Goal: Task Accomplishment & Management: Manage account settings

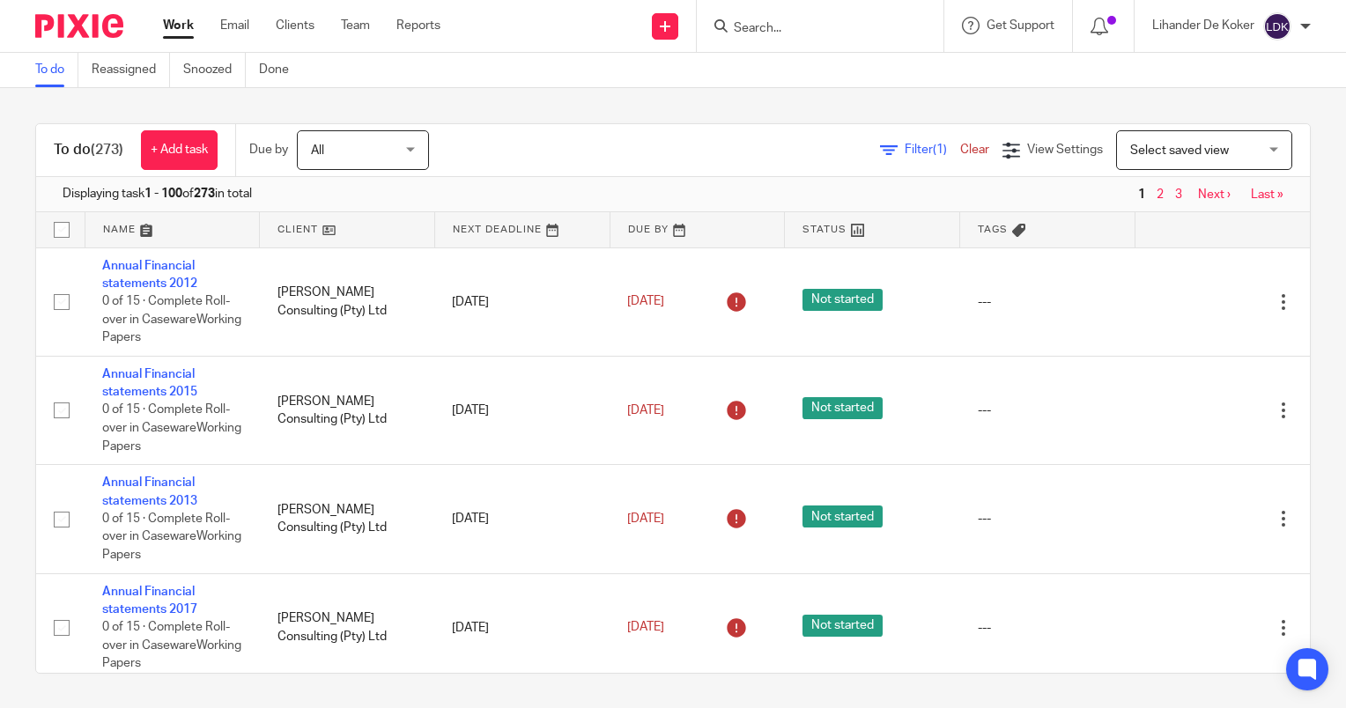
click at [758, 31] on input "Search" at bounding box center [811, 29] width 159 height 16
type input "od"
drag, startPoint x: 759, startPoint y: 26, endPoint x: 678, endPoint y: 26, distance: 81.0
click at [678, 26] on div "Send new email Create task Add client od Get Support Contact Support Help Docum…" at bounding box center [906, 26] width 879 height 52
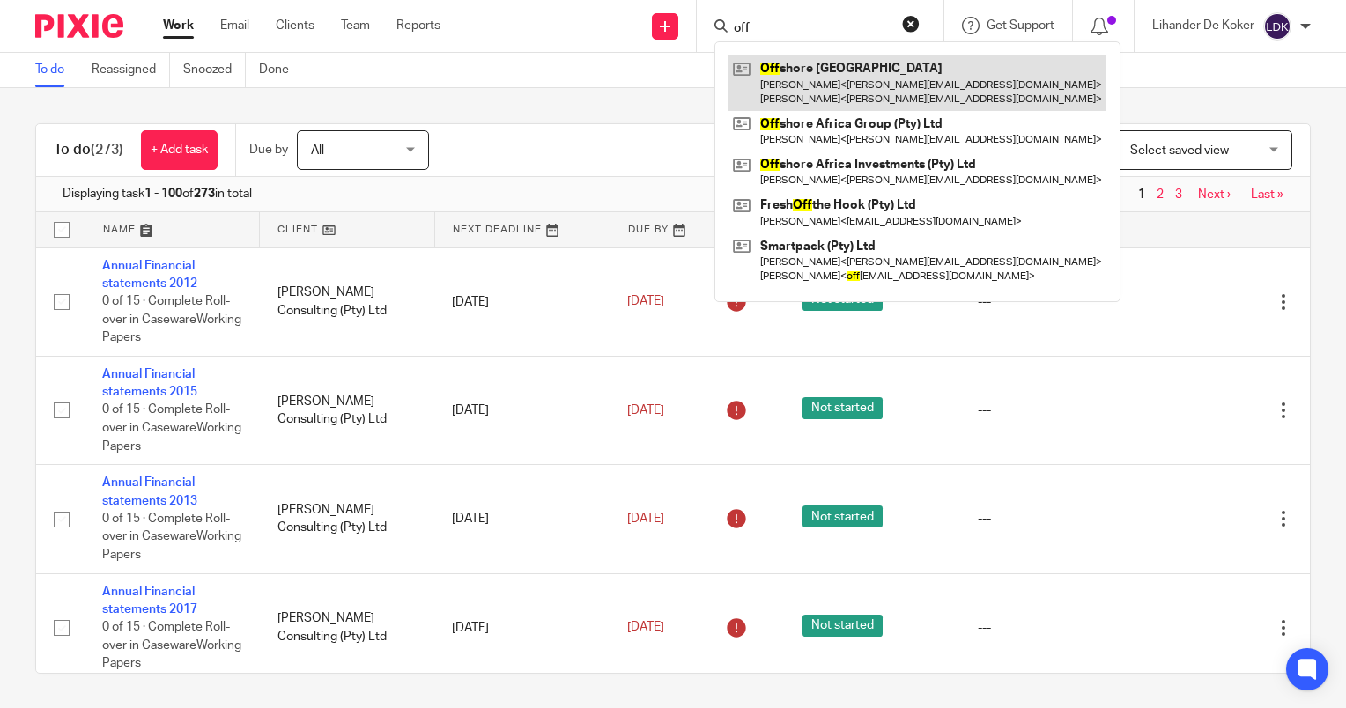
type input "off"
drag, startPoint x: 845, startPoint y: 93, endPoint x: 831, endPoint y: 95, distance: 13.3
click at [845, 93] on link at bounding box center [917, 82] width 378 height 55
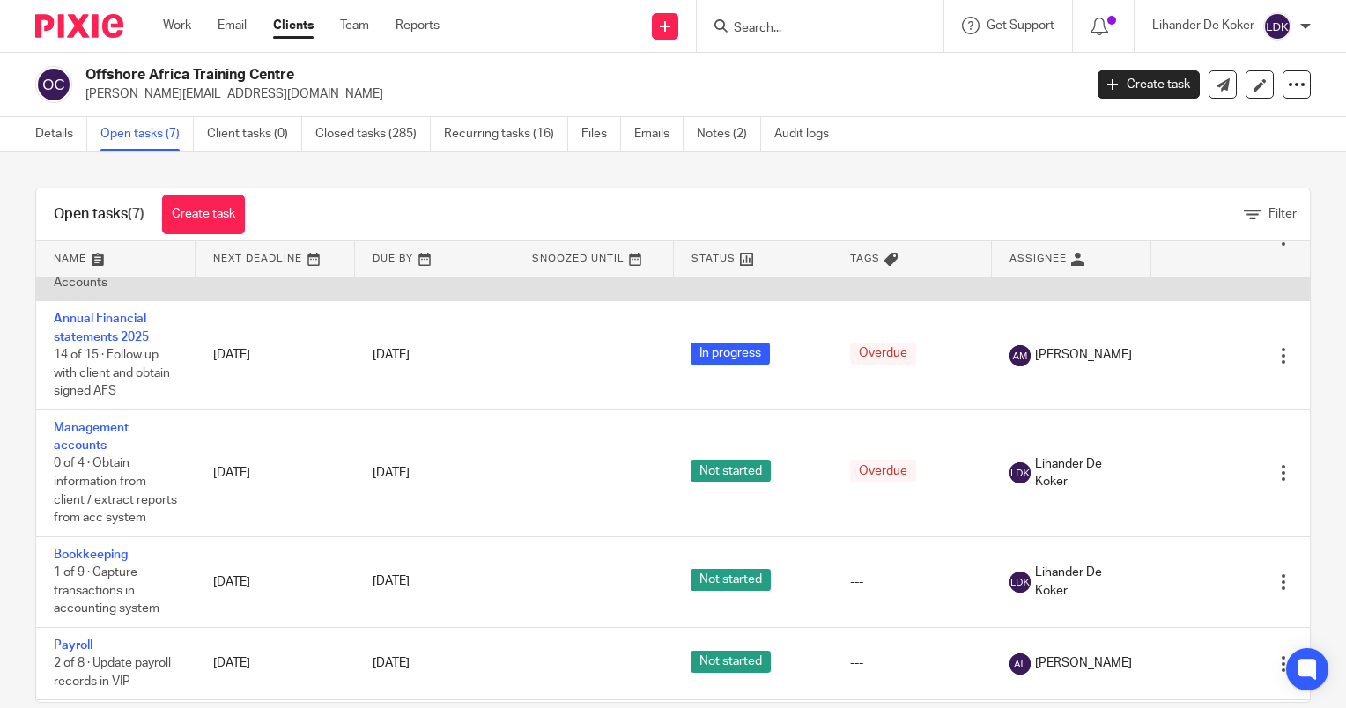
scroll to position [176, 0]
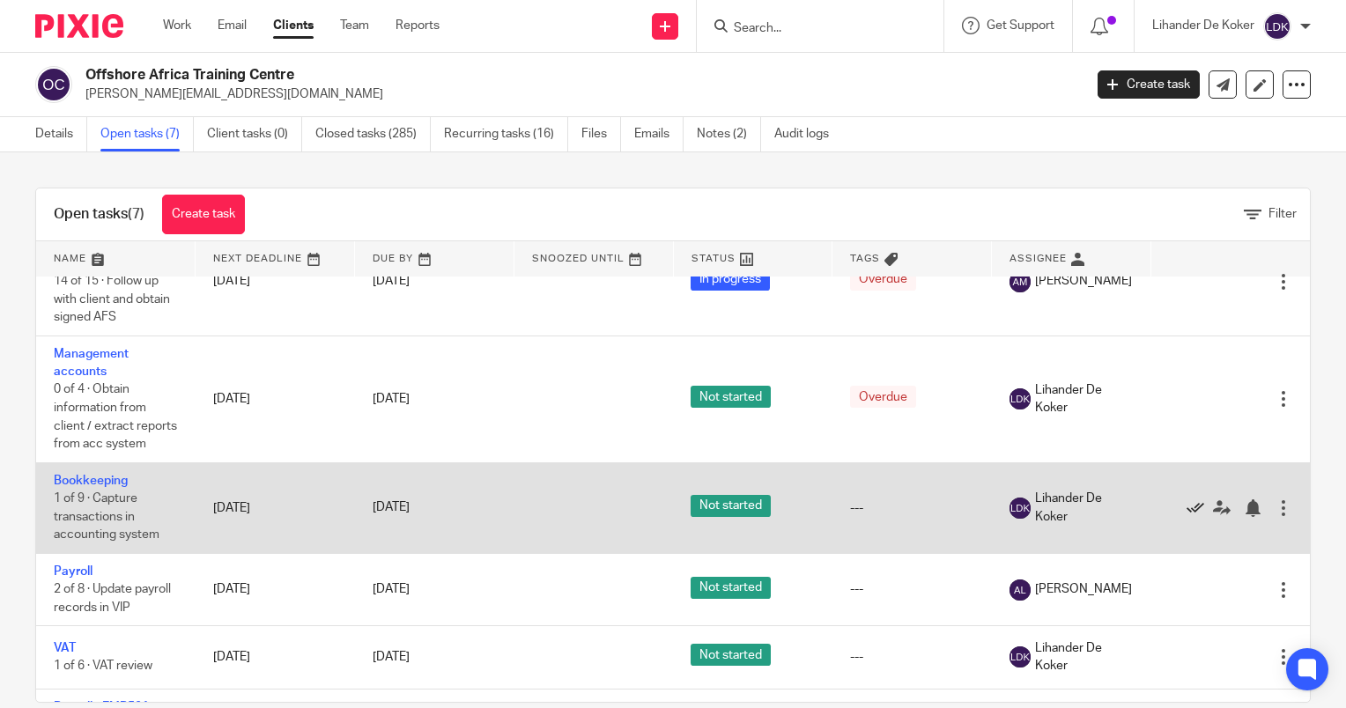
click at [1186, 517] on icon at bounding box center [1195, 508] width 18 height 18
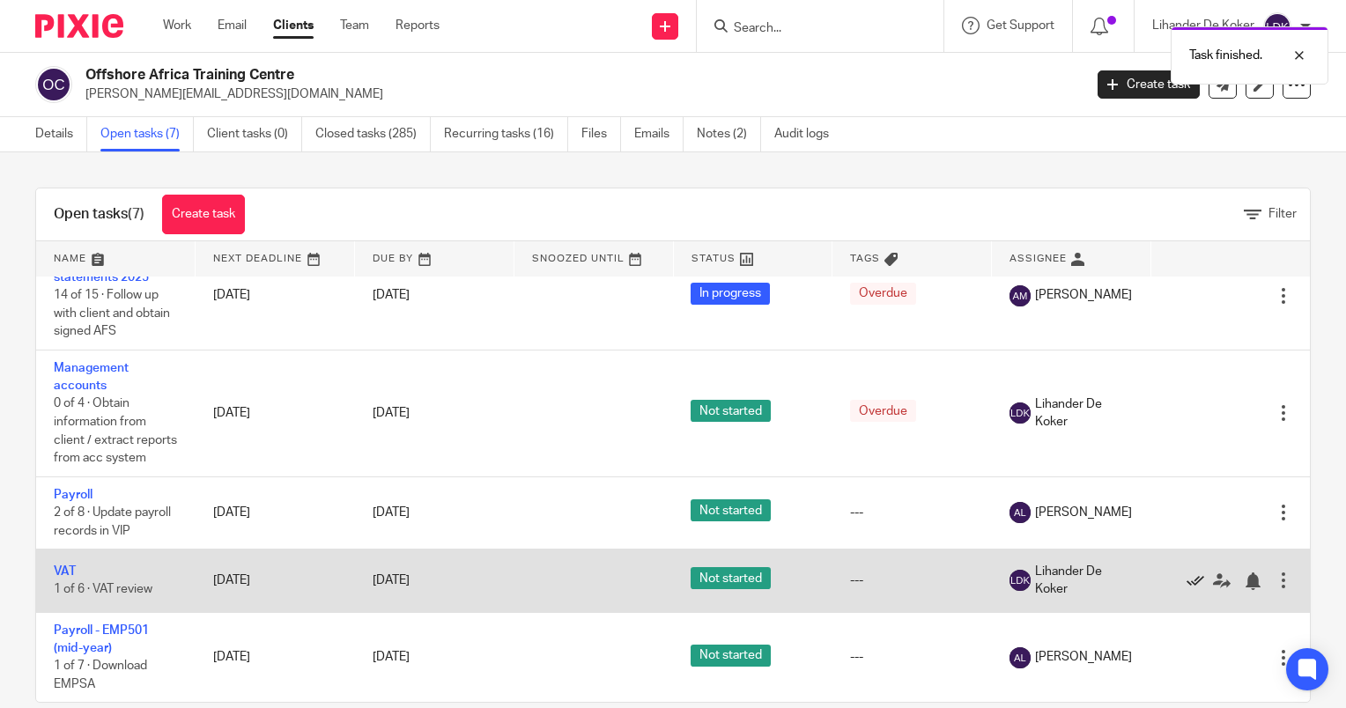
click at [1186, 590] on icon at bounding box center [1195, 582] width 18 height 18
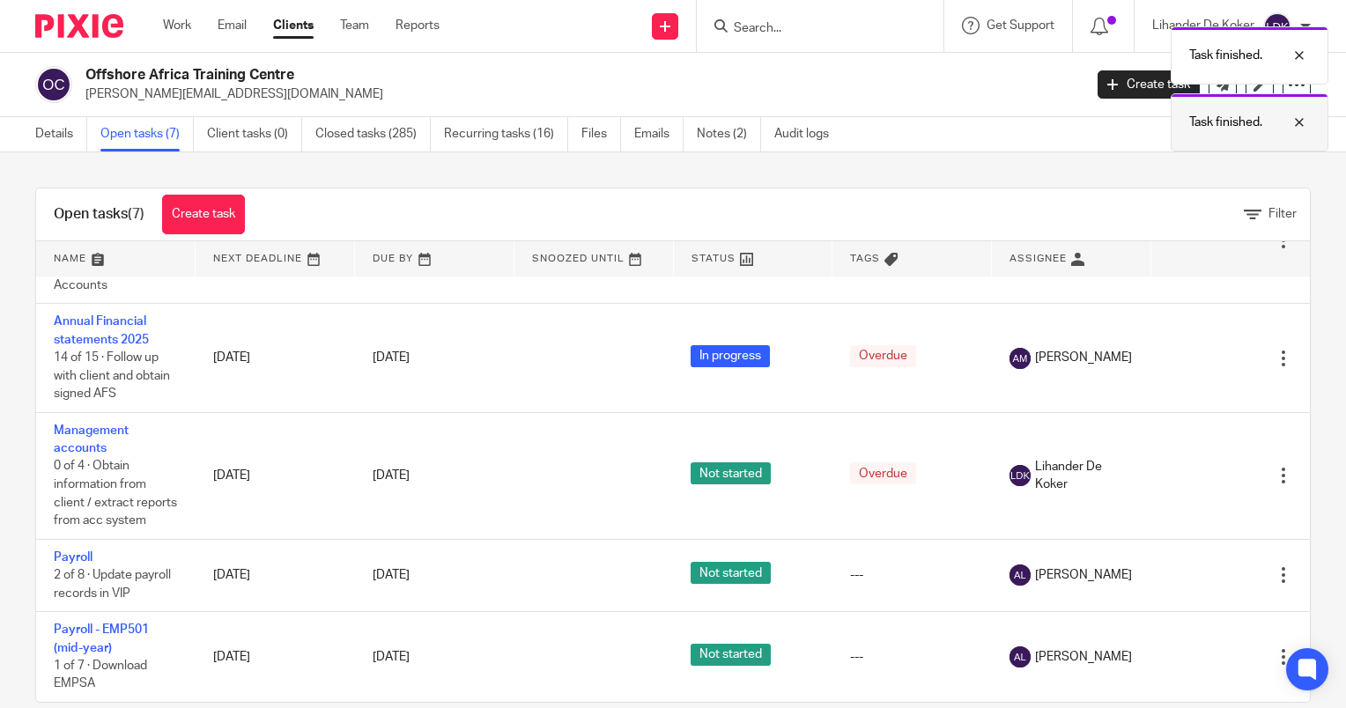
click at [1237, 129] on p "Task finished." at bounding box center [1225, 123] width 73 height 18
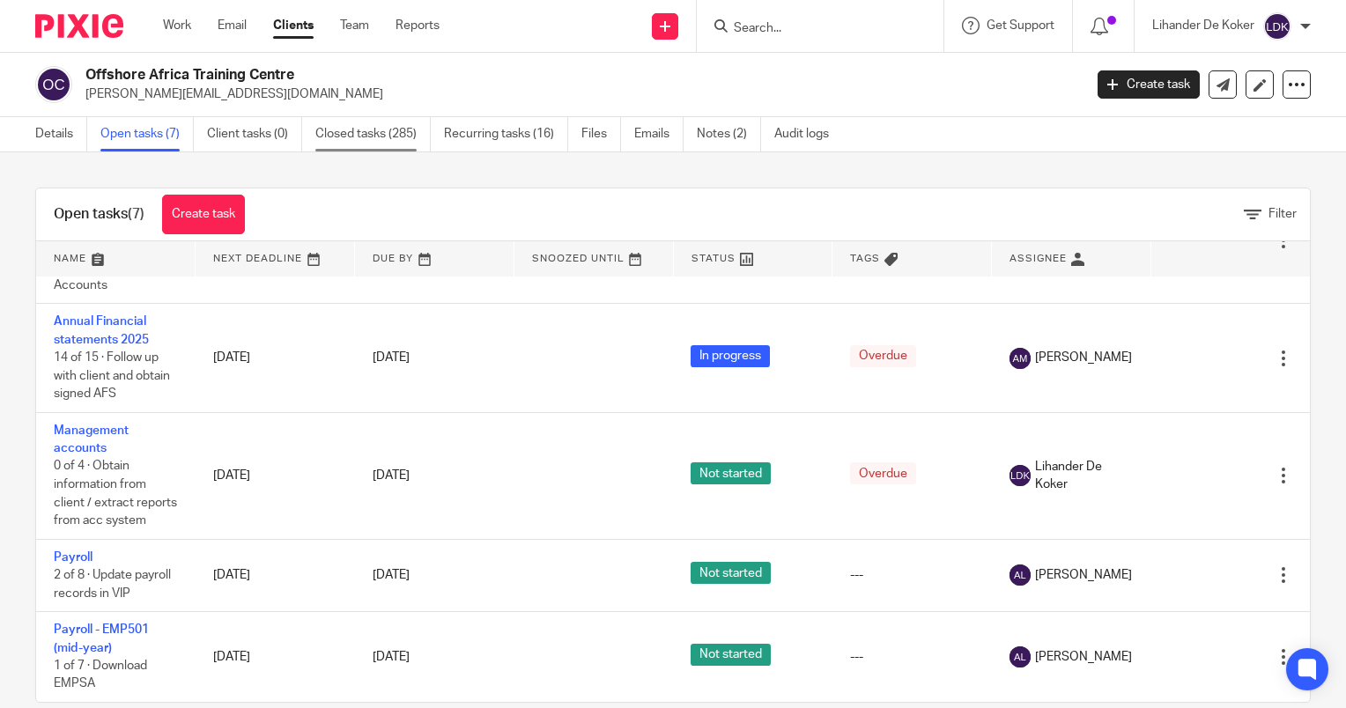
click at [356, 134] on link "Closed tasks (285)" at bounding box center [372, 134] width 115 height 34
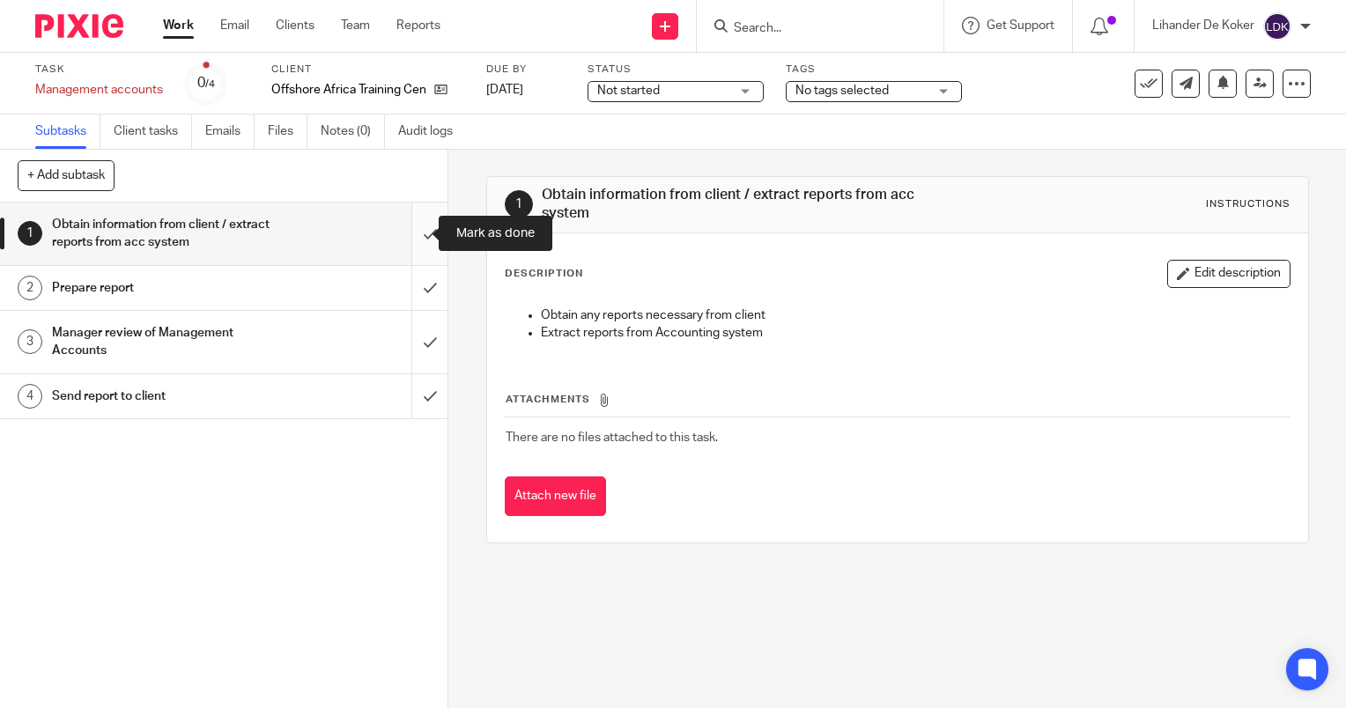
click at [417, 231] on input "submit" at bounding box center [223, 234] width 447 height 63
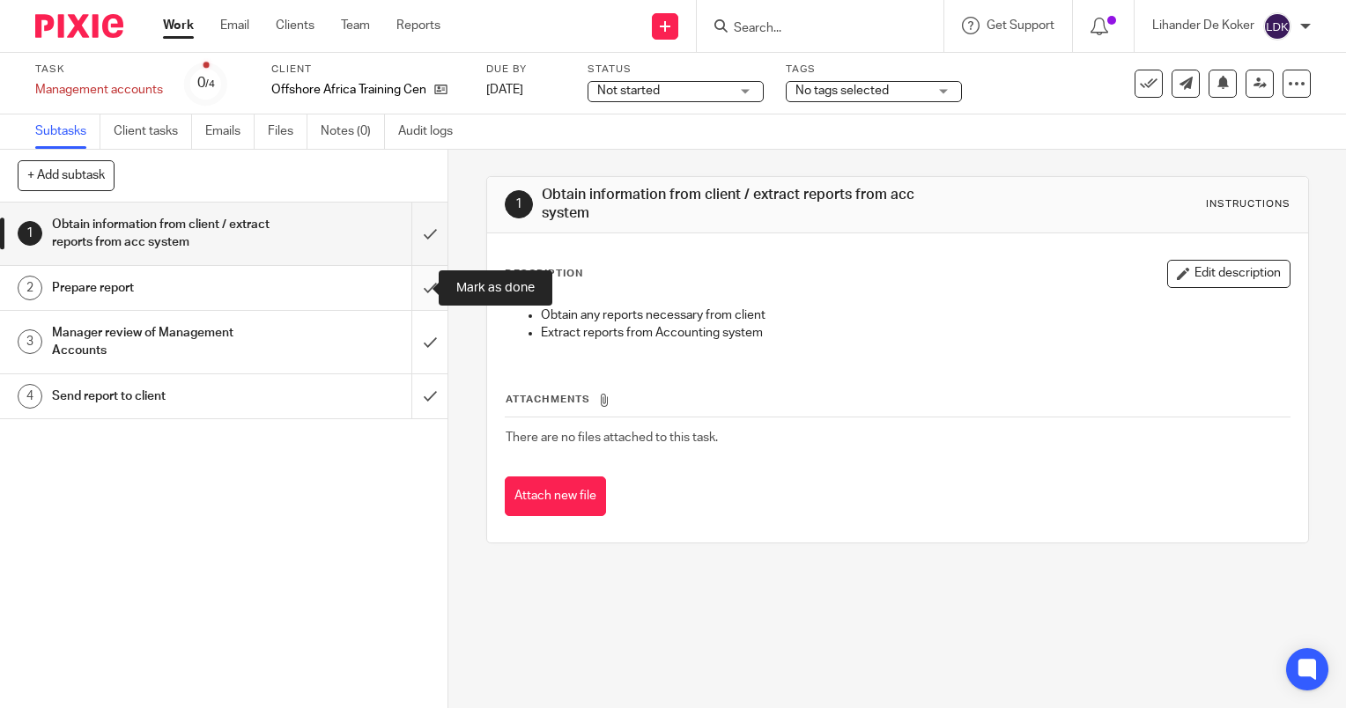
click at [411, 275] on input "submit" at bounding box center [223, 288] width 447 height 44
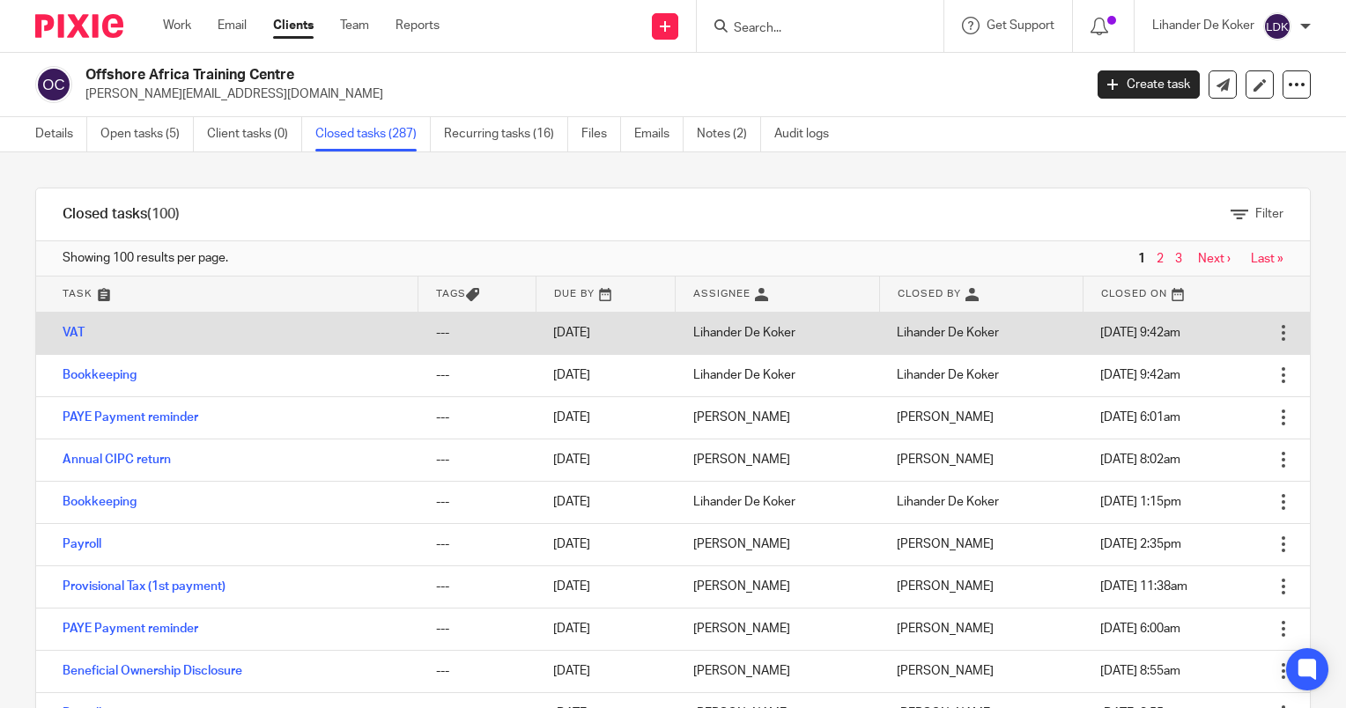
drag, startPoint x: 67, startPoint y: 330, endPoint x: 1247, endPoint y: 331, distance: 1180.2
click at [1274, 331] on div at bounding box center [1283, 333] width 18 height 18
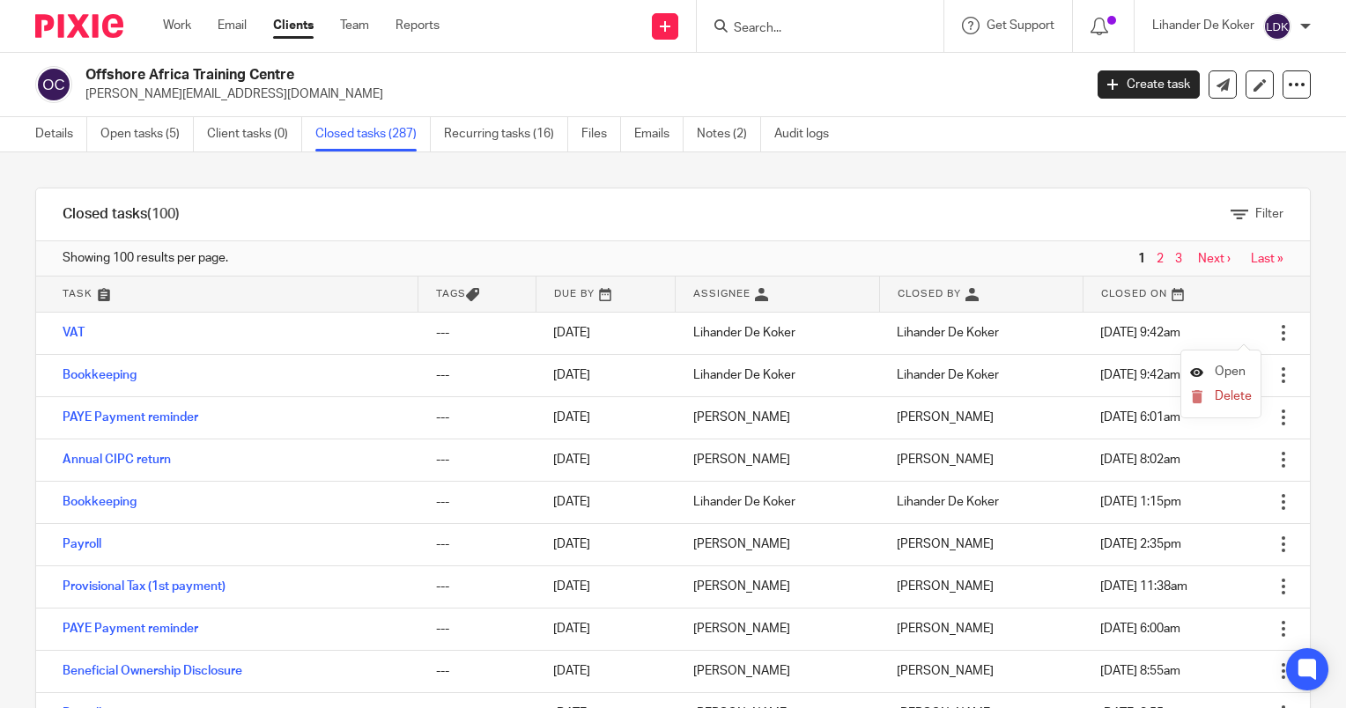
click at [1223, 377] on span "Open" at bounding box center [1230, 372] width 31 height 12
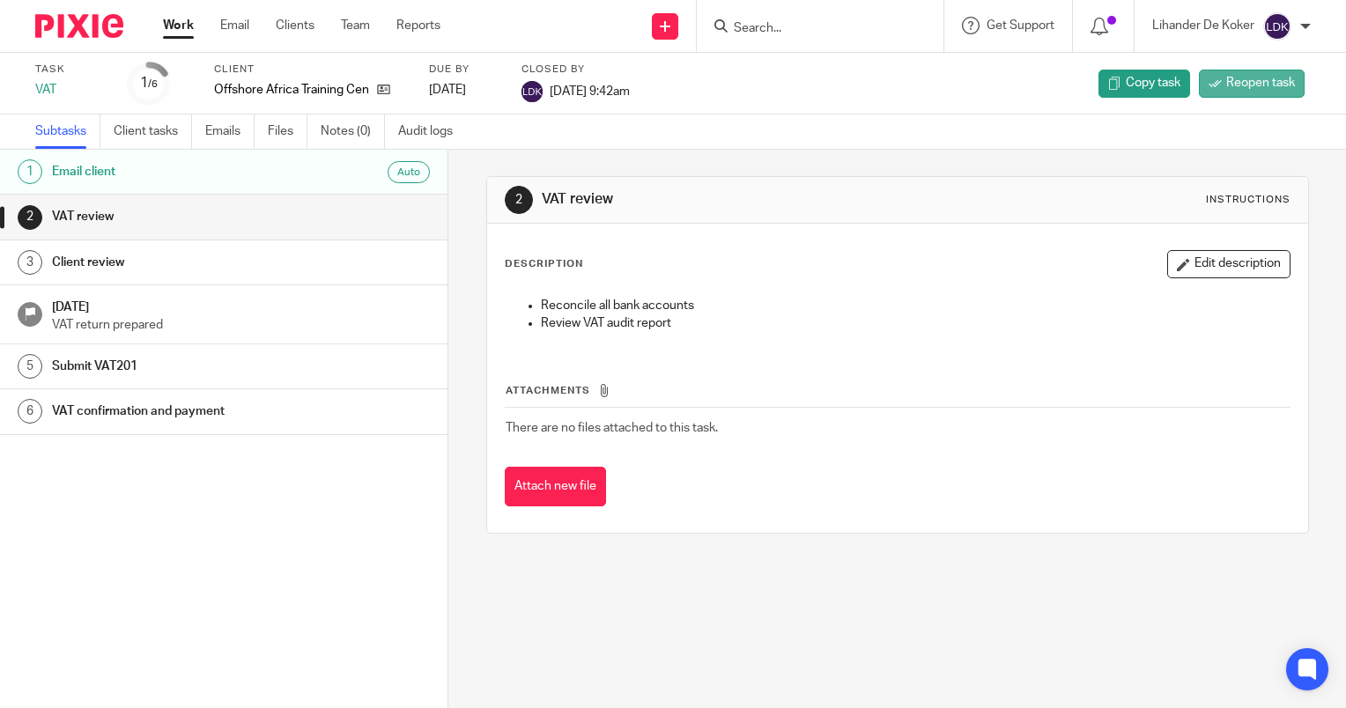
click at [1256, 89] on span "Reopen task" at bounding box center [1260, 83] width 69 height 18
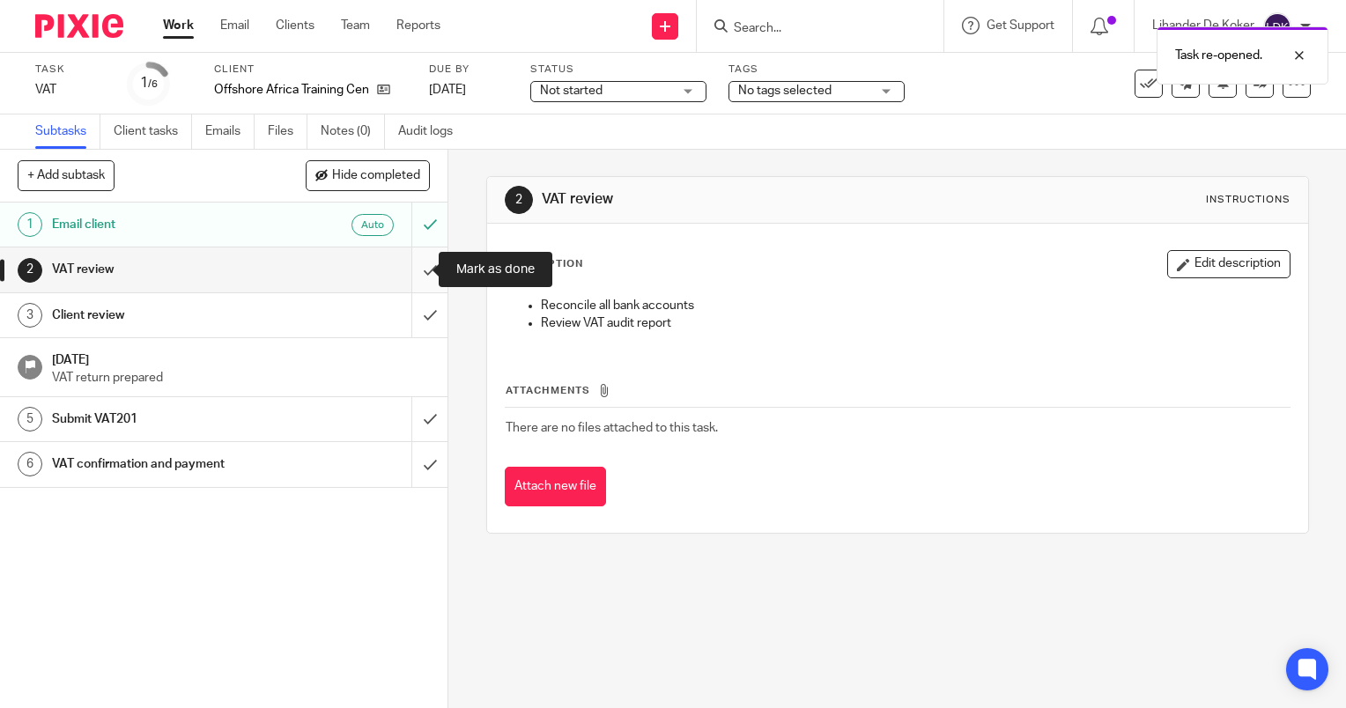
click at [414, 267] on input "submit" at bounding box center [223, 269] width 447 height 44
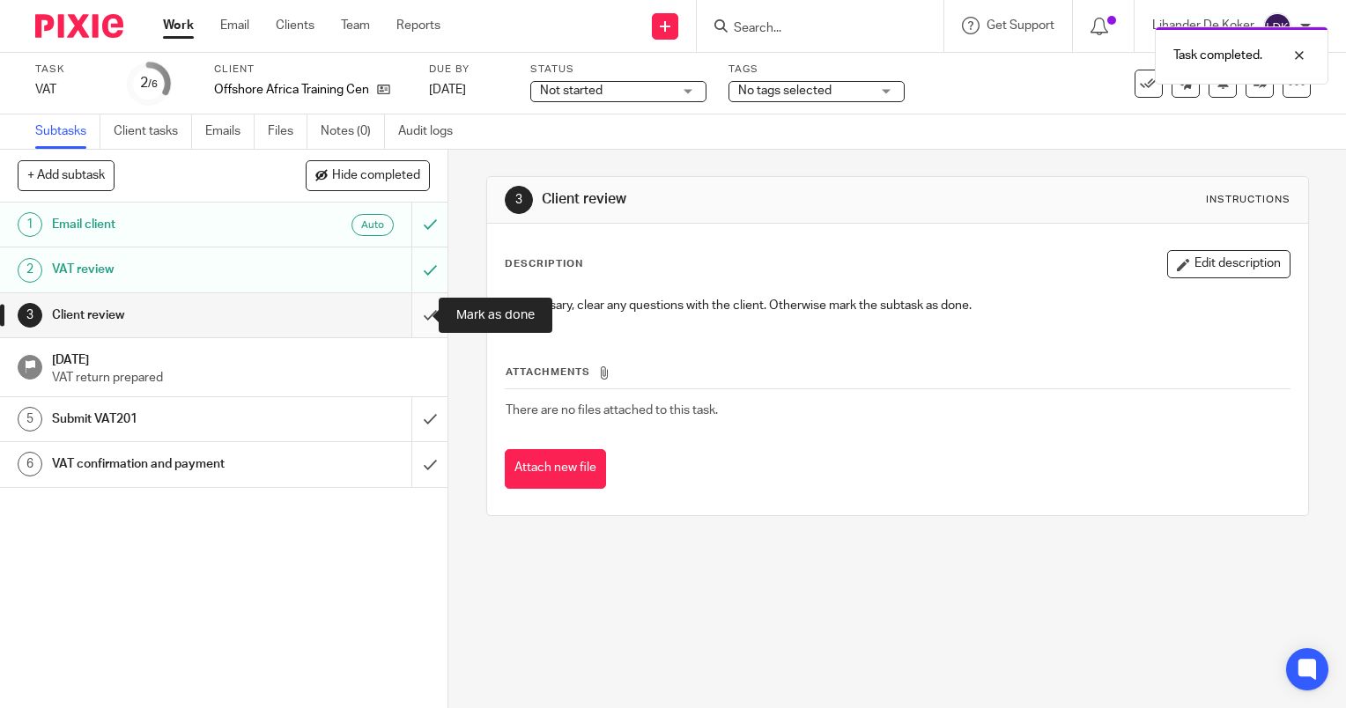
click at [406, 335] on input "submit" at bounding box center [223, 315] width 447 height 44
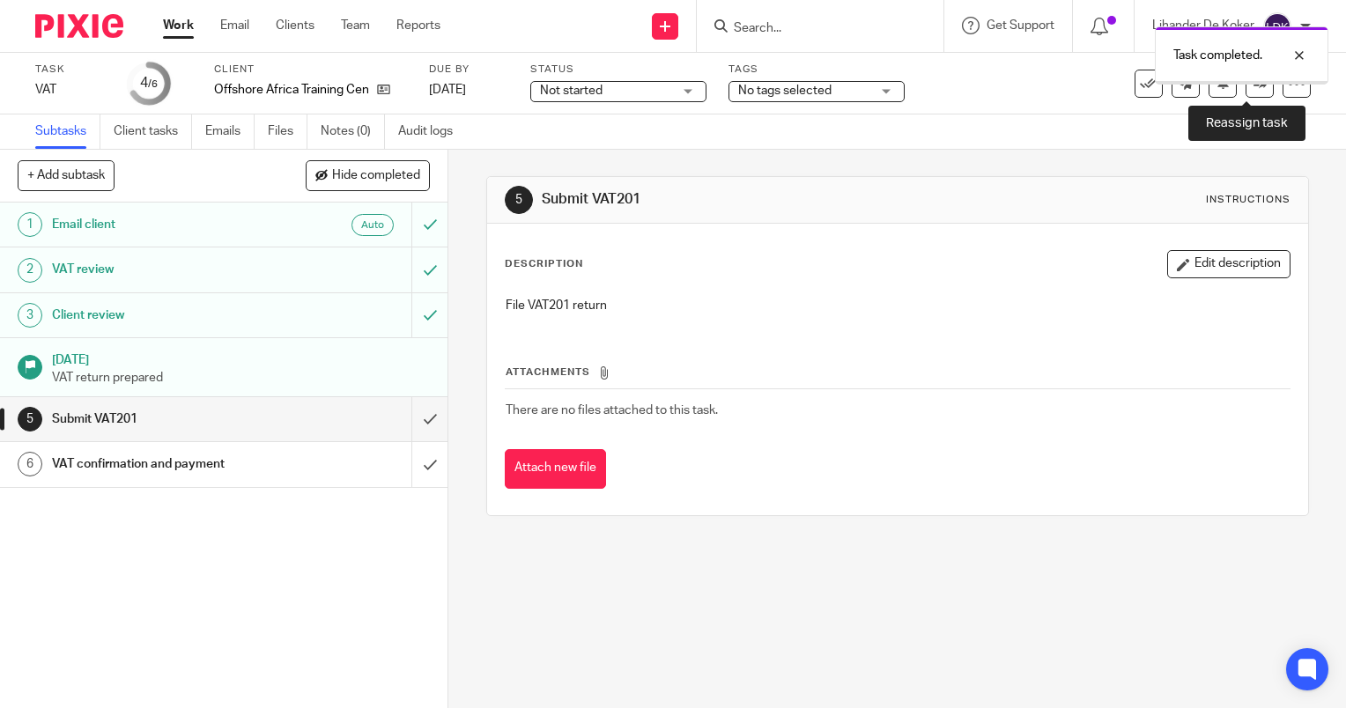
click at [1250, 97] on link at bounding box center [1259, 84] width 28 height 28
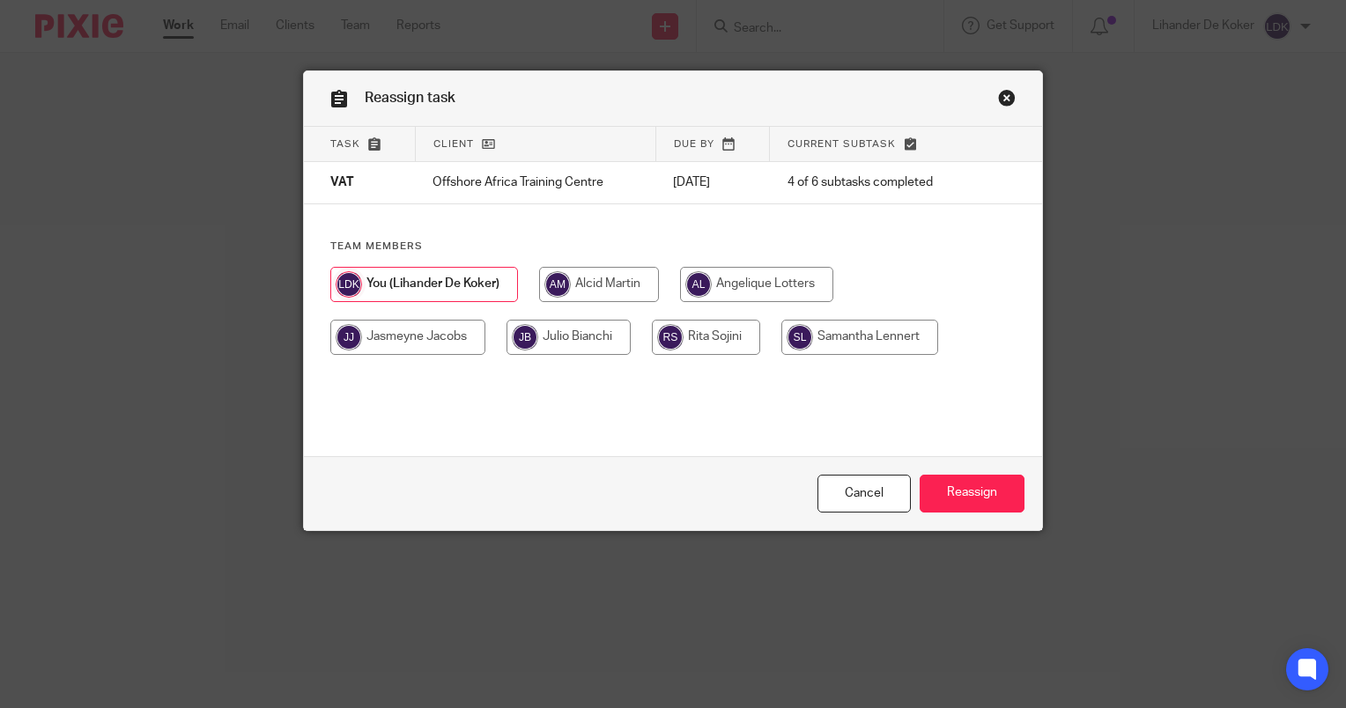
click at [607, 277] on input "radio" at bounding box center [599, 284] width 120 height 35
radio input "true"
click at [966, 504] on input "Reassign" at bounding box center [972, 494] width 105 height 38
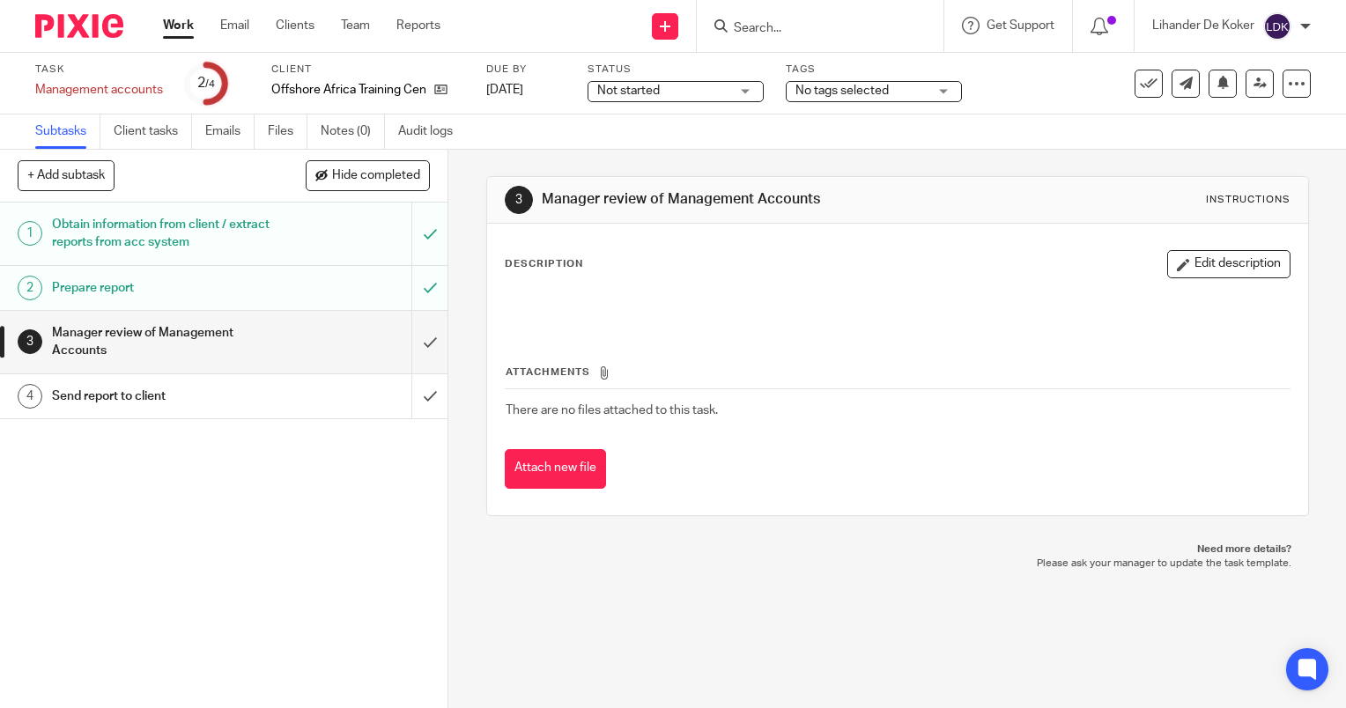
click at [1250, 94] on link at bounding box center [1259, 84] width 28 height 28
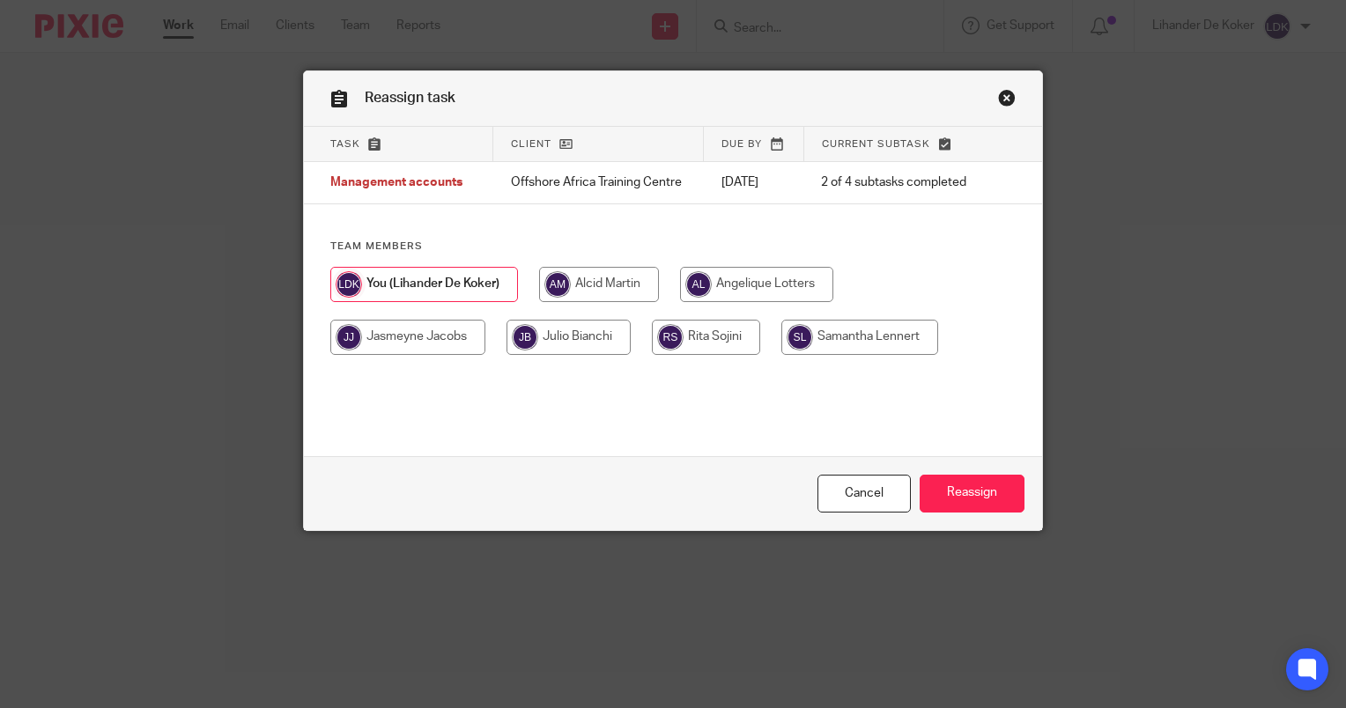
click at [596, 280] on input "radio" at bounding box center [599, 284] width 120 height 35
radio input "true"
click at [986, 492] on input "Reassign" at bounding box center [972, 494] width 105 height 38
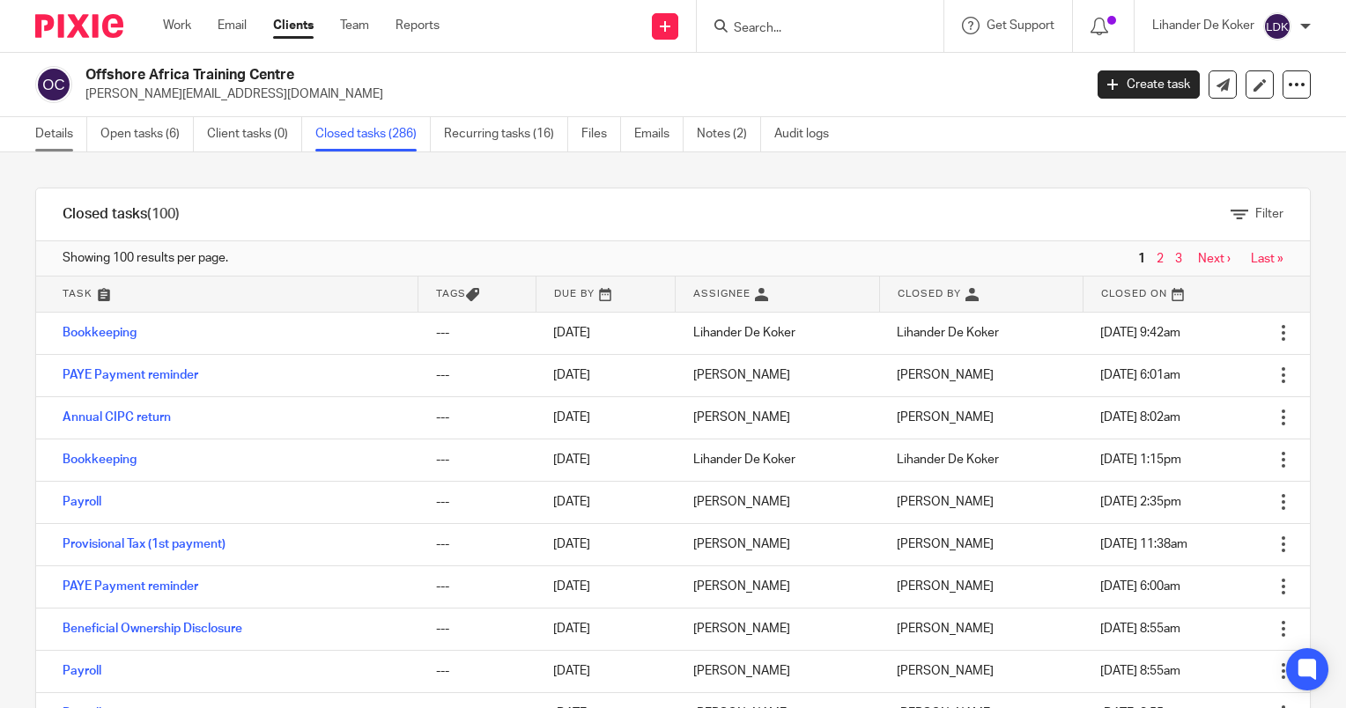
click at [59, 142] on link "Details" at bounding box center [61, 134] width 52 height 34
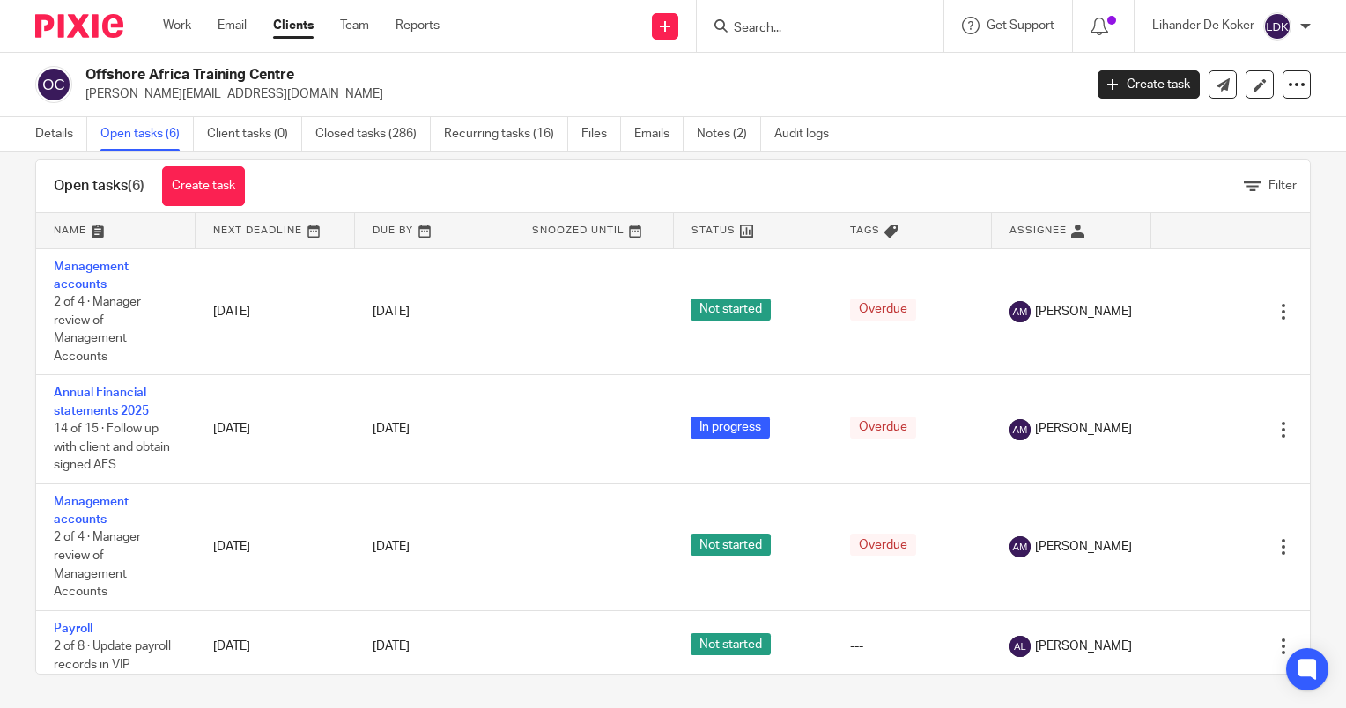
click at [837, 28] on input "Search" at bounding box center [811, 29] width 159 height 16
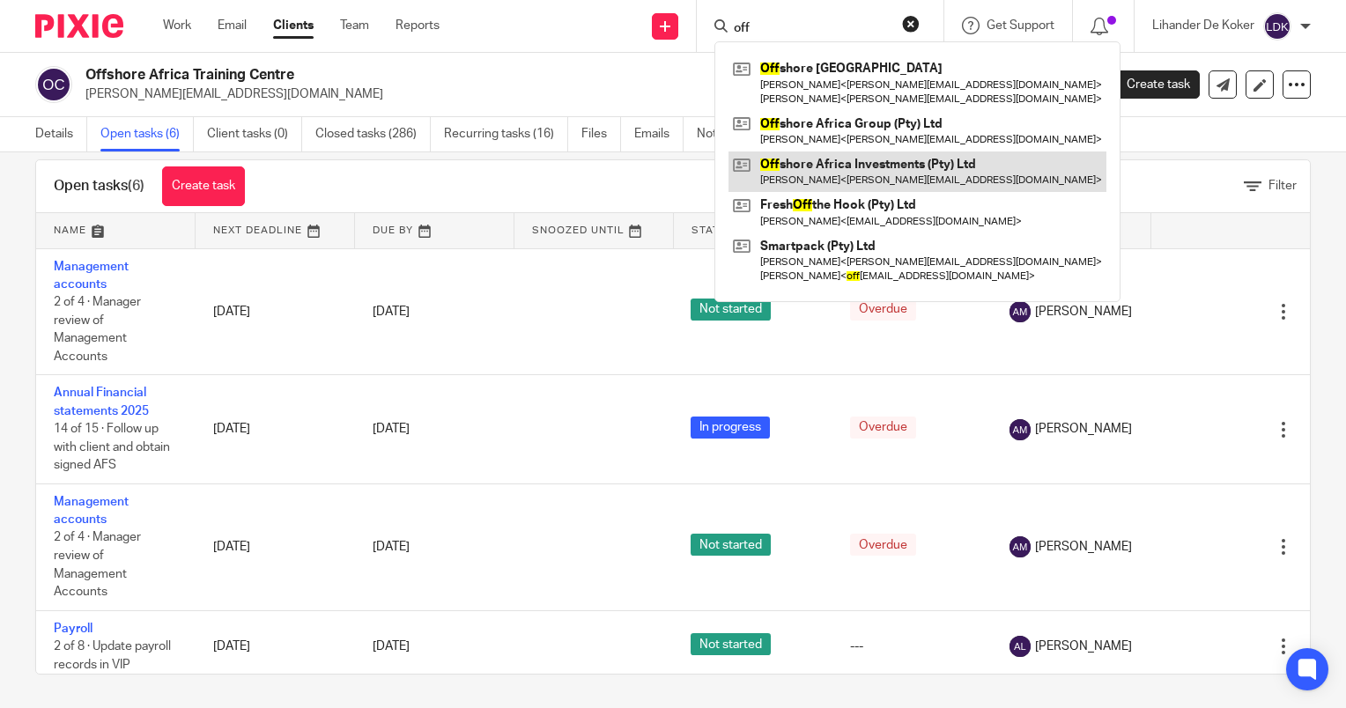
type input "off"
click at [835, 176] on link at bounding box center [917, 171] width 378 height 41
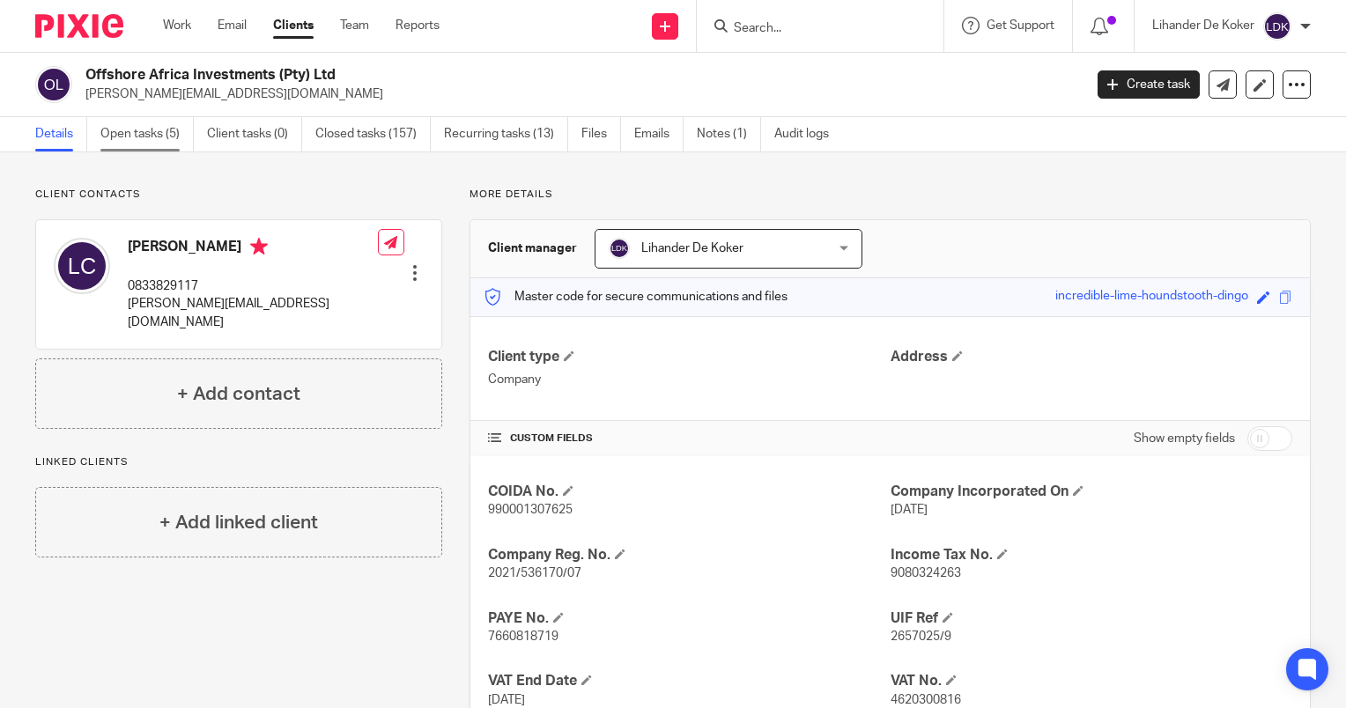
click at [173, 134] on link "Open tasks (5)" at bounding box center [146, 134] width 93 height 34
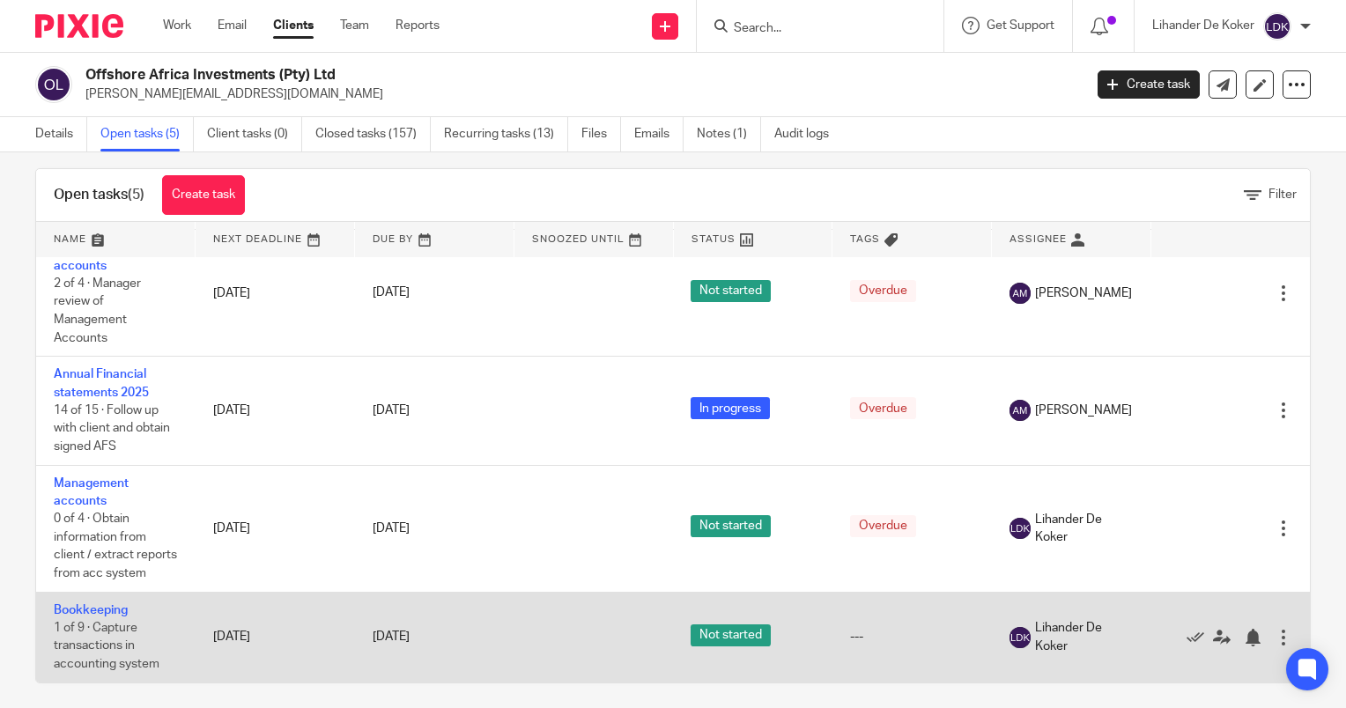
scroll to position [28, 0]
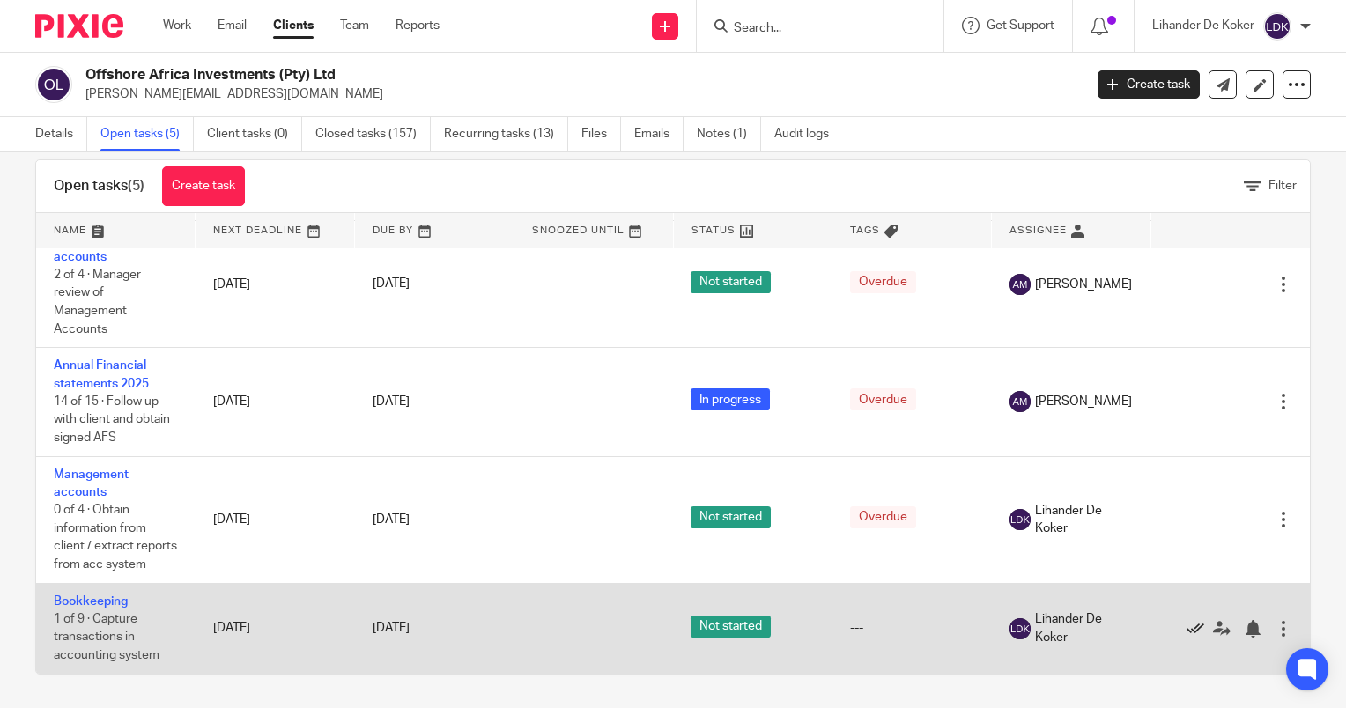
click at [1186, 625] on icon at bounding box center [1195, 629] width 18 height 18
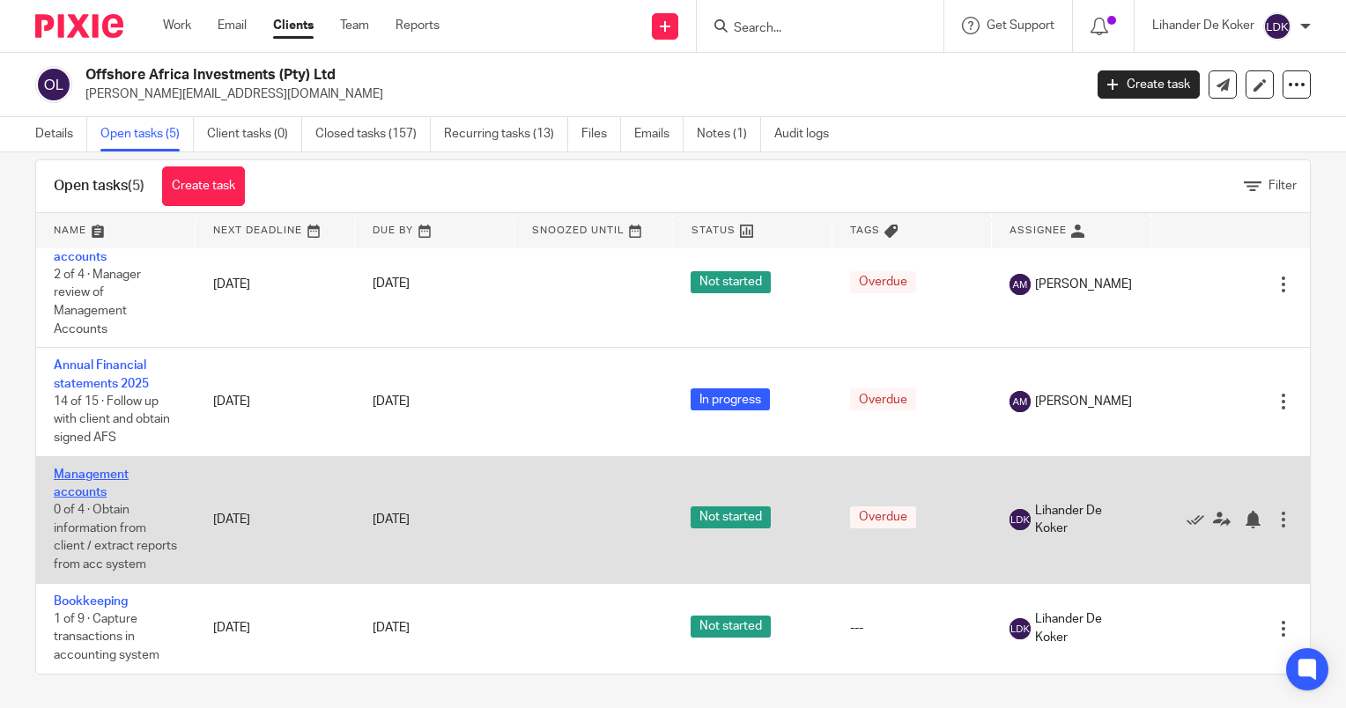
scroll to position [67, 0]
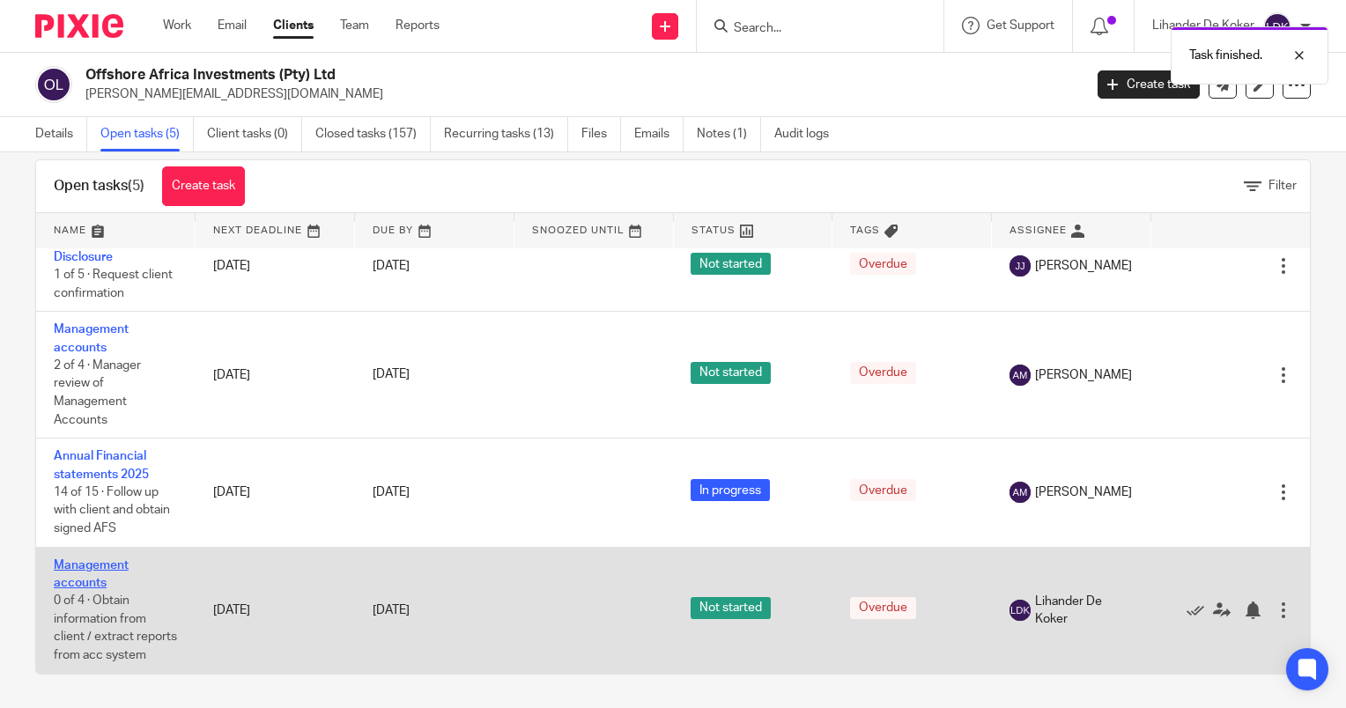
click at [81, 564] on link "Management accounts" at bounding box center [91, 574] width 75 height 30
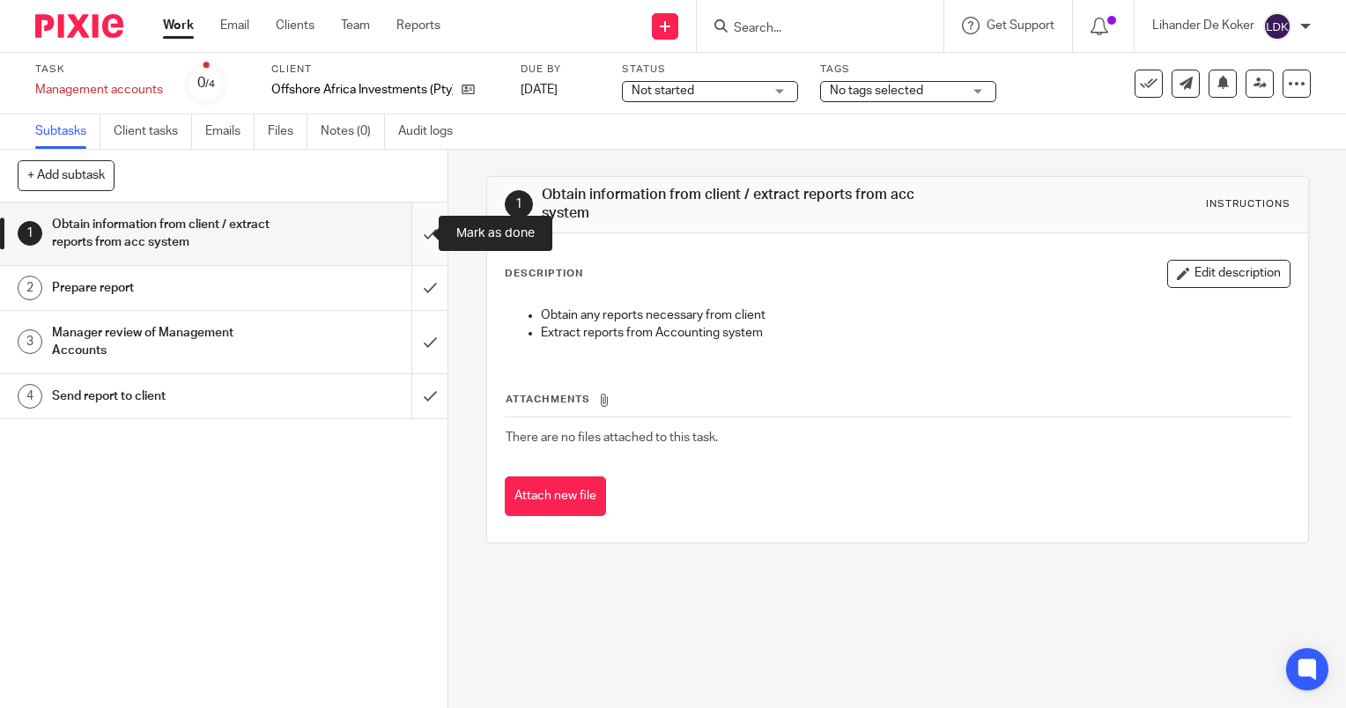
click at [418, 233] on input "submit" at bounding box center [223, 234] width 447 height 63
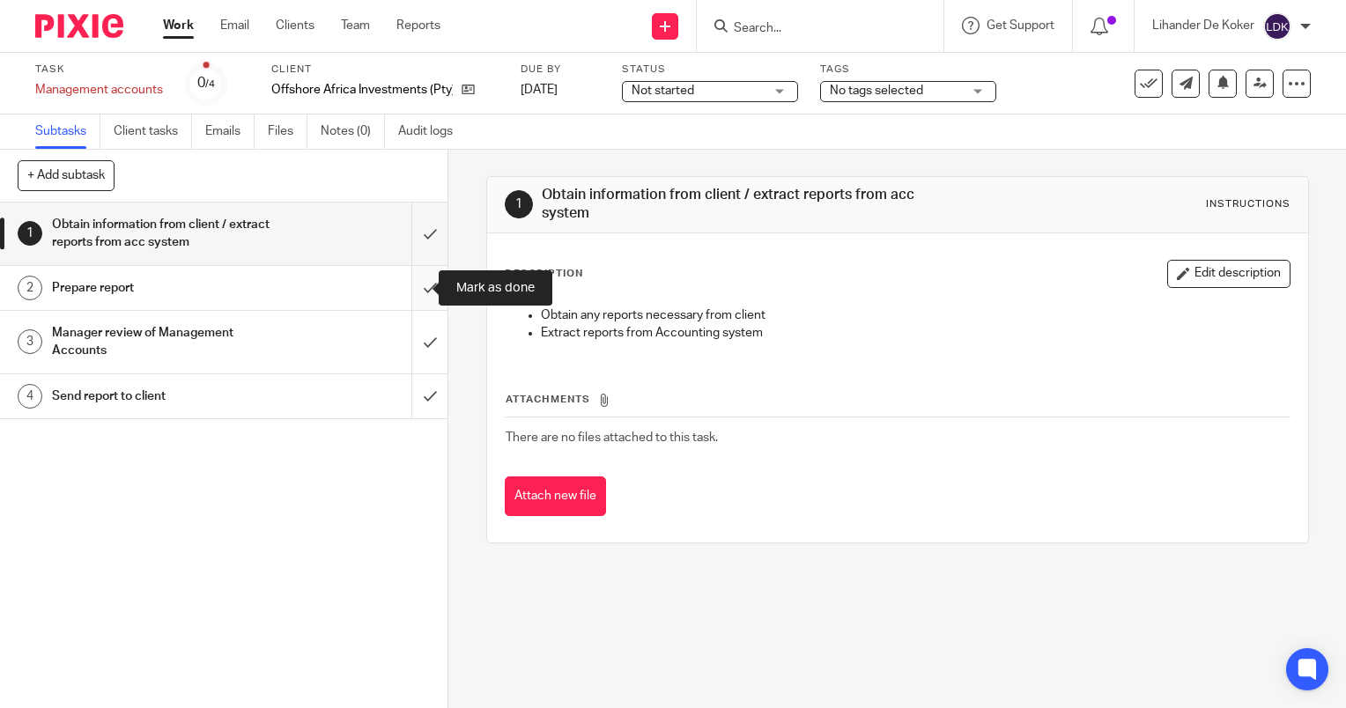
click at [398, 301] on input "submit" at bounding box center [223, 288] width 447 height 44
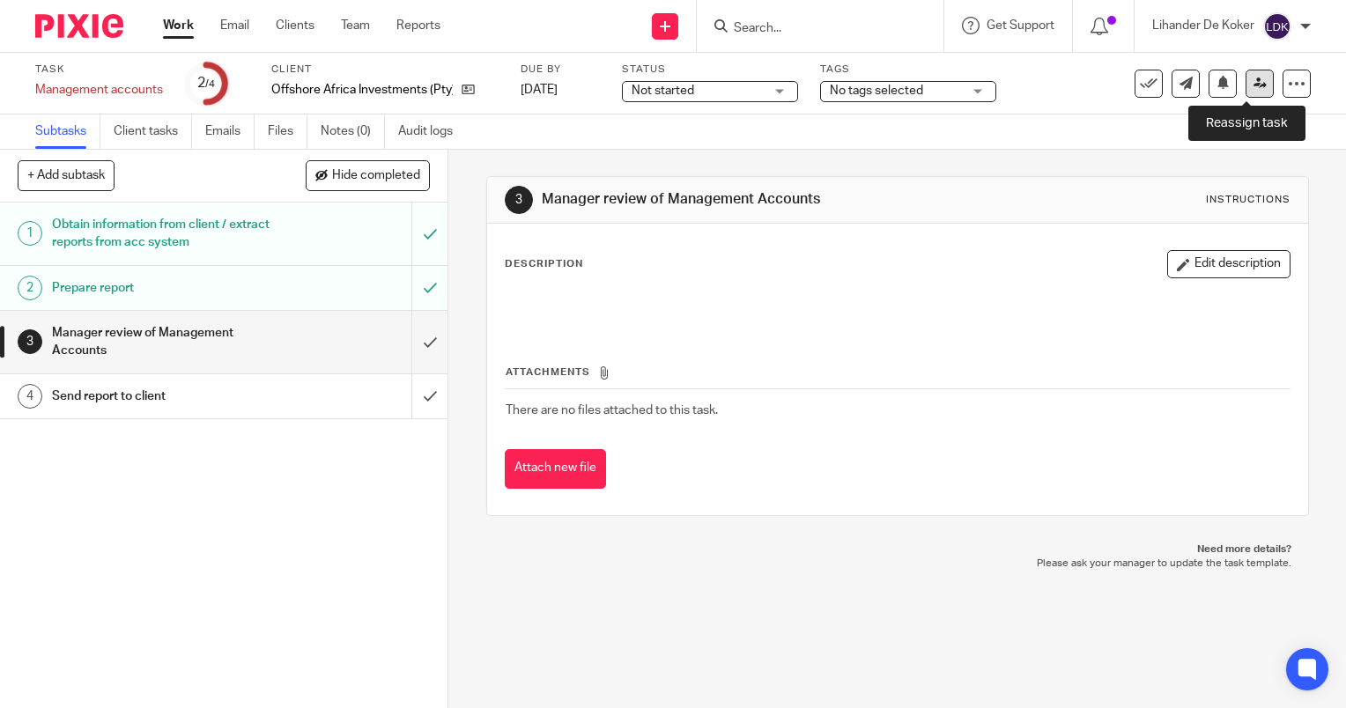
click at [1253, 84] on icon at bounding box center [1259, 83] width 13 height 13
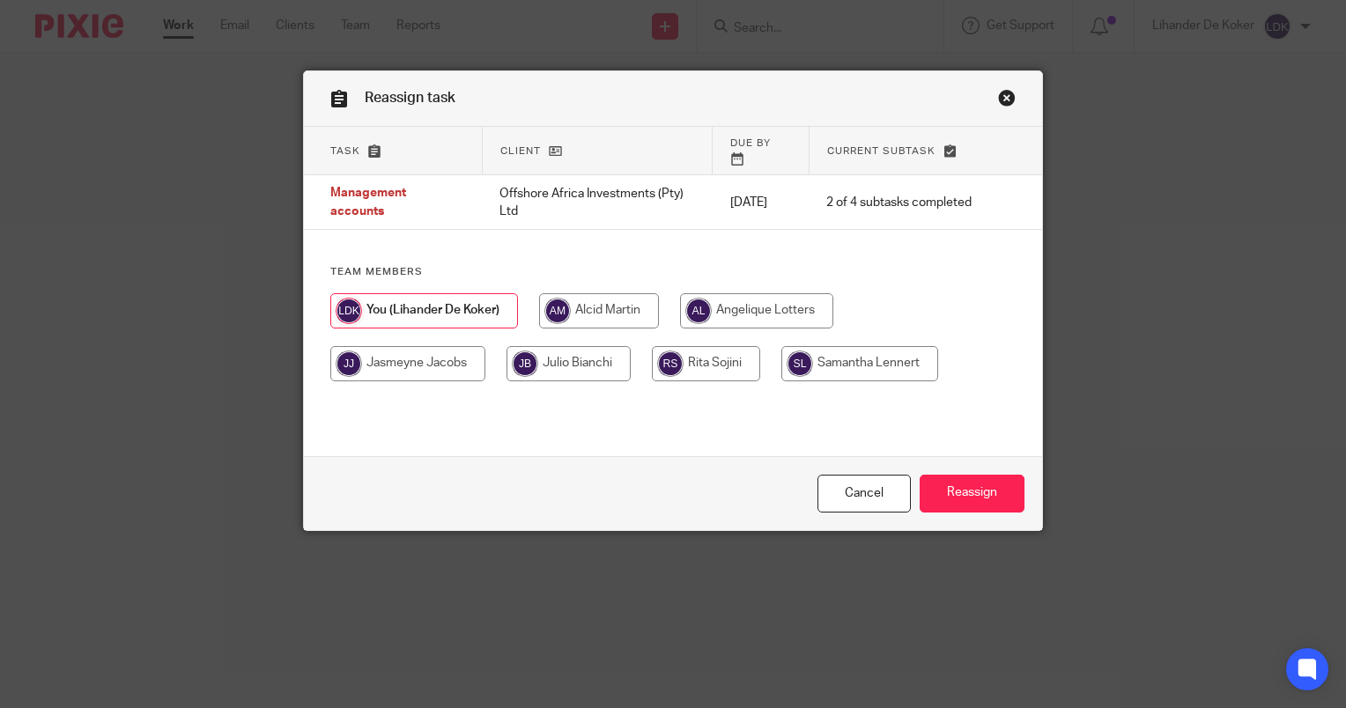
click at [569, 299] on input "radio" at bounding box center [599, 310] width 120 height 35
radio input "true"
click at [989, 499] on input "Reassign" at bounding box center [972, 494] width 105 height 38
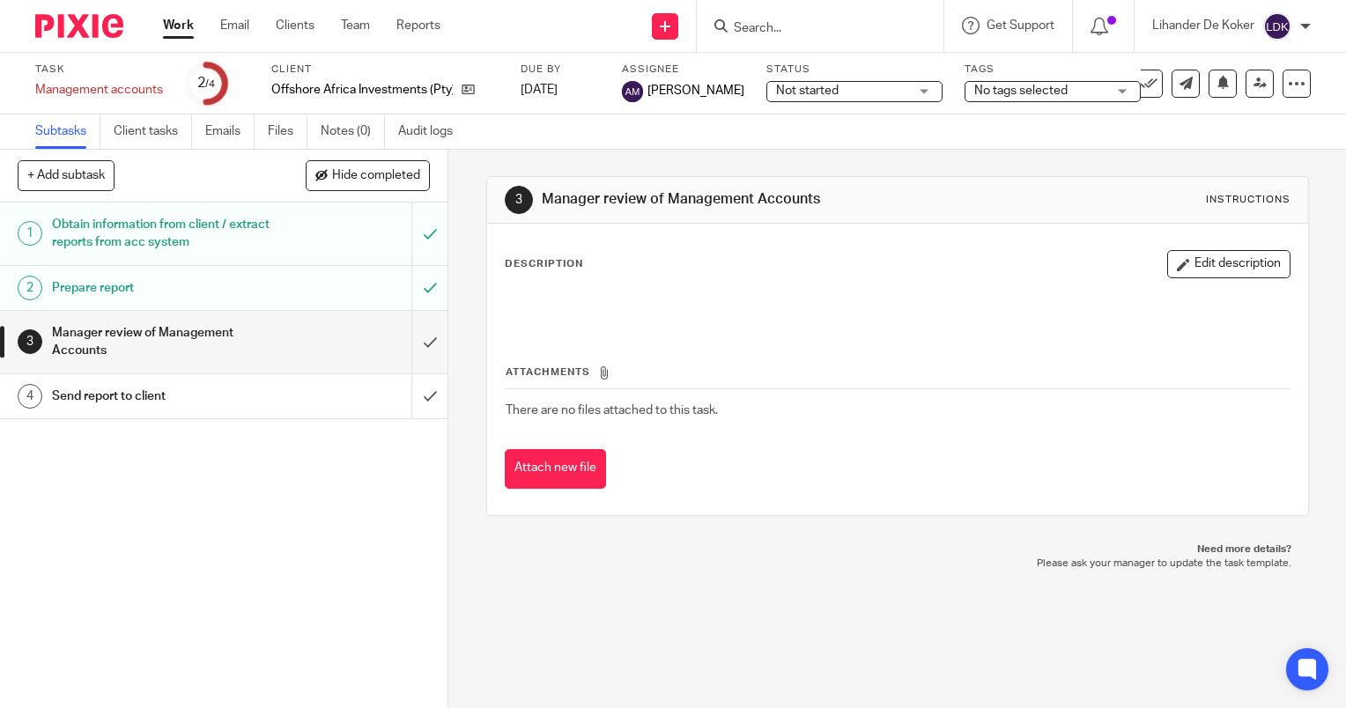
click at [173, 24] on link "Work" at bounding box center [178, 26] width 31 height 18
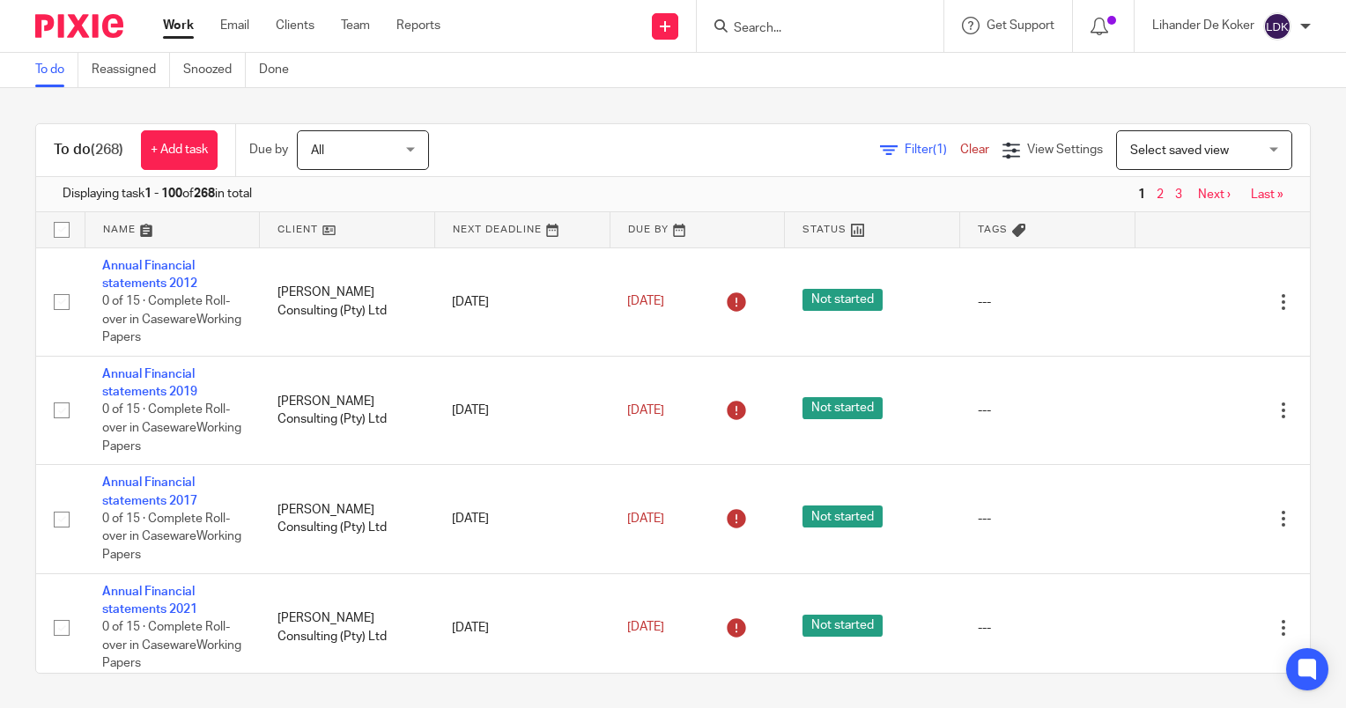
click at [768, 31] on input "Search" at bounding box center [811, 29] width 159 height 16
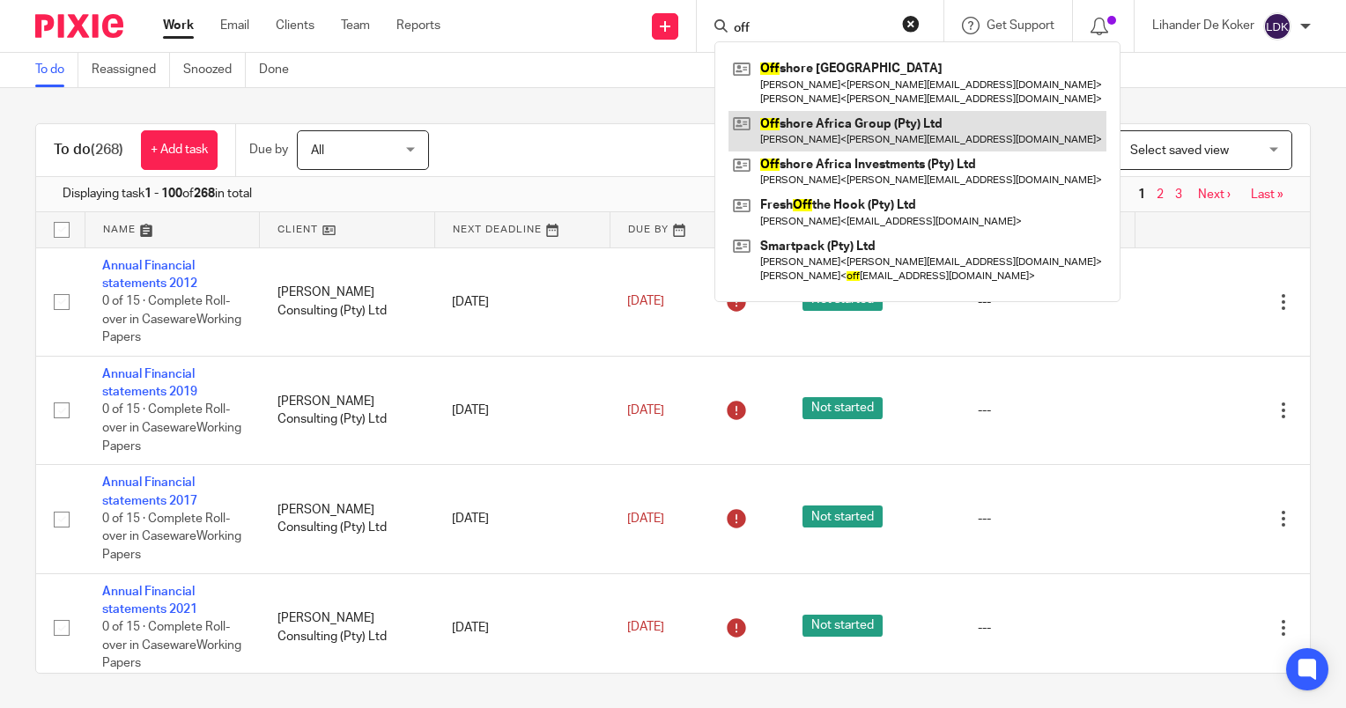
type input "off"
click at [853, 129] on link at bounding box center [917, 131] width 378 height 41
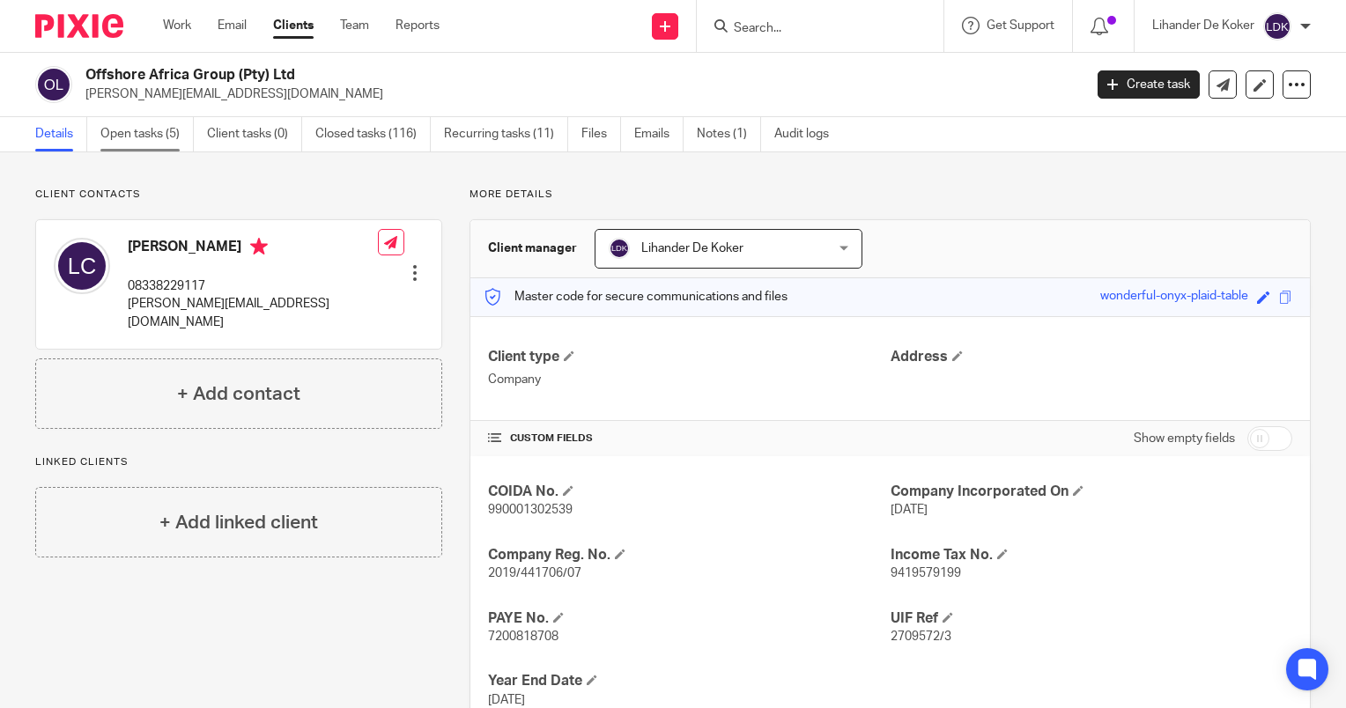
click at [139, 148] on link "Open tasks (5)" at bounding box center [146, 134] width 93 height 34
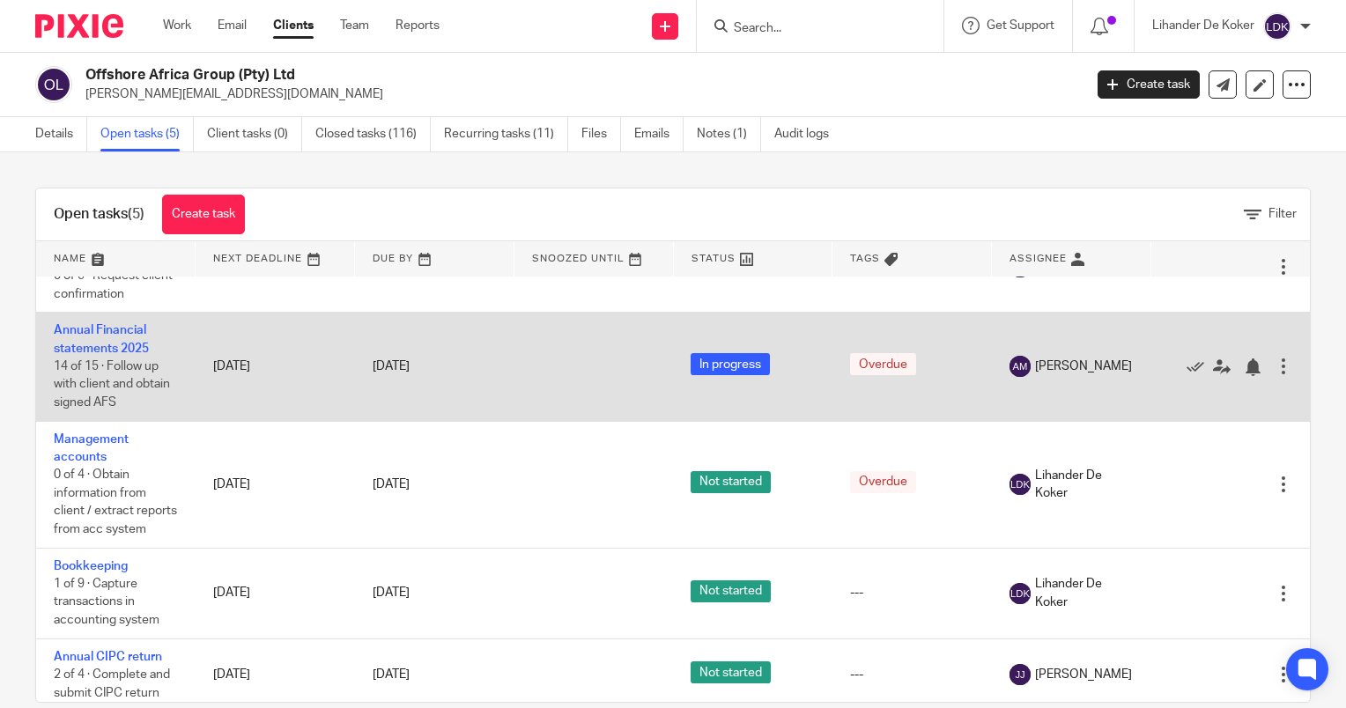
scroll to position [104, 0]
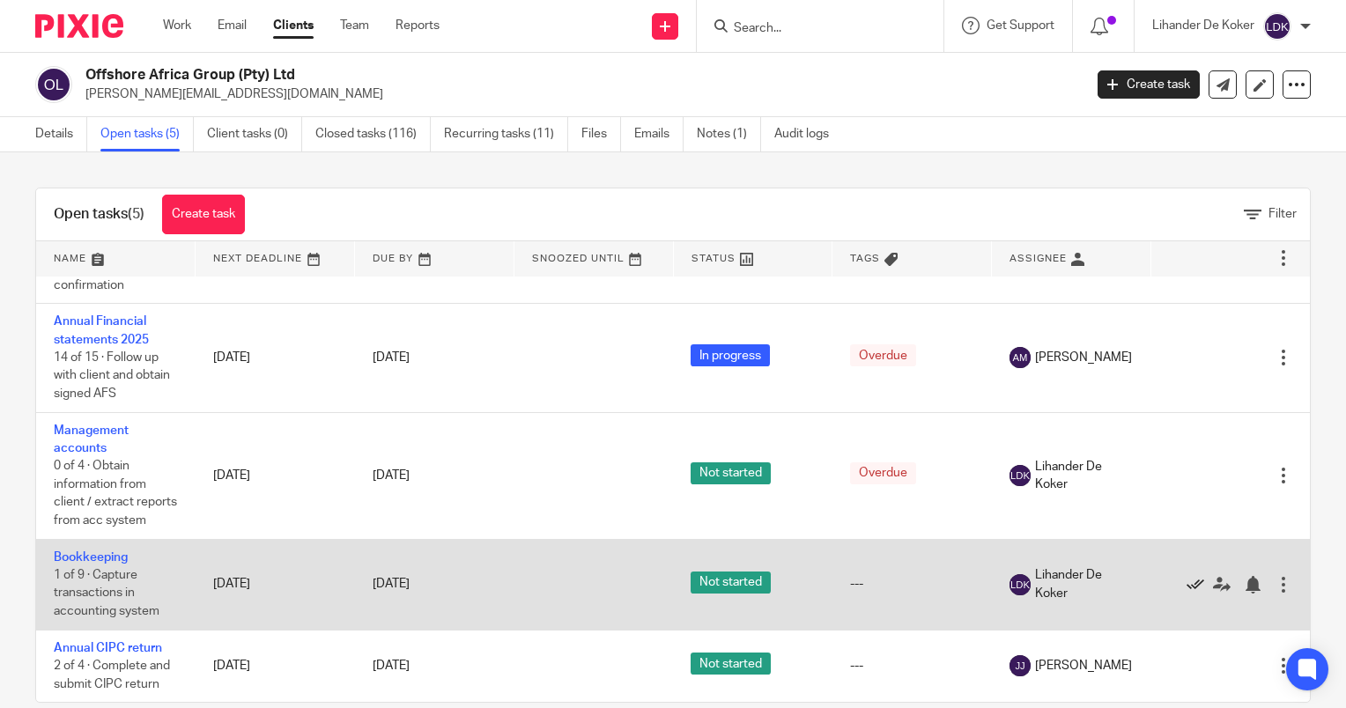
click at [1186, 580] on icon at bounding box center [1195, 585] width 18 height 18
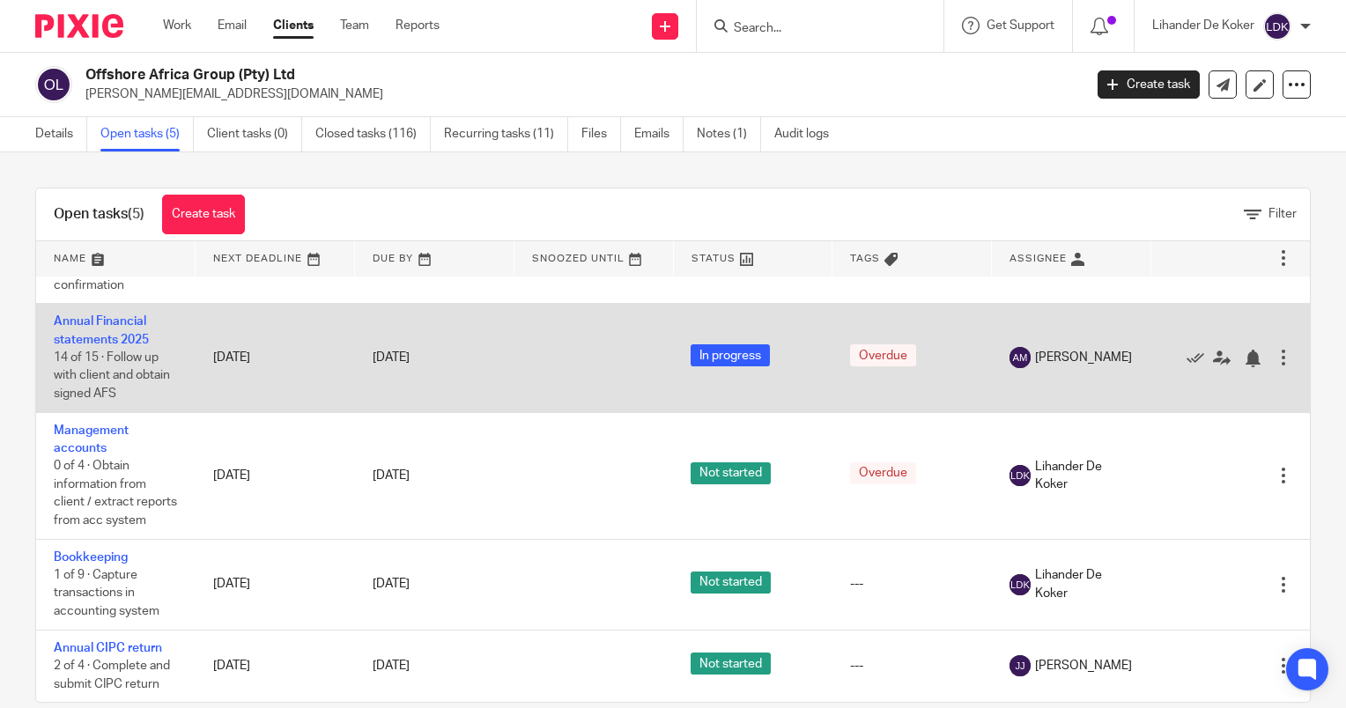
scroll to position [12, 0]
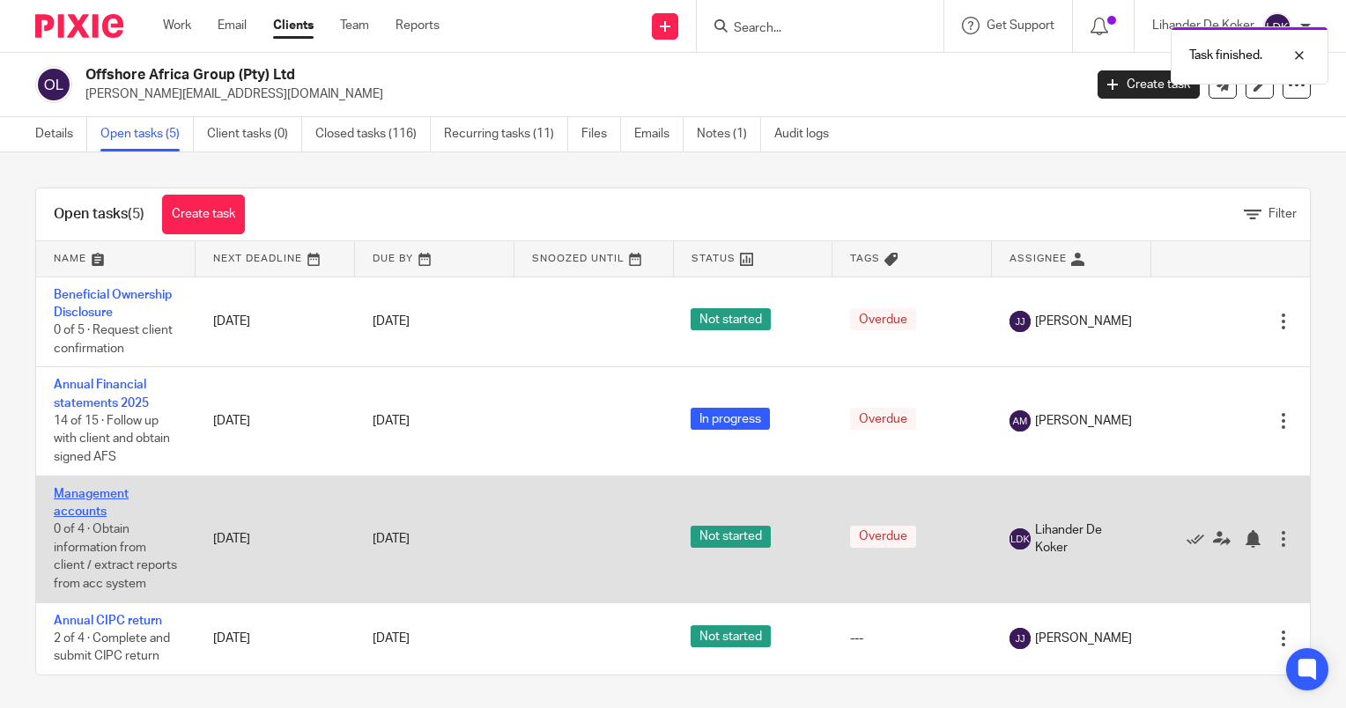
click at [88, 506] on link "Management accounts" at bounding box center [91, 503] width 75 height 30
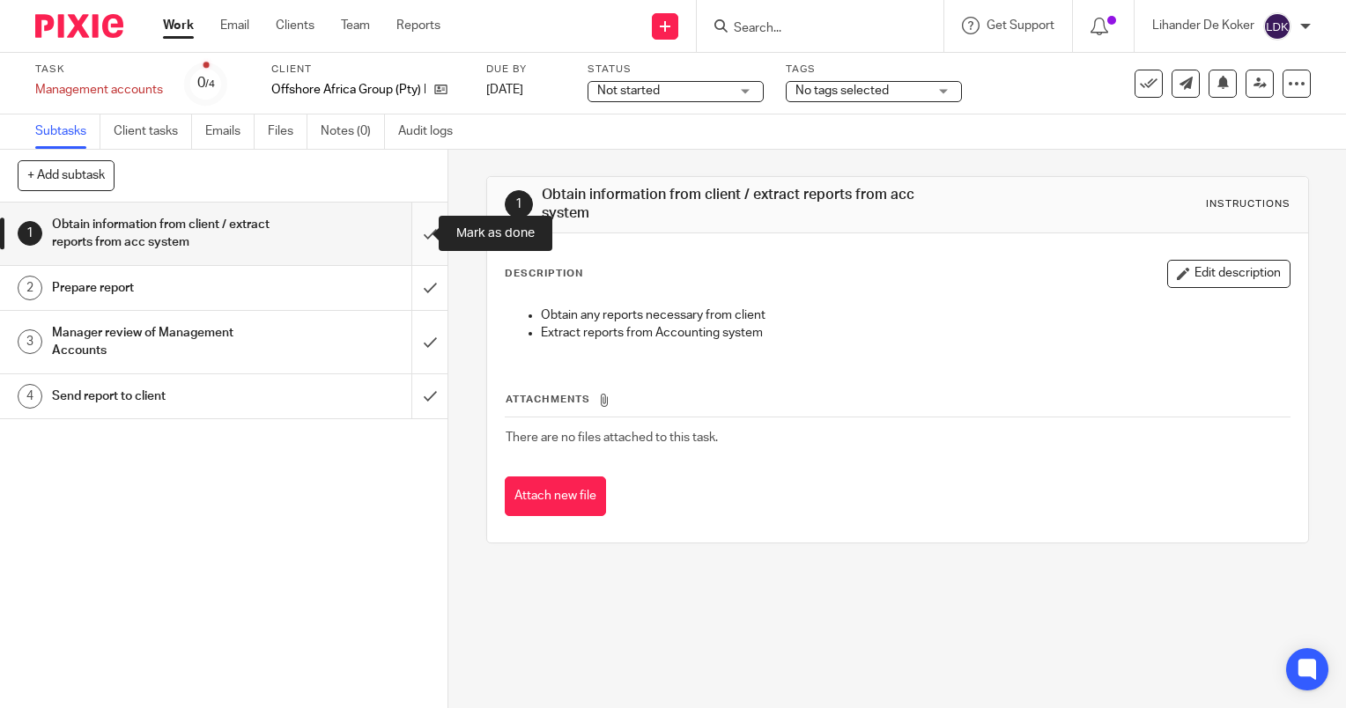
click at [407, 233] on input "submit" at bounding box center [223, 234] width 447 height 63
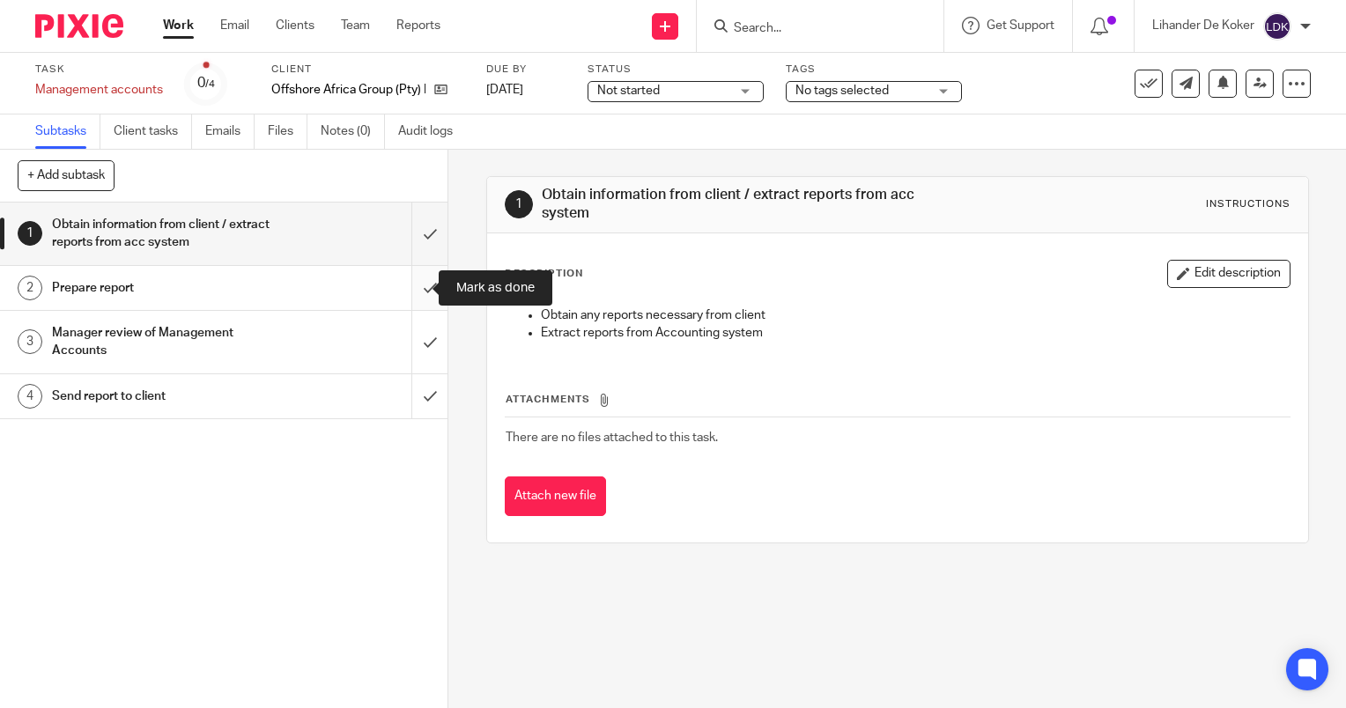
click at [423, 292] on input "submit" at bounding box center [223, 288] width 447 height 44
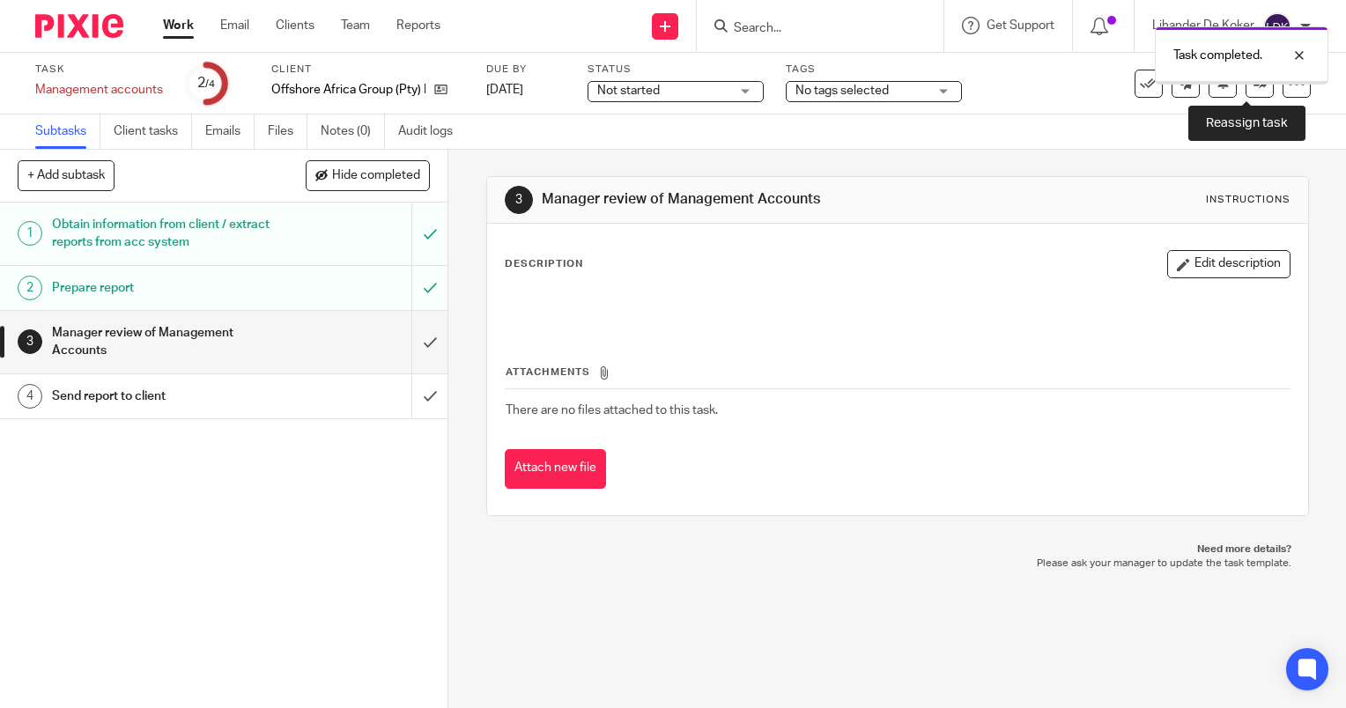
click at [1251, 90] on link at bounding box center [1259, 84] width 28 height 28
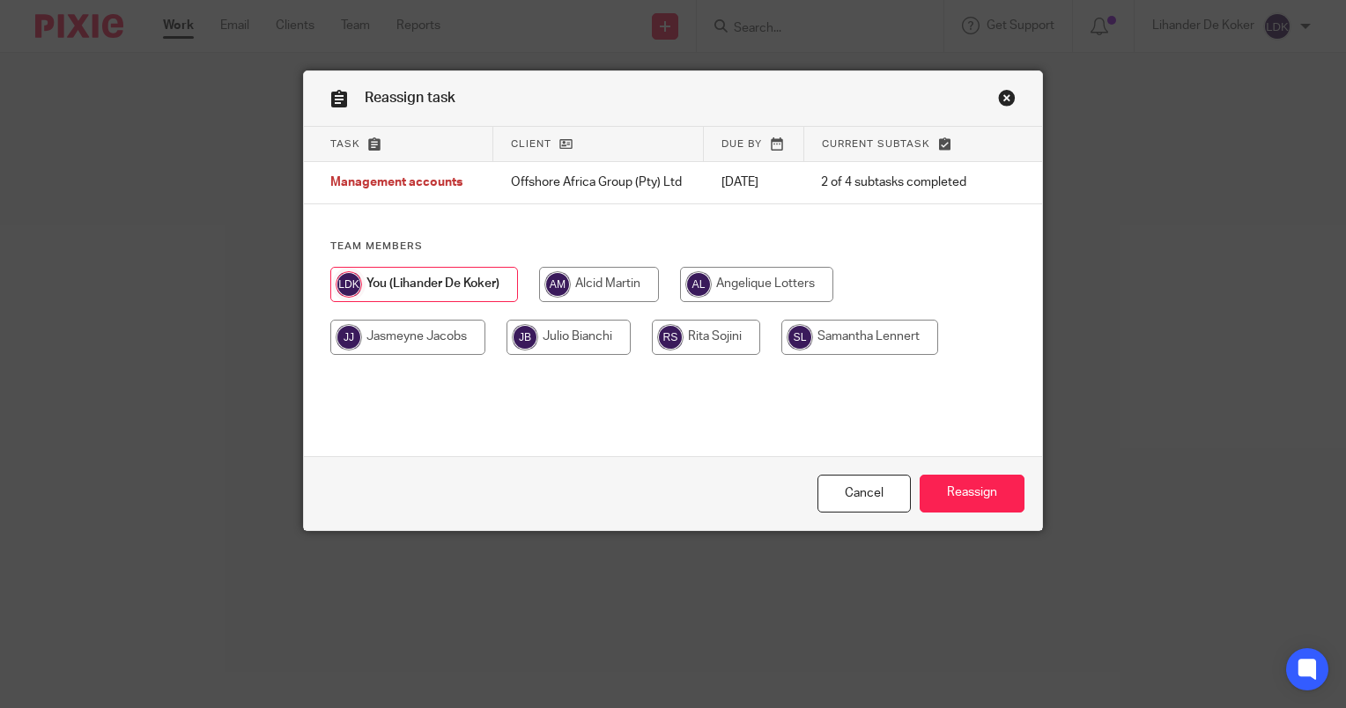
click at [573, 282] on input "radio" at bounding box center [599, 284] width 120 height 35
radio input "true"
click at [969, 487] on input "Reassign" at bounding box center [972, 494] width 105 height 38
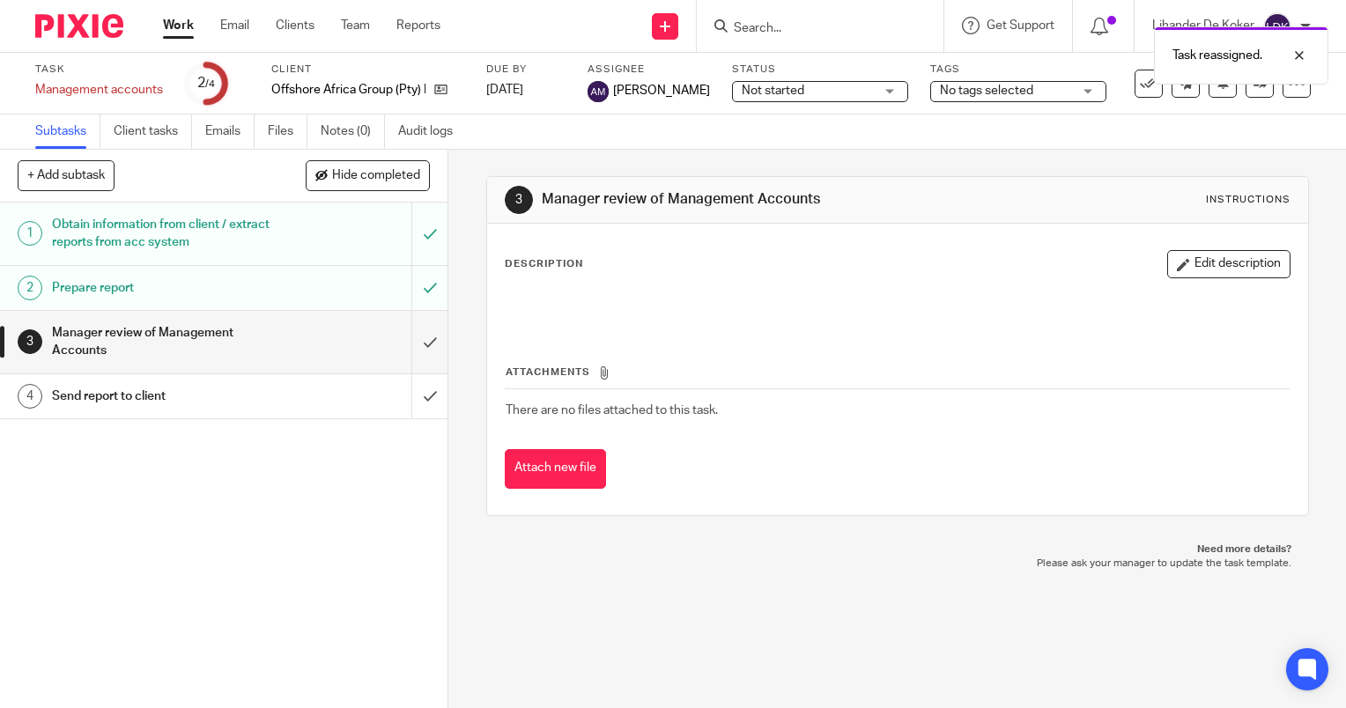
click at [176, 25] on link "Work" at bounding box center [178, 26] width 31 height 18
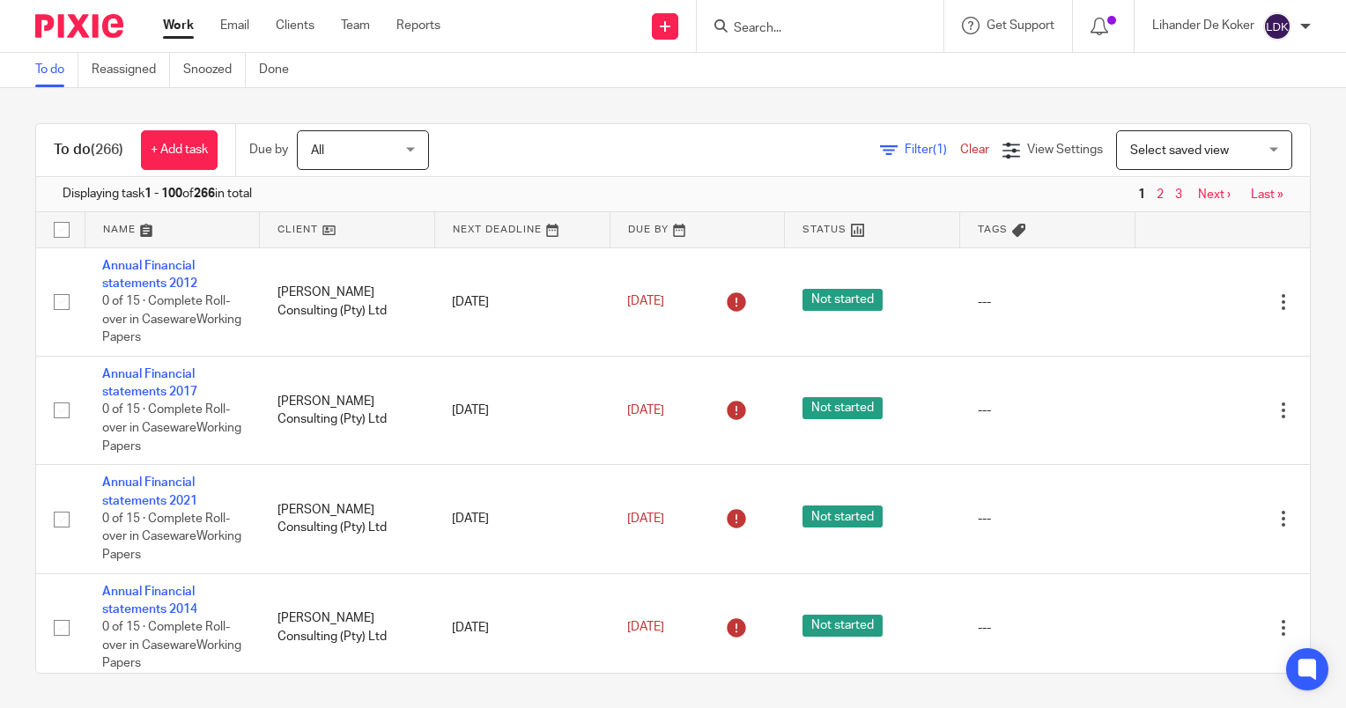
drag, startPoint x: 897, startPoint y: 150, endPoint x: 895, endPoint y: 162, distance: 12.5
click at [905, 150] on span "Filter (1)" at bounding box center [932, 150] width 55 height 12
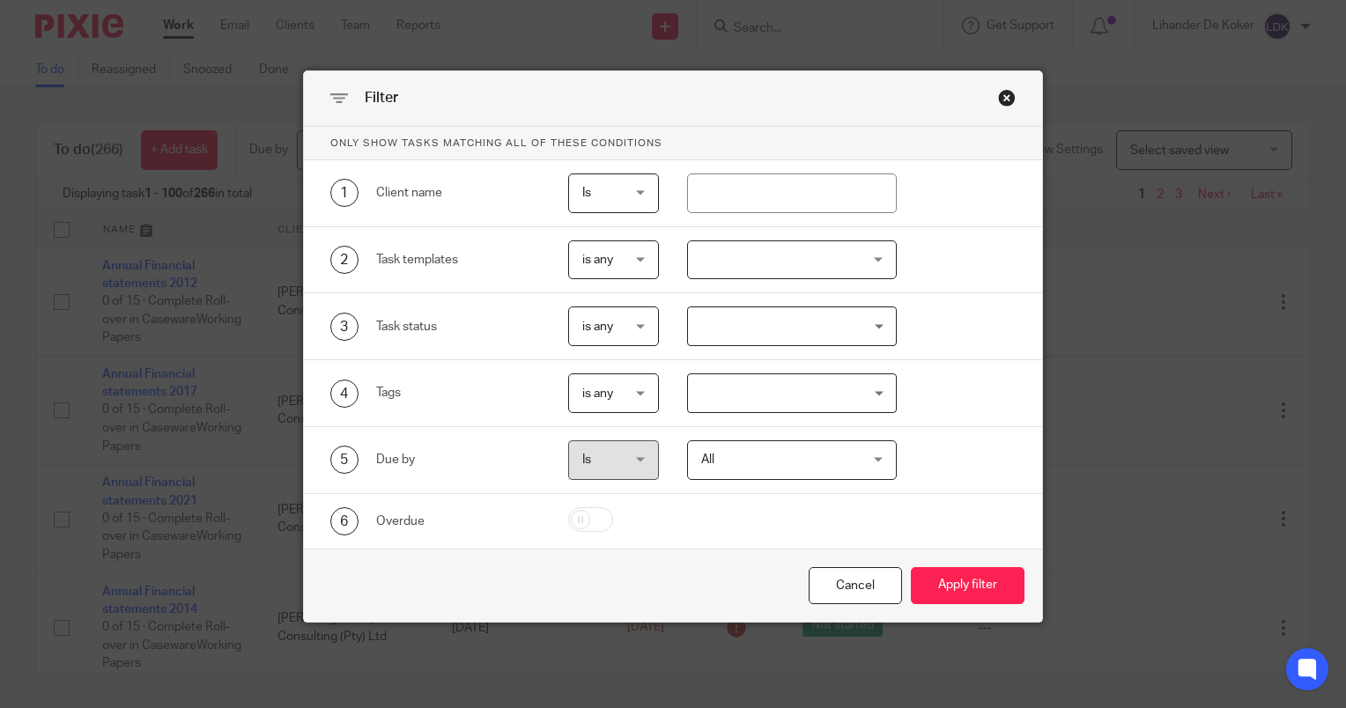
click at [748, 280] on div "2 Task templates is any is any is any is none is_any Disengagement Incorporatio…" at bounding box center [673, 260] width 738 height 67
click at [757, 269] on div at bounding box center [792, 260] width 211 height 40
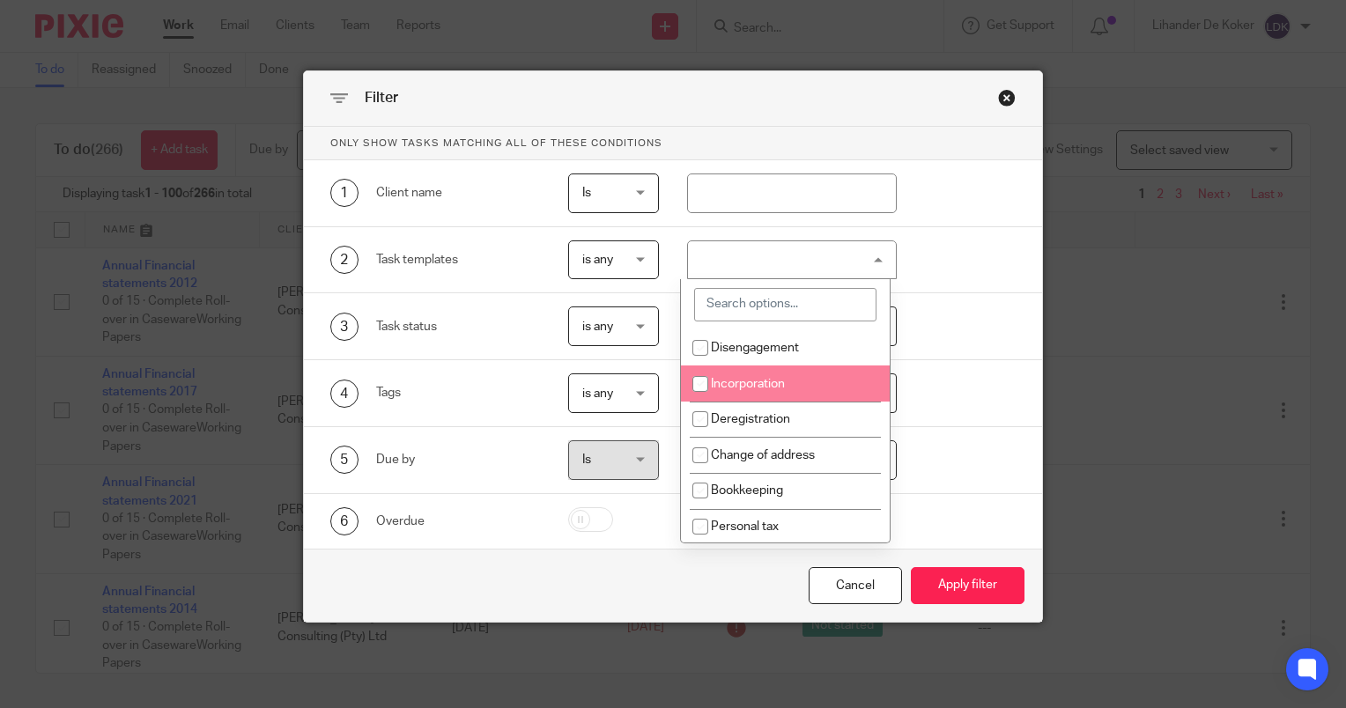
scroll to position [88, 0]
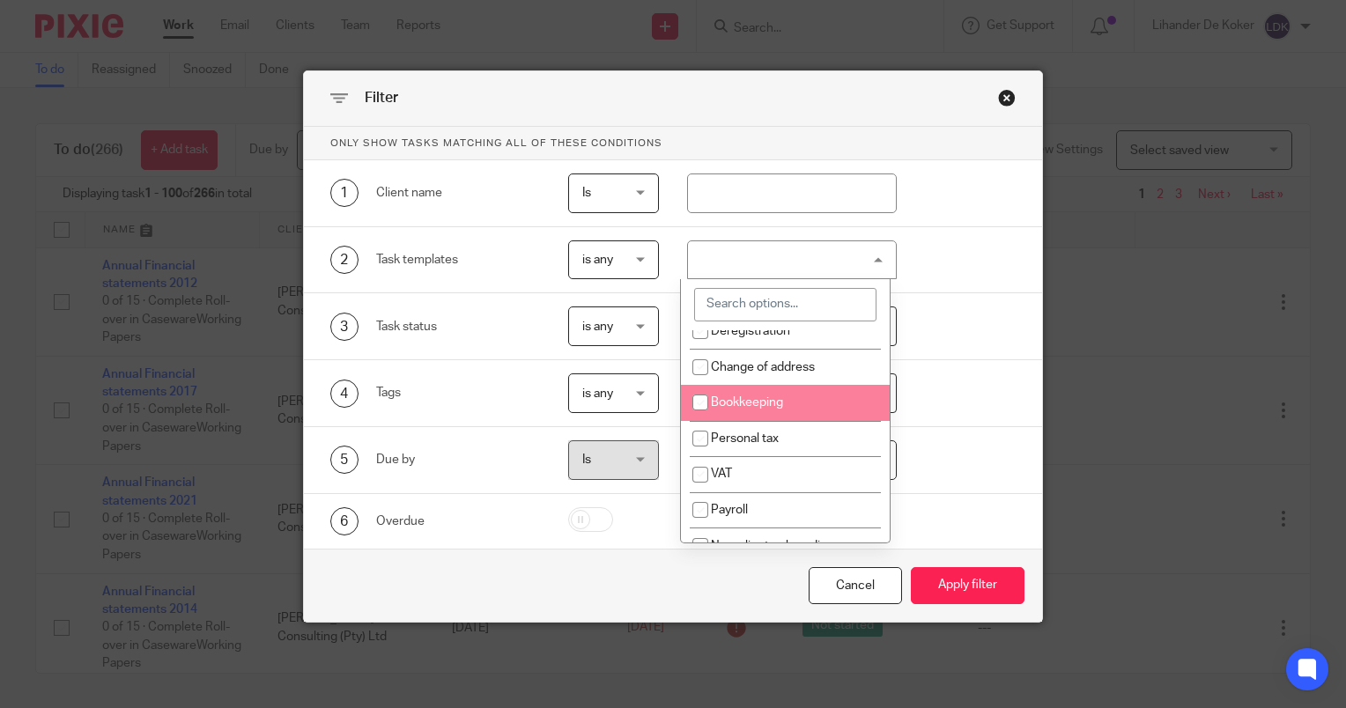
click at [753, 403] on span "Bookkeeping" at bounding box center [747, 402] width 72 height 12
checkbox input "true"
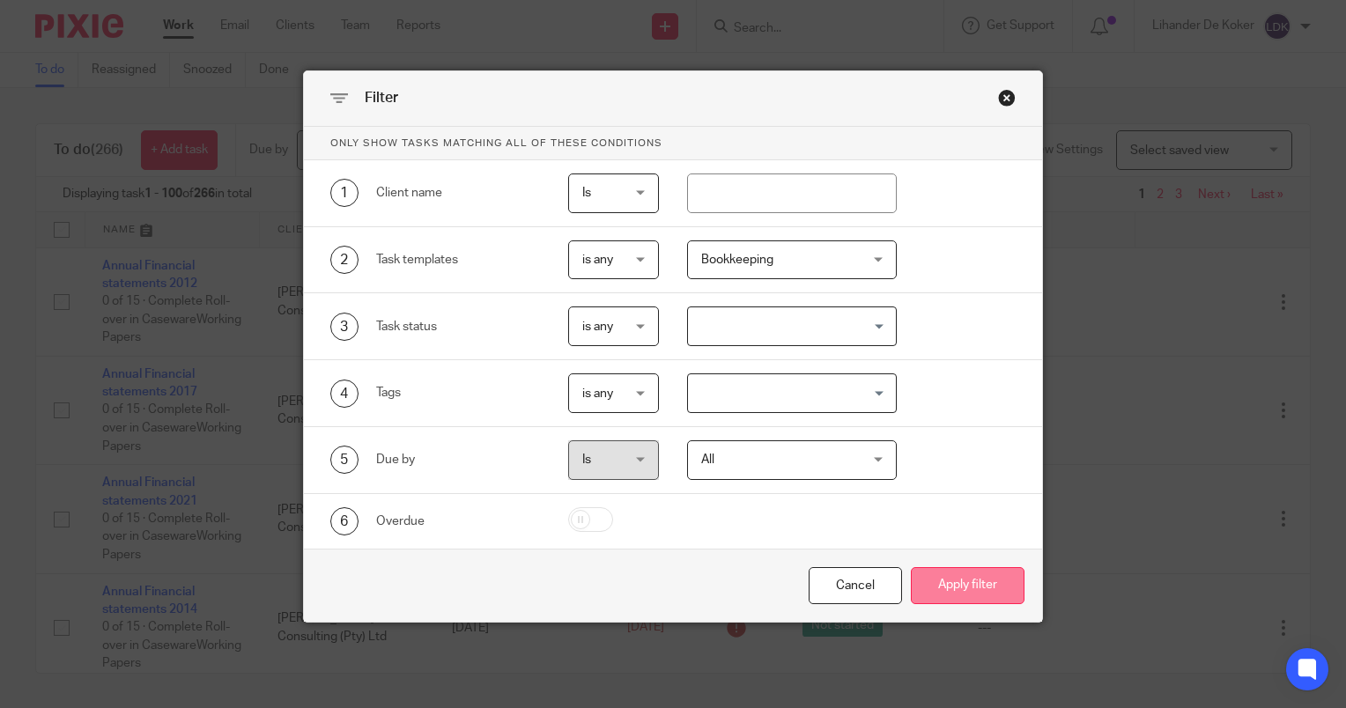
click at [961, 585] on button "Apply filter" at bounding box center [968, 586] width 114 height 38
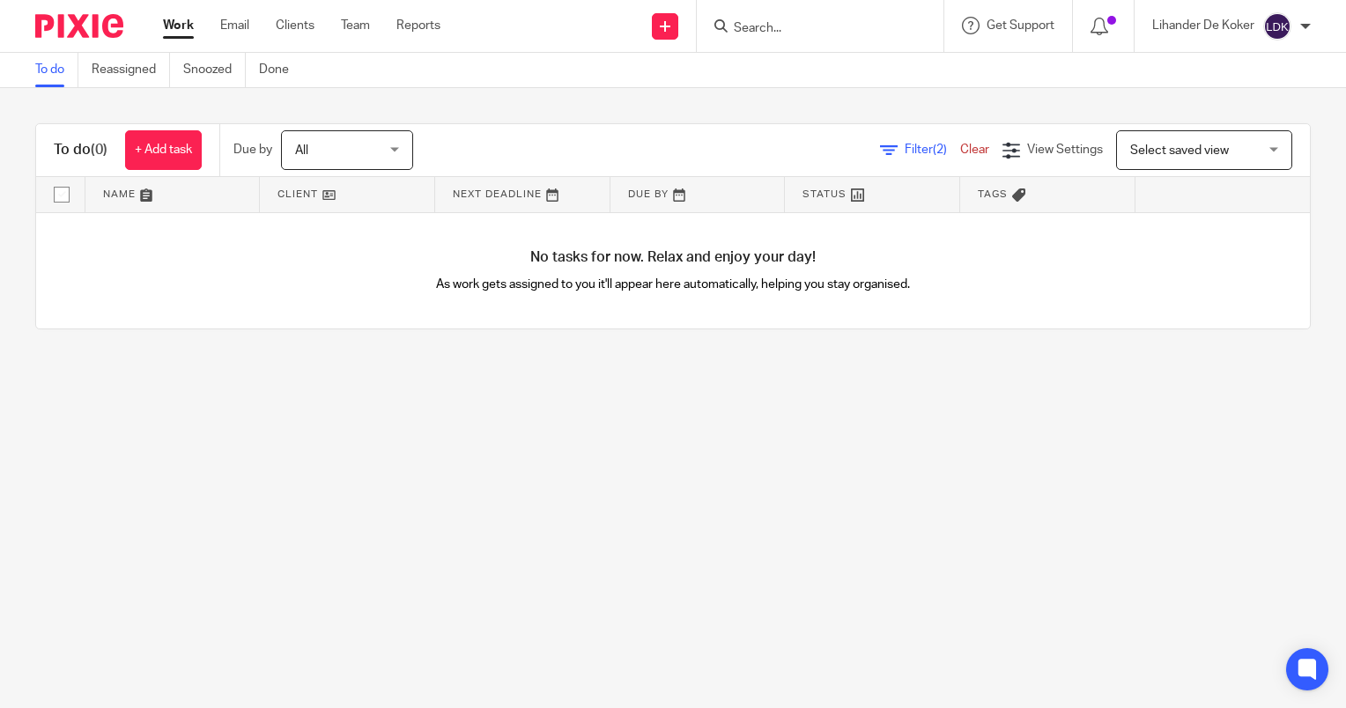
click at [1163, 150] on span "Select saved view" at bounding box center [1179, 150] width 99 height 12
click at [1148, 144] on div "Select saved view" at bounding box center [1179, 150] width 99 height 12
click at [905, 155] on span "Filter (2)" at bounding box center [932, 150] width 55 height 12
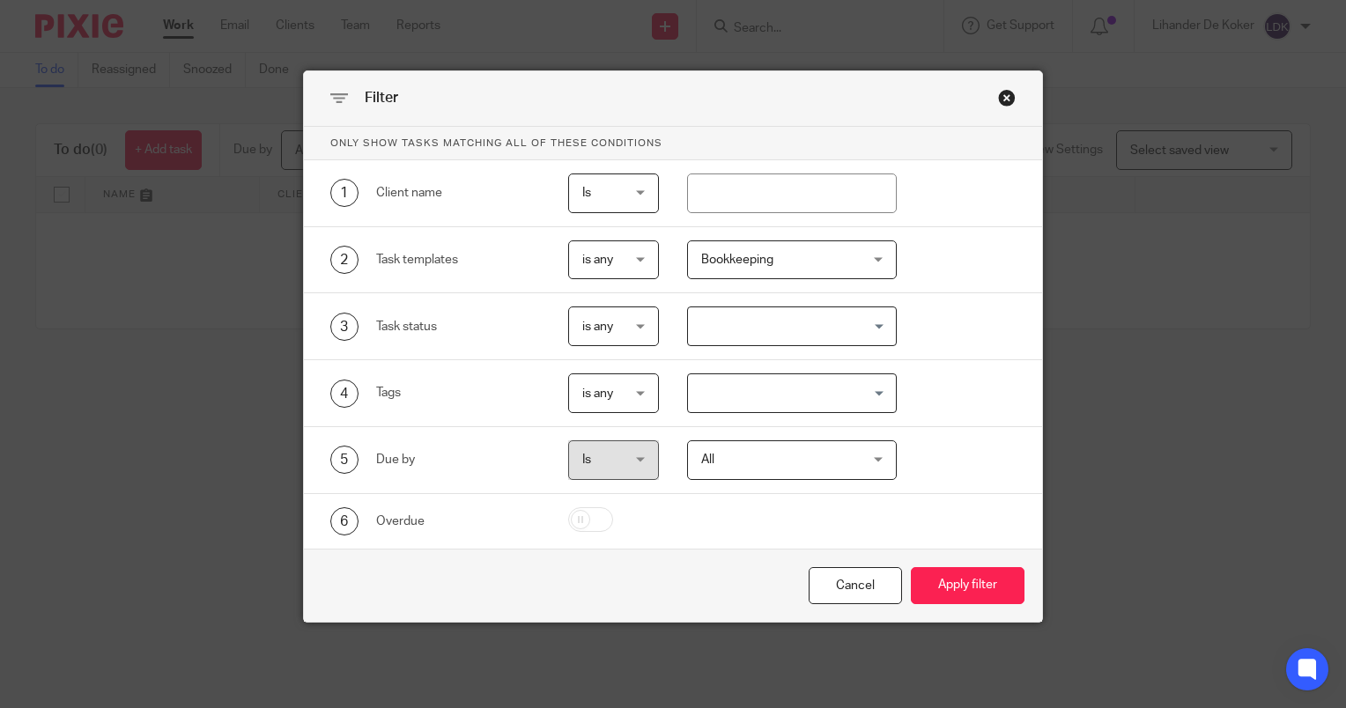
click at [1008, 100] on div "Close this dialog window" at bounding box center [1007, 98] width 18 height 18
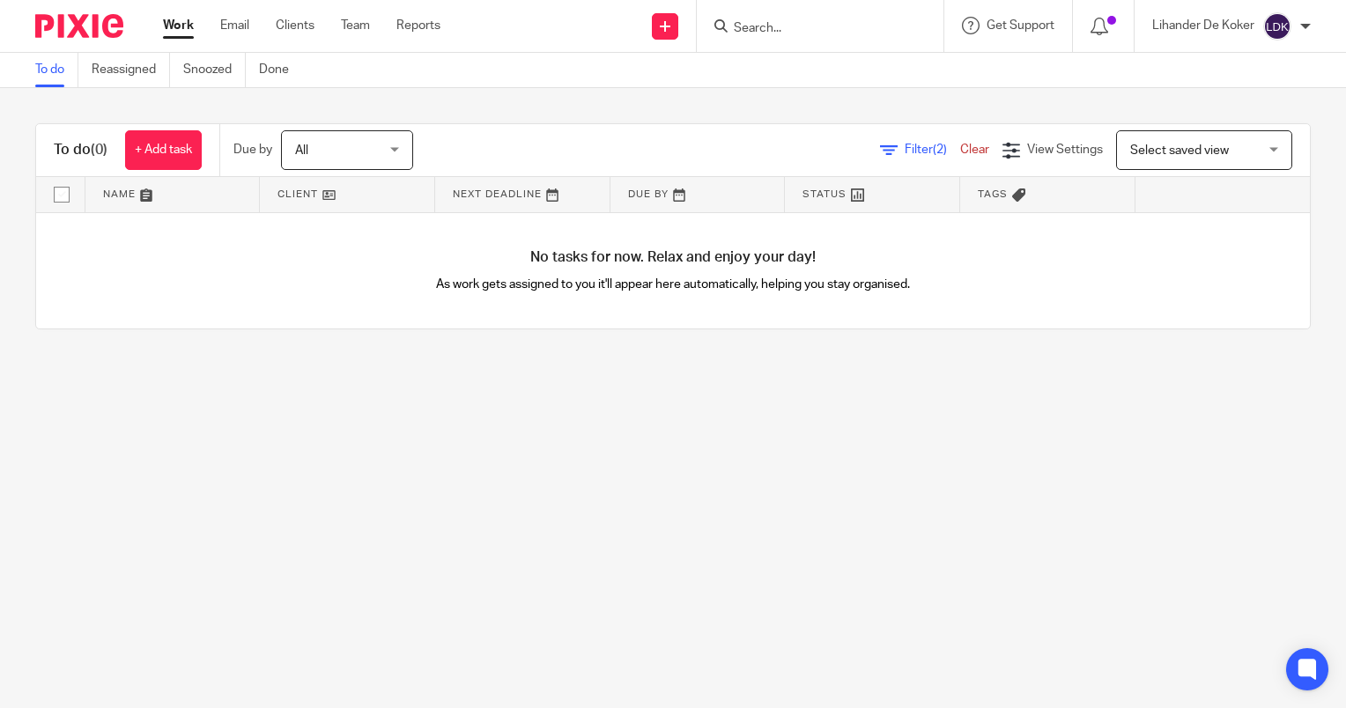
click at [176, 33] on link "Work" at bounding box center [178, 26] width 31 height 18
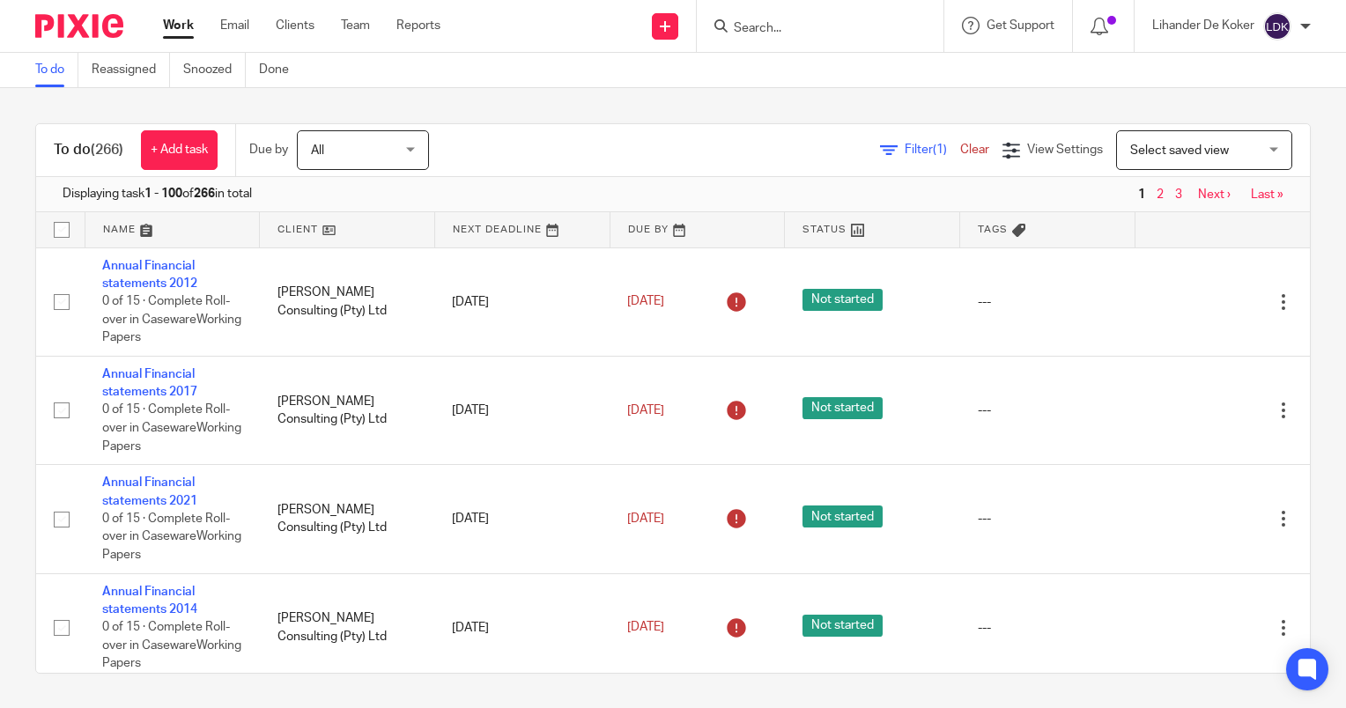
click at [905, 155] on span "Filter (1)" at bounding box center [932, 150] width 55 height 12
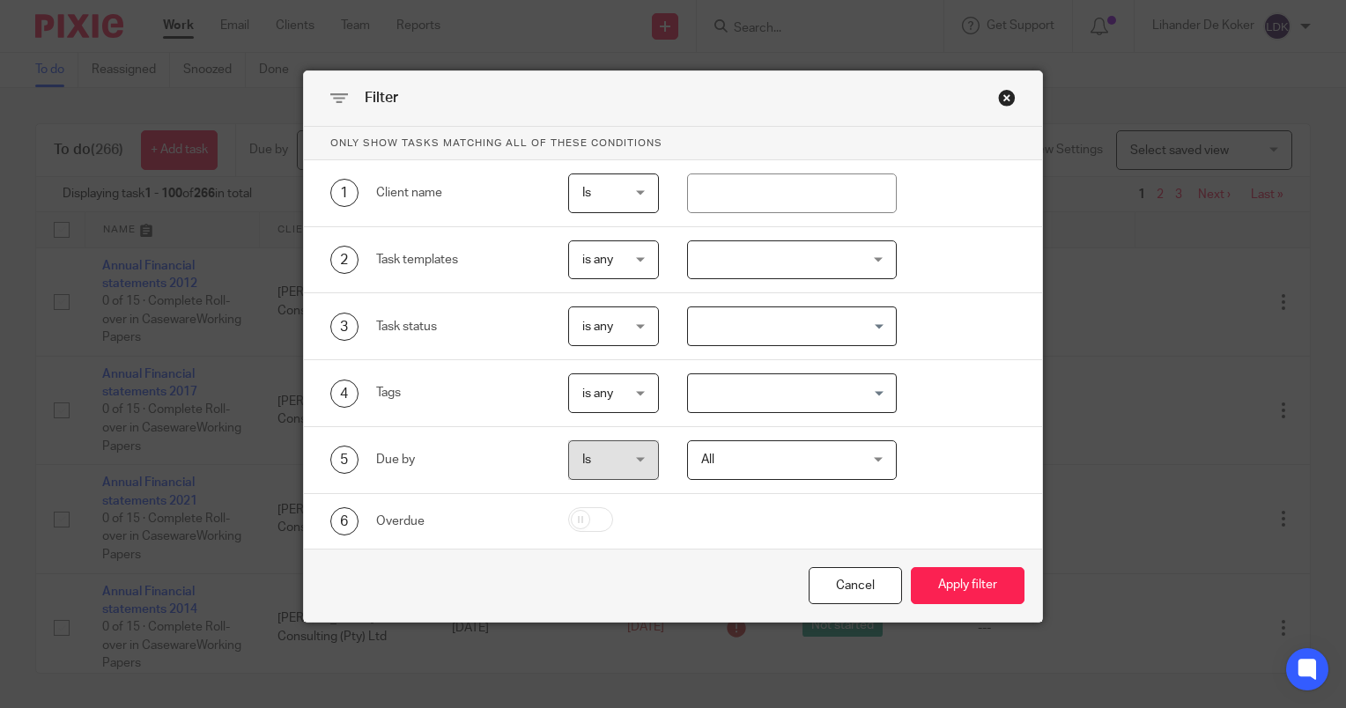
click at [699, 271] on div at bounding box center [792, 260] width 211 height 40
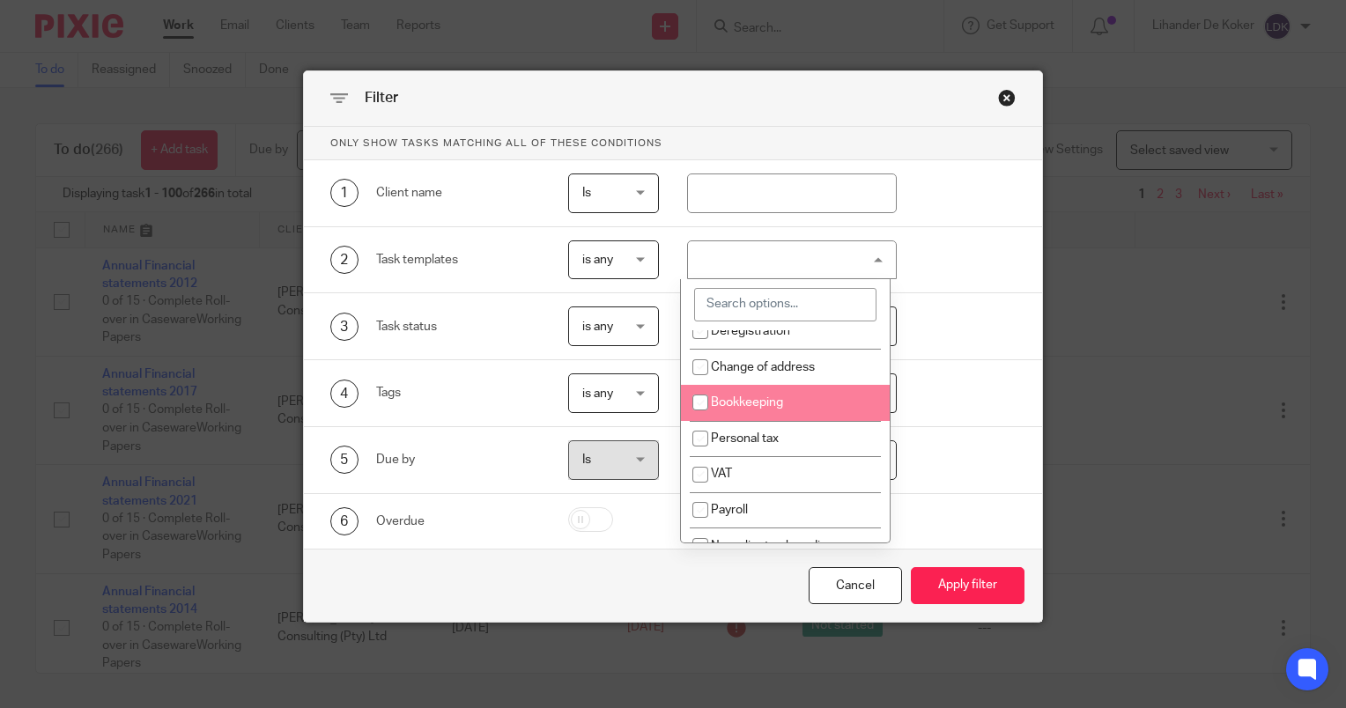
click at [736, 404] on span "Bookkeeping" at bounding box center [747, 402] width 72 height 12
checkbox input "true"
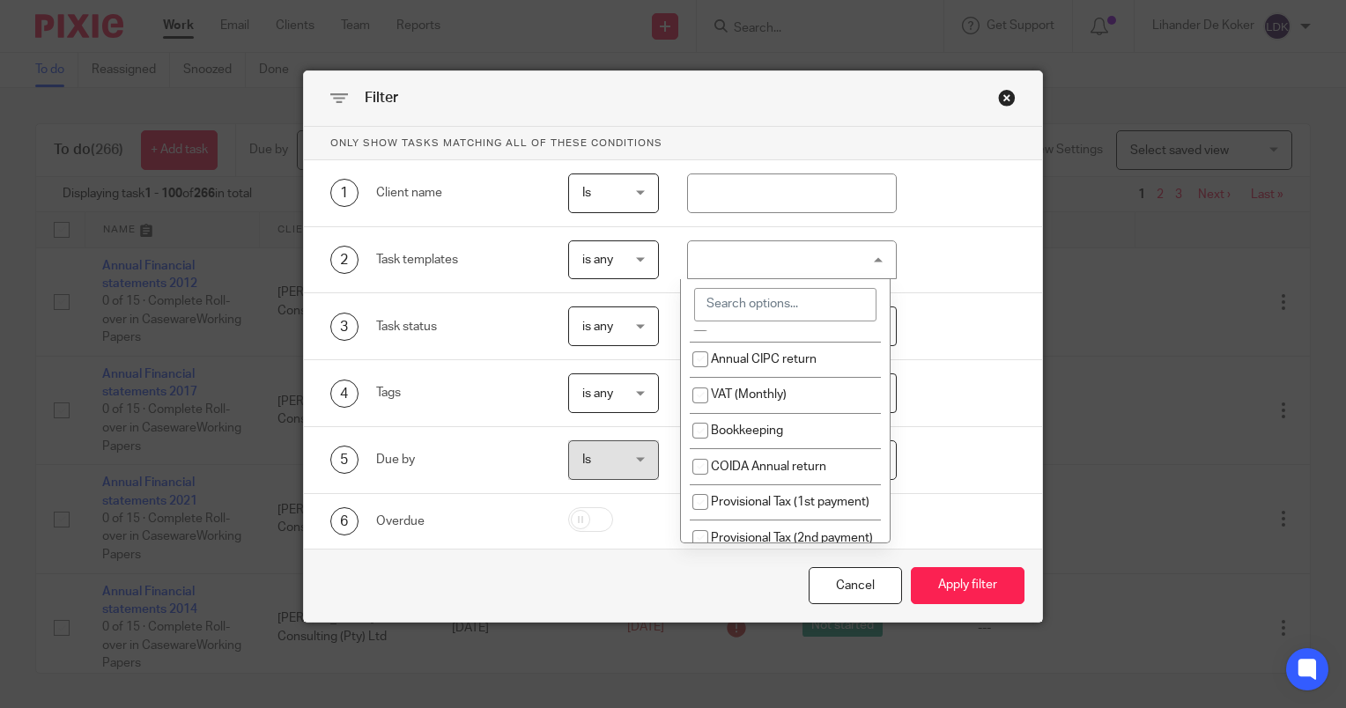
scroll to position [617, 0]
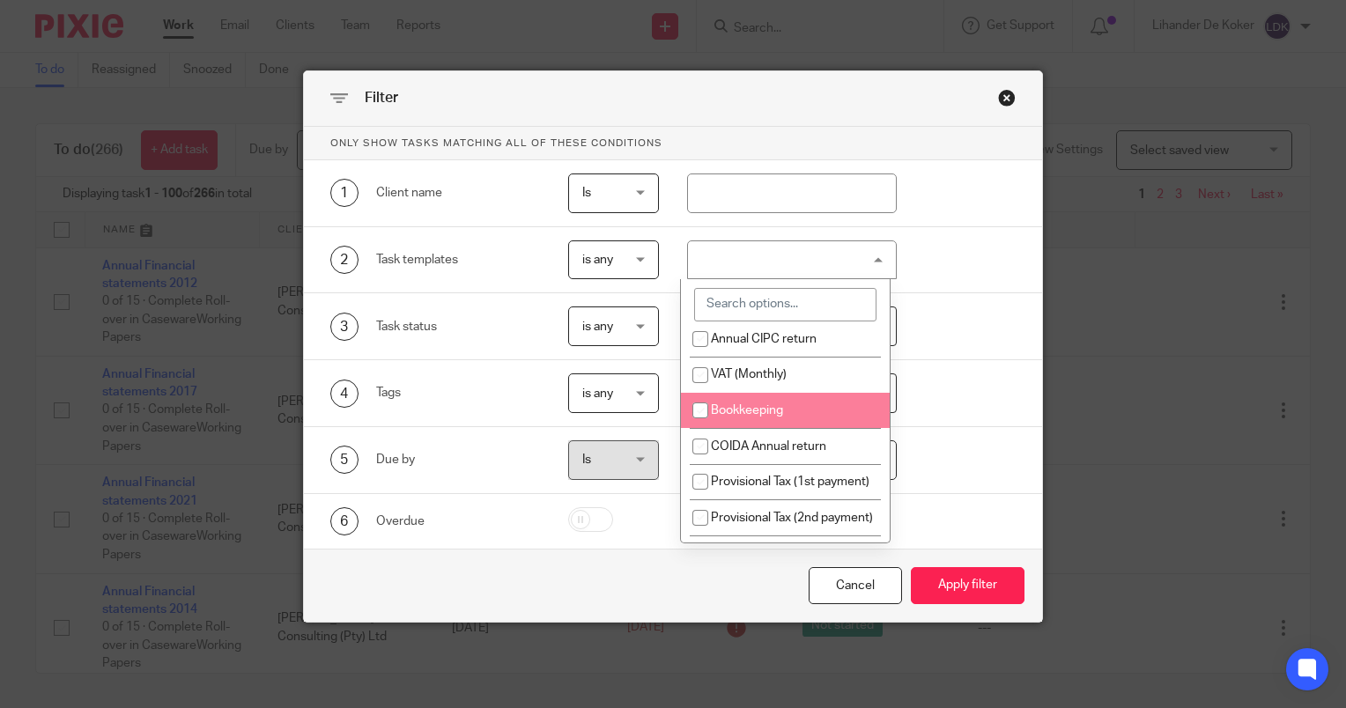
click at [800, 429] on li "Bookkeeping" at bounding box center [785, 411] width 209 height 36
checkbox input "true"
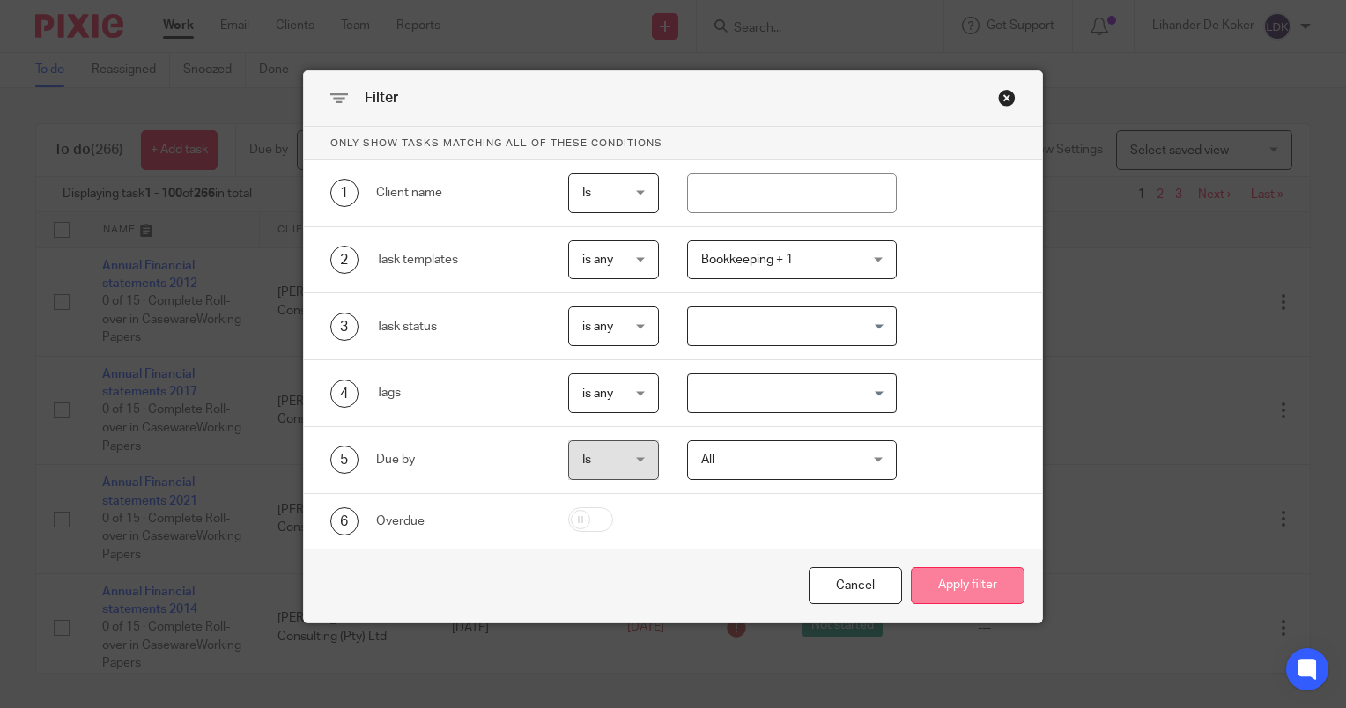
click at [951, 578] on button "Apply filter" at bounding box center [968, 586] width 114 height 38
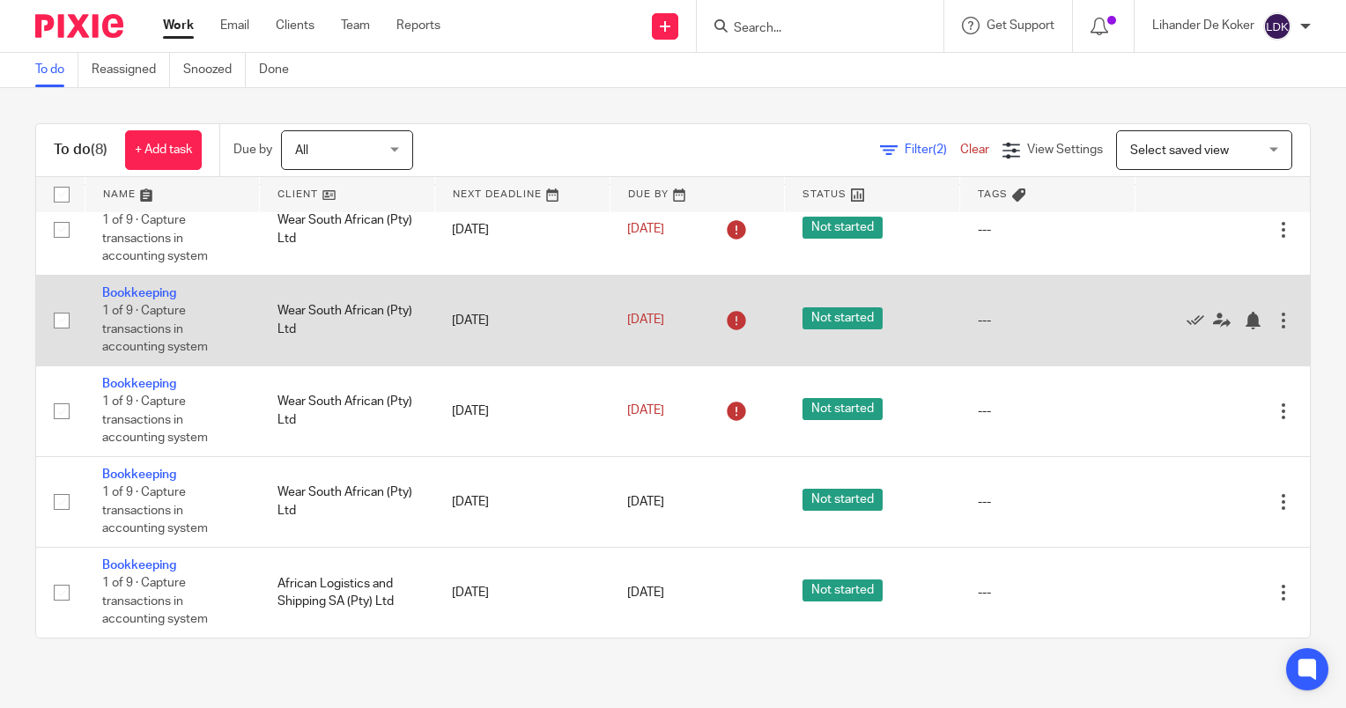
scroll to position [307, 0]
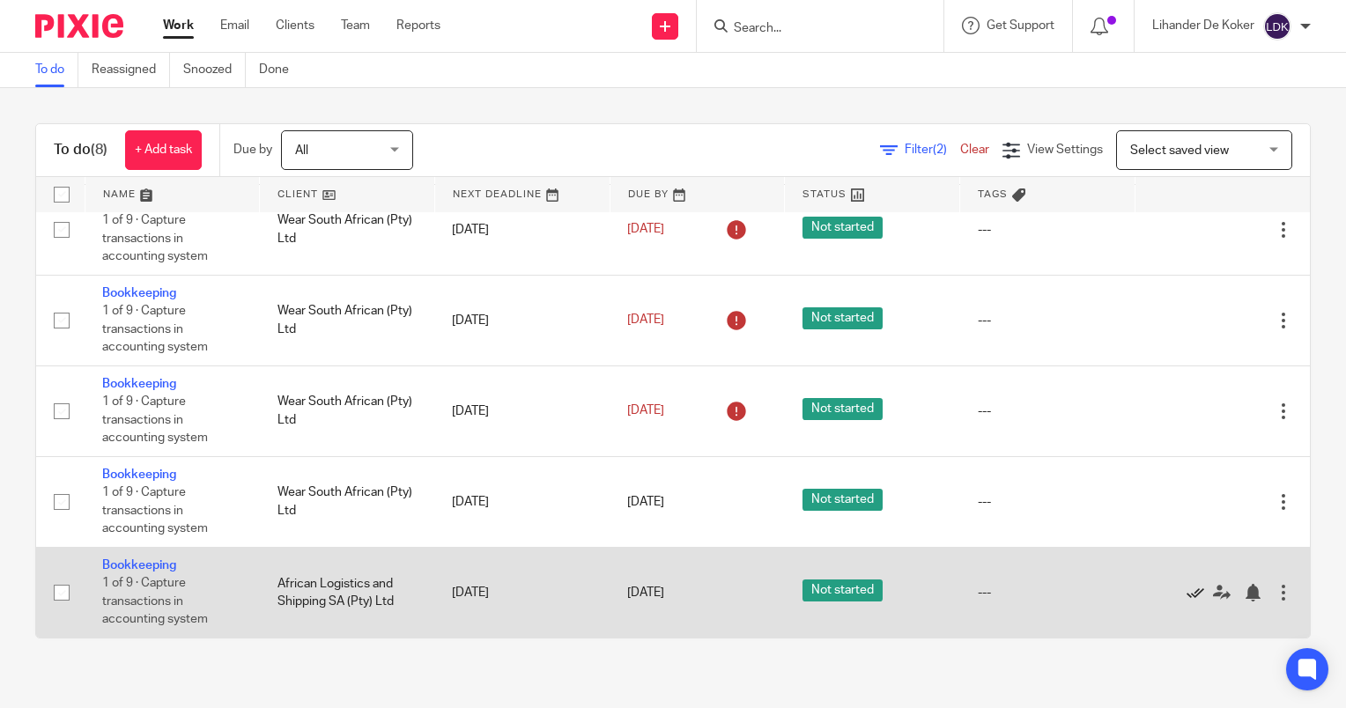
click at [1186, 589] on icon at bounding box center [1195, 593] width 18 height 18
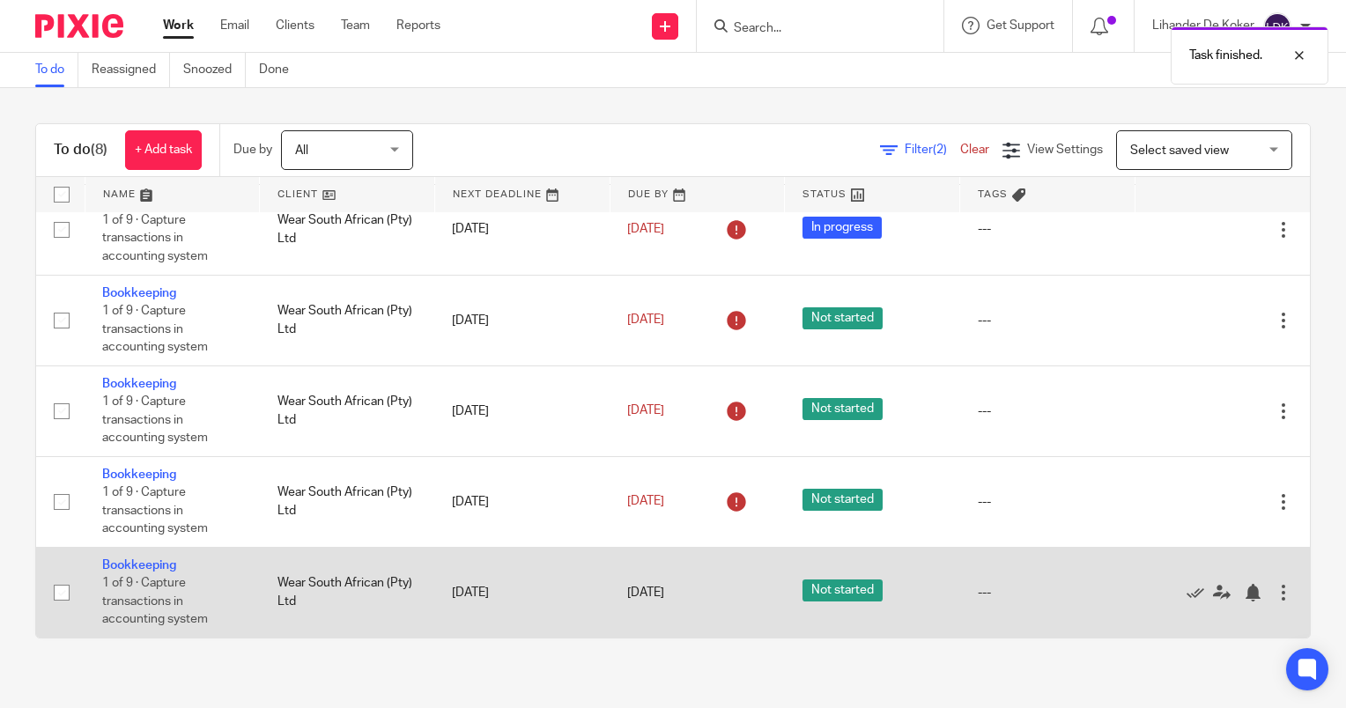
scroll to position [216, 0]
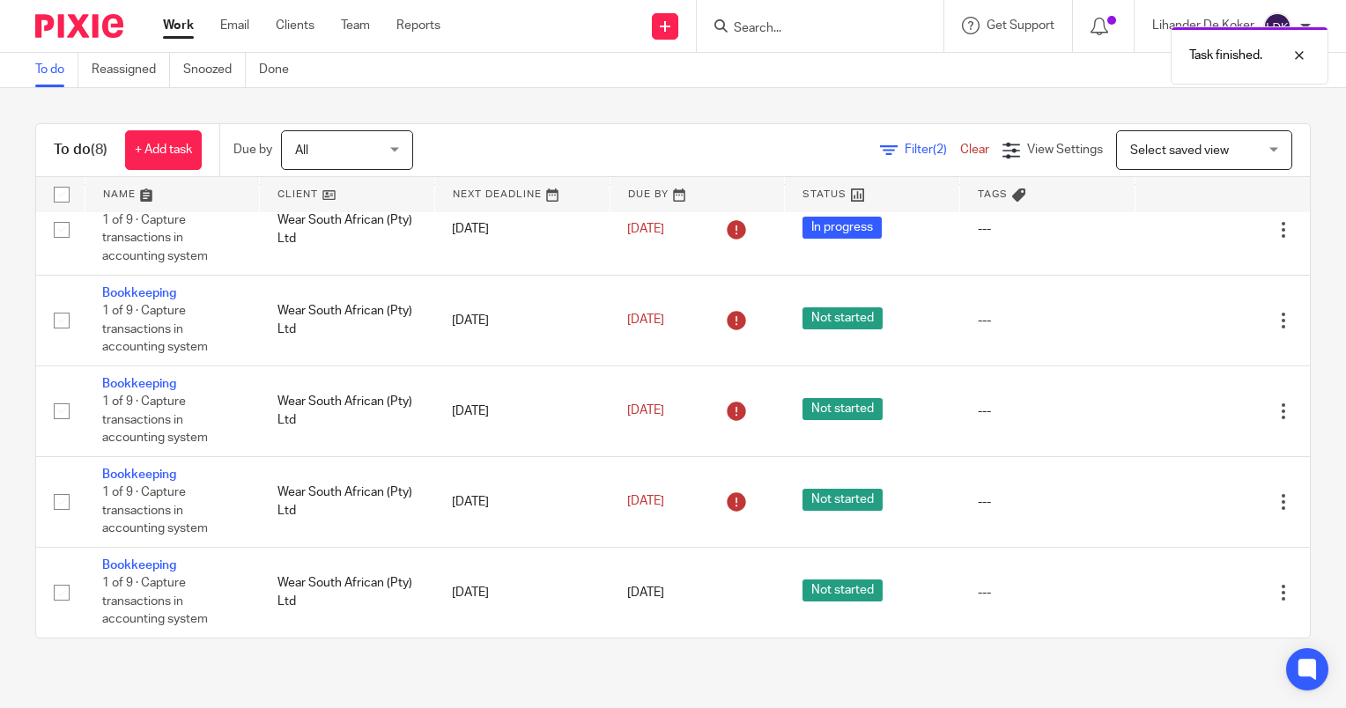
click at [880, 159] on div "Filter (2) Clear" at bounding box center [941, 150] width 122 height 18
click at [905, 155] on span "Filter (2)" at bounding box center [932, 150] width 55 height 12
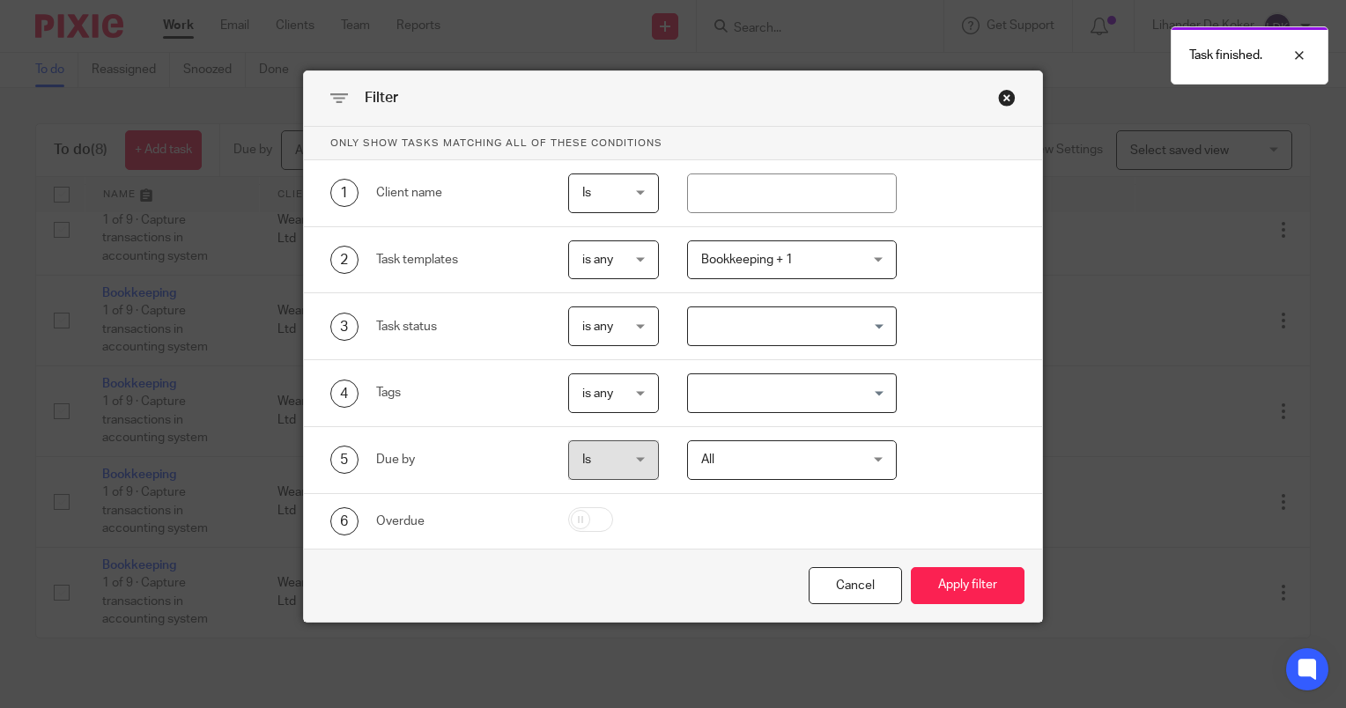
click at [800, 260] on span "Bookkeeping + 1" at bounding box center [779, 259] width 156 height 37
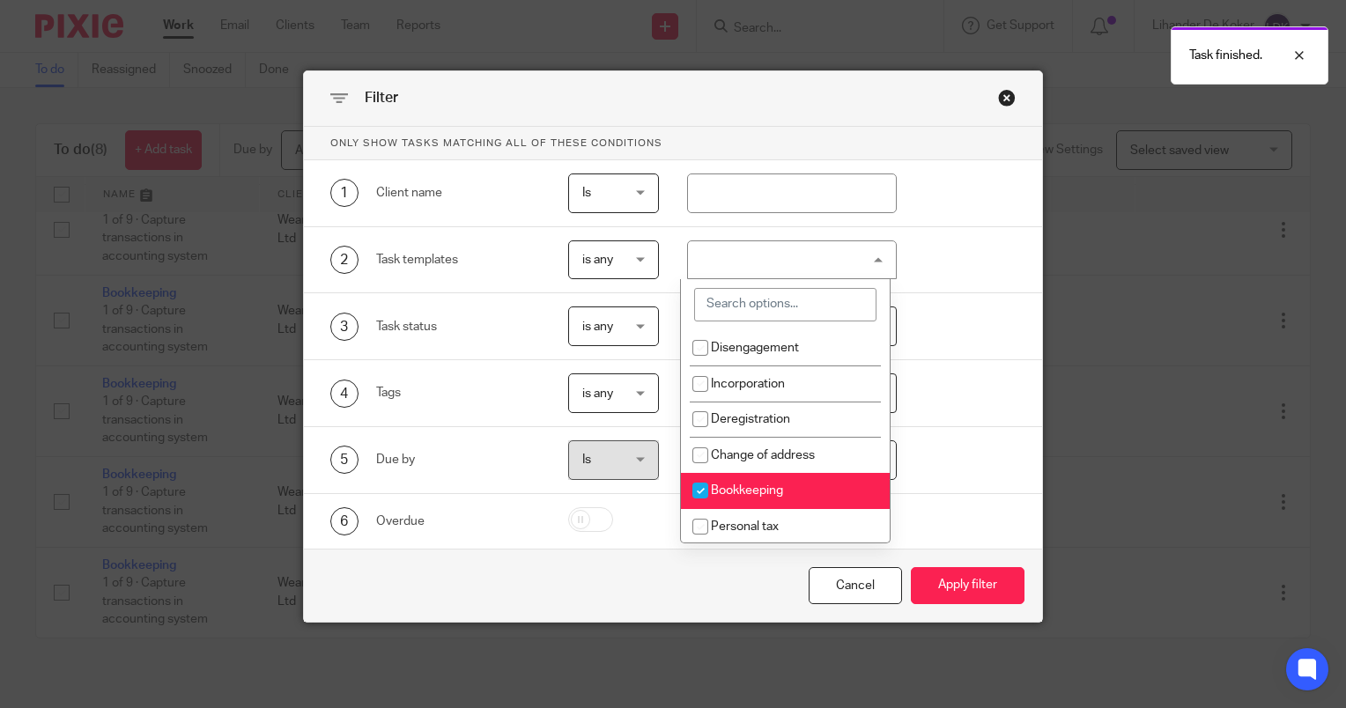
click at [742, 496] on span "Bookkeeping" at bounding box center [747, 490] width 72 height 12
checkbox input "false"
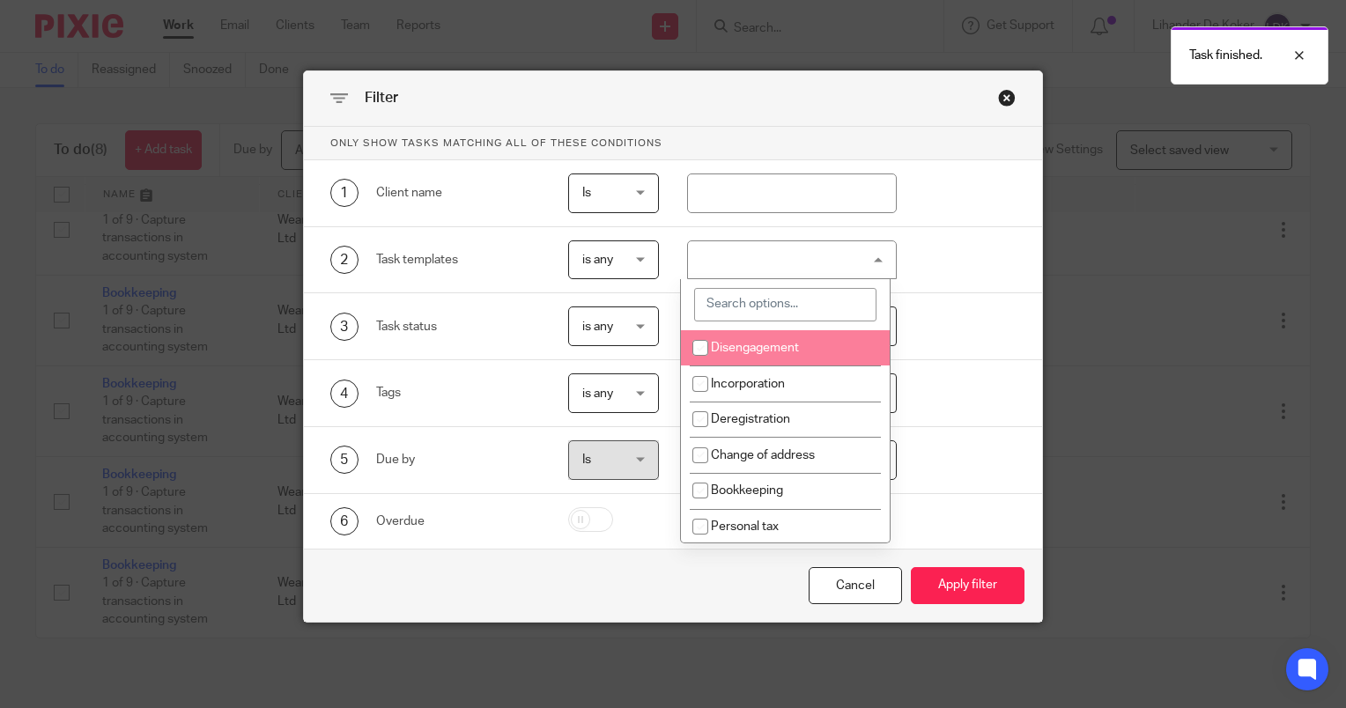
click at [1004, 95] on div "Close this dialog window" at bounding box center [1007, 98] width 18 height 18
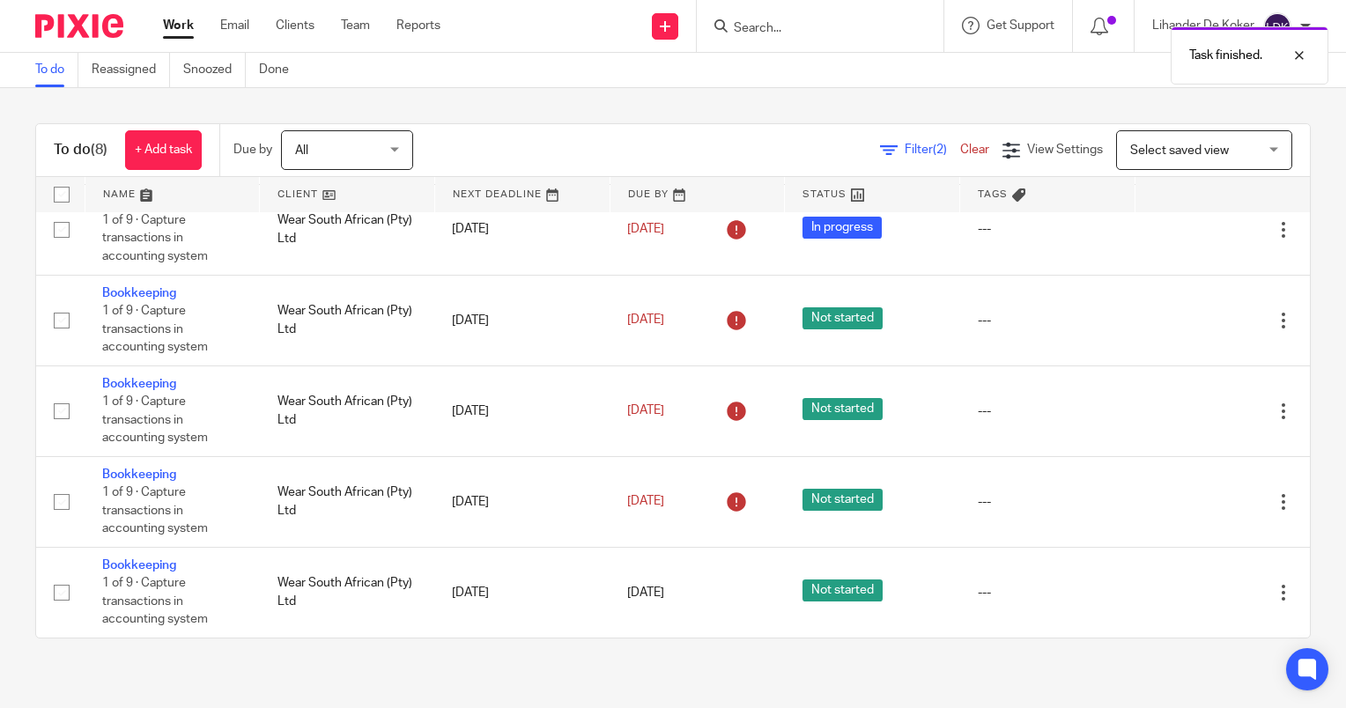
click at [960, 144] on link "Clear" at bounding box center [974, 150] width 29 height 12
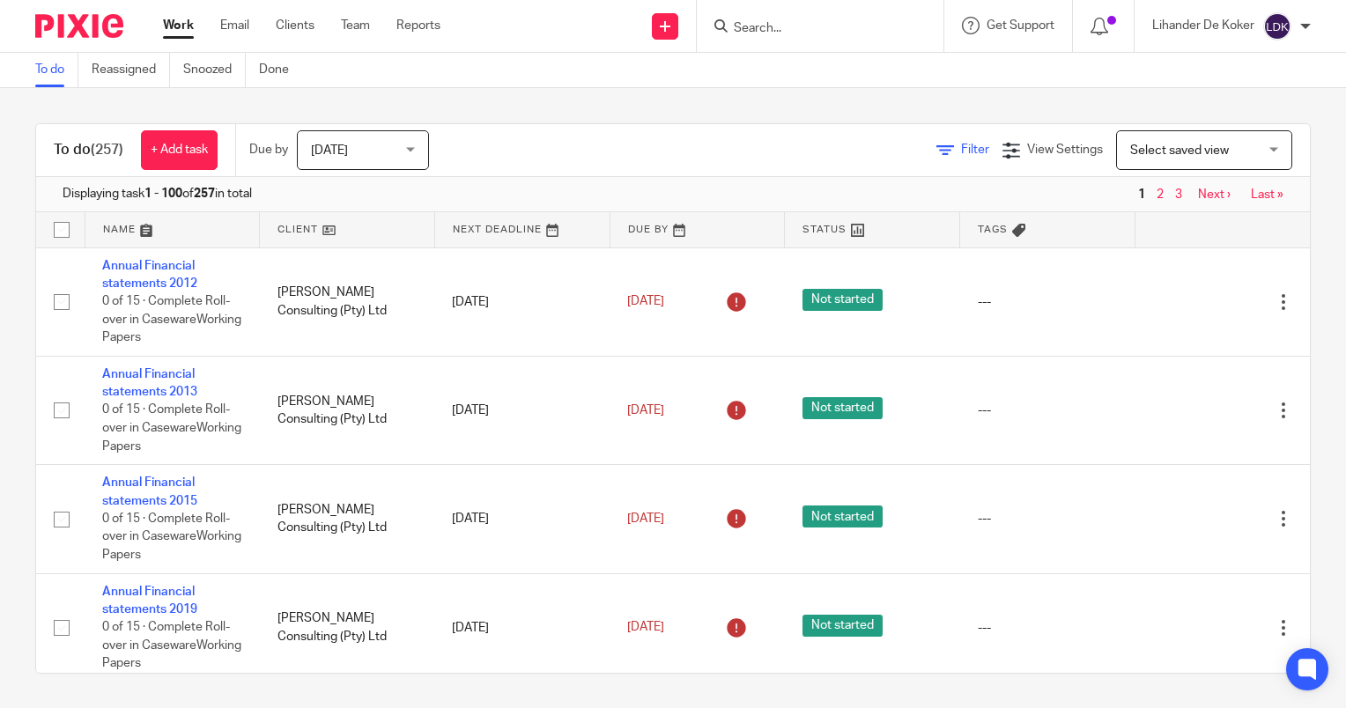
click at [961, 155] on span "Filter" at bounding box center [975, 150] width 28 height 12
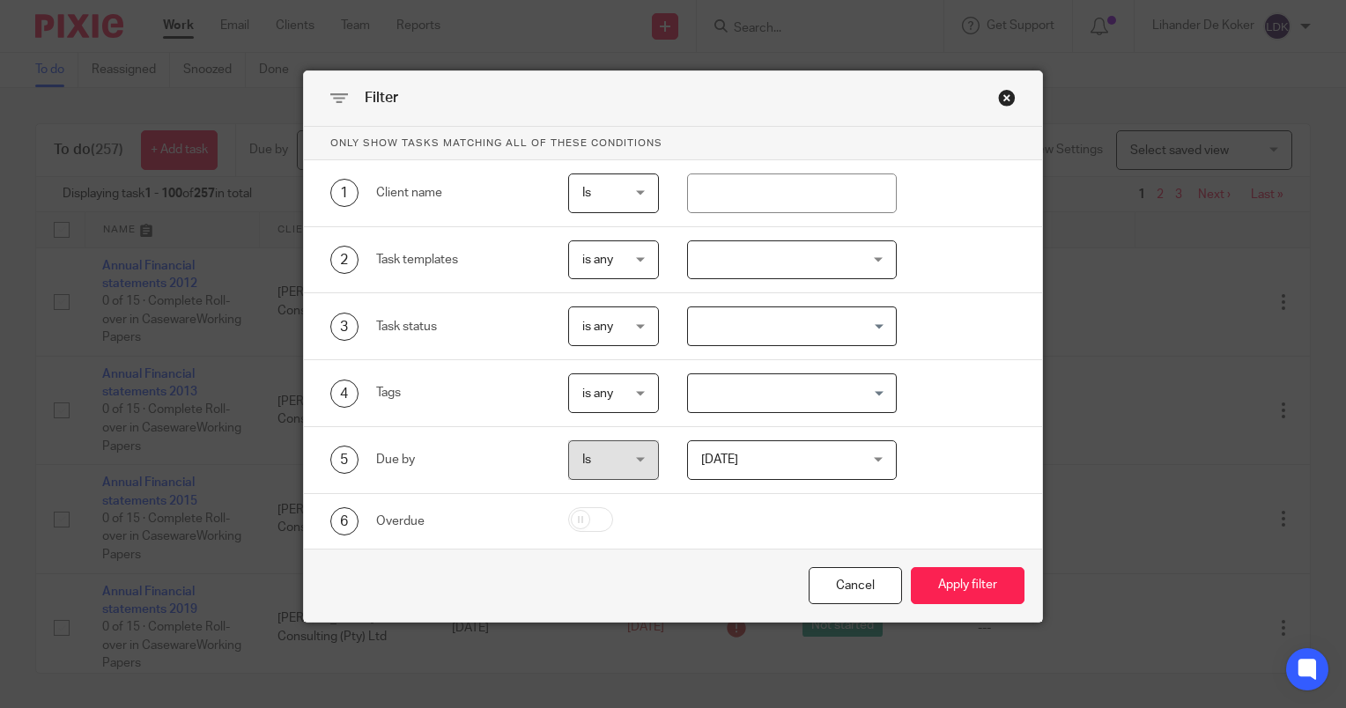
click at [810, 324] on input "Search for option" at bounding box center [788, 326] width 197 height 31
click at [812, 263] on div at bounding box center [792, 260] width 211 height 40
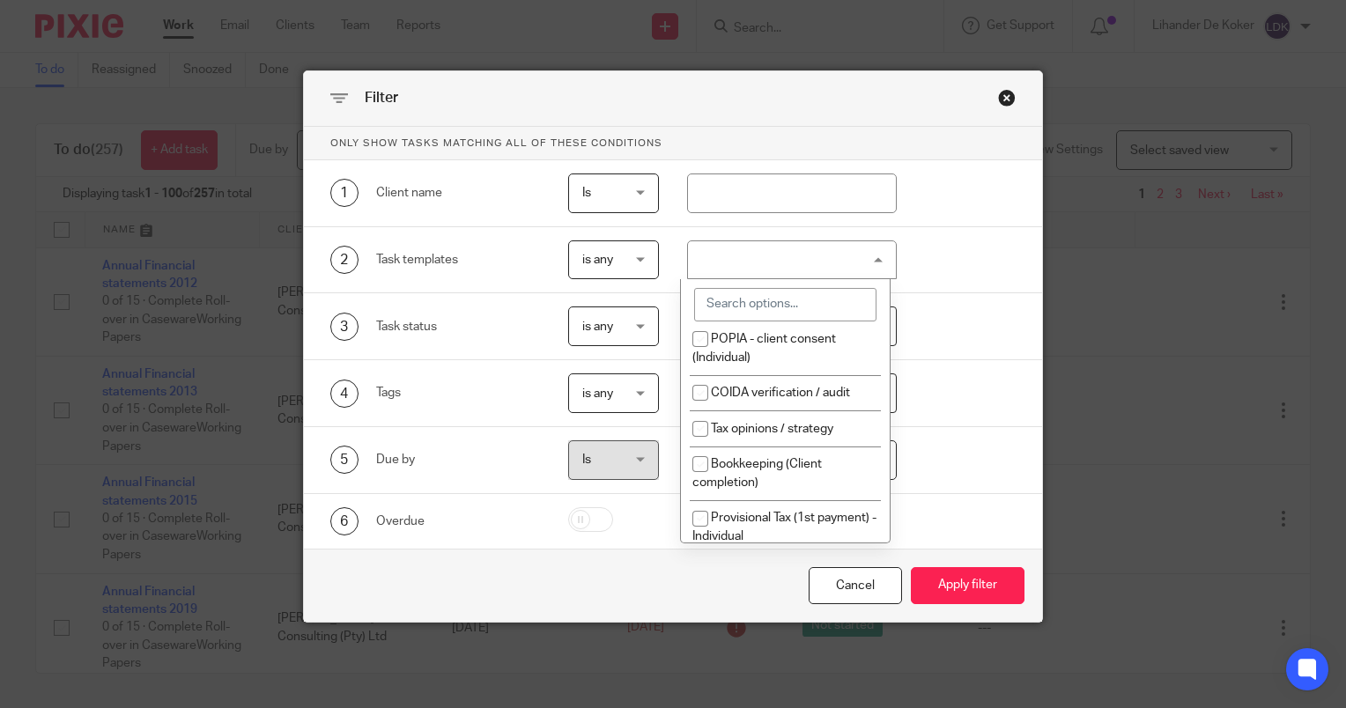
scroll to position [1938, 0]
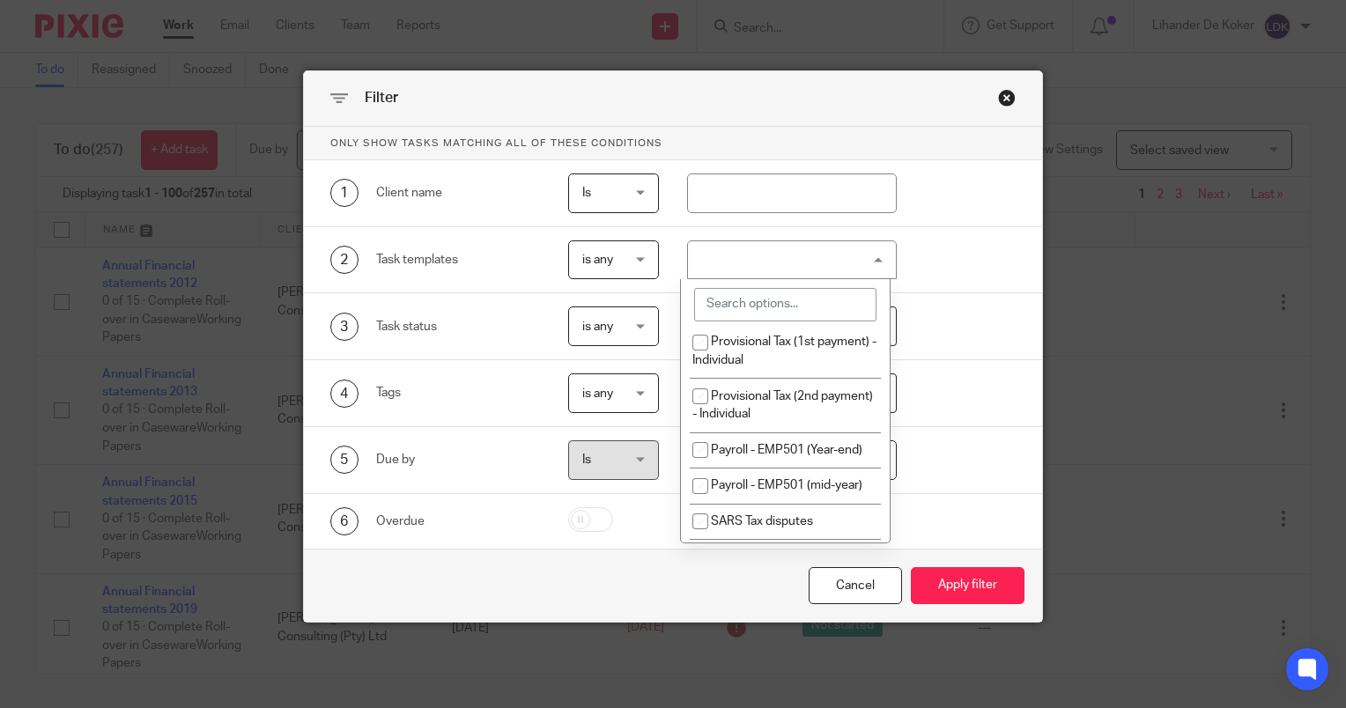
click at [757, 313] on span "Bookkeeping (Client completion)" at bounding box center [756, 297] width 129 height 31
checkbox input "true"
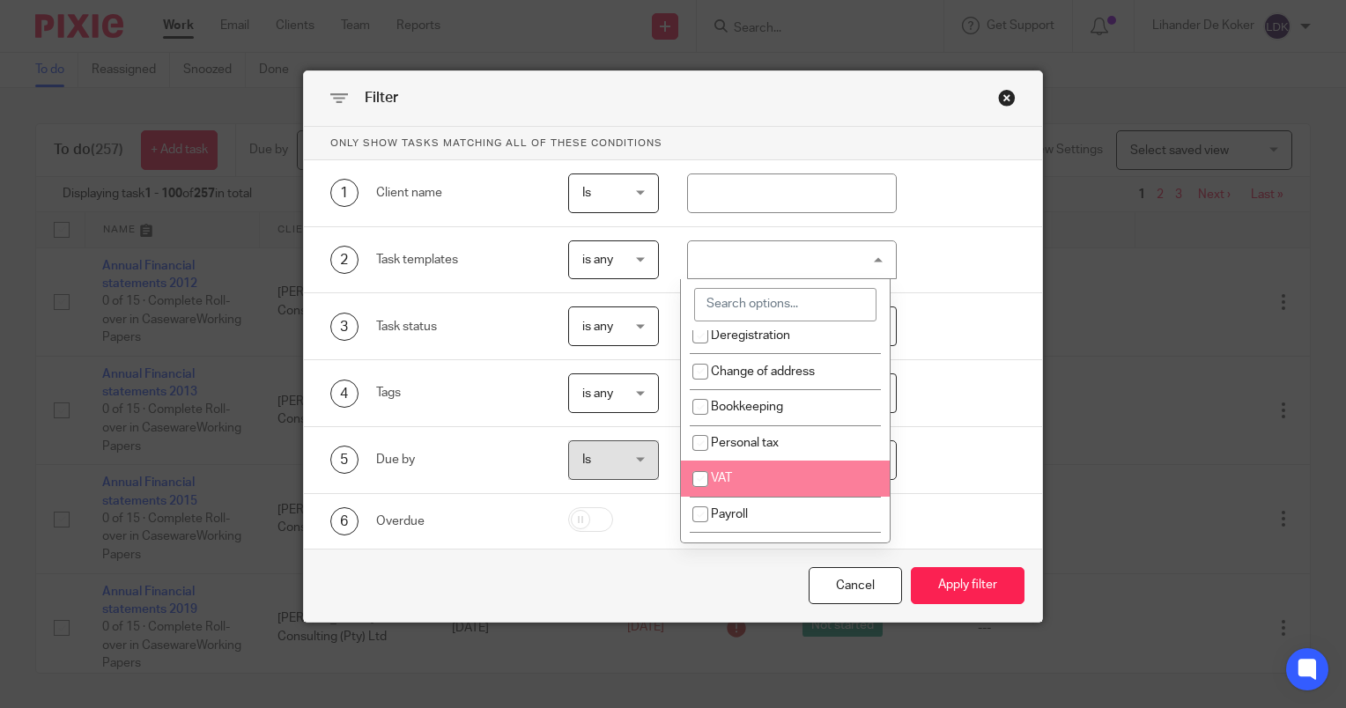
scroll to position [264, 0]
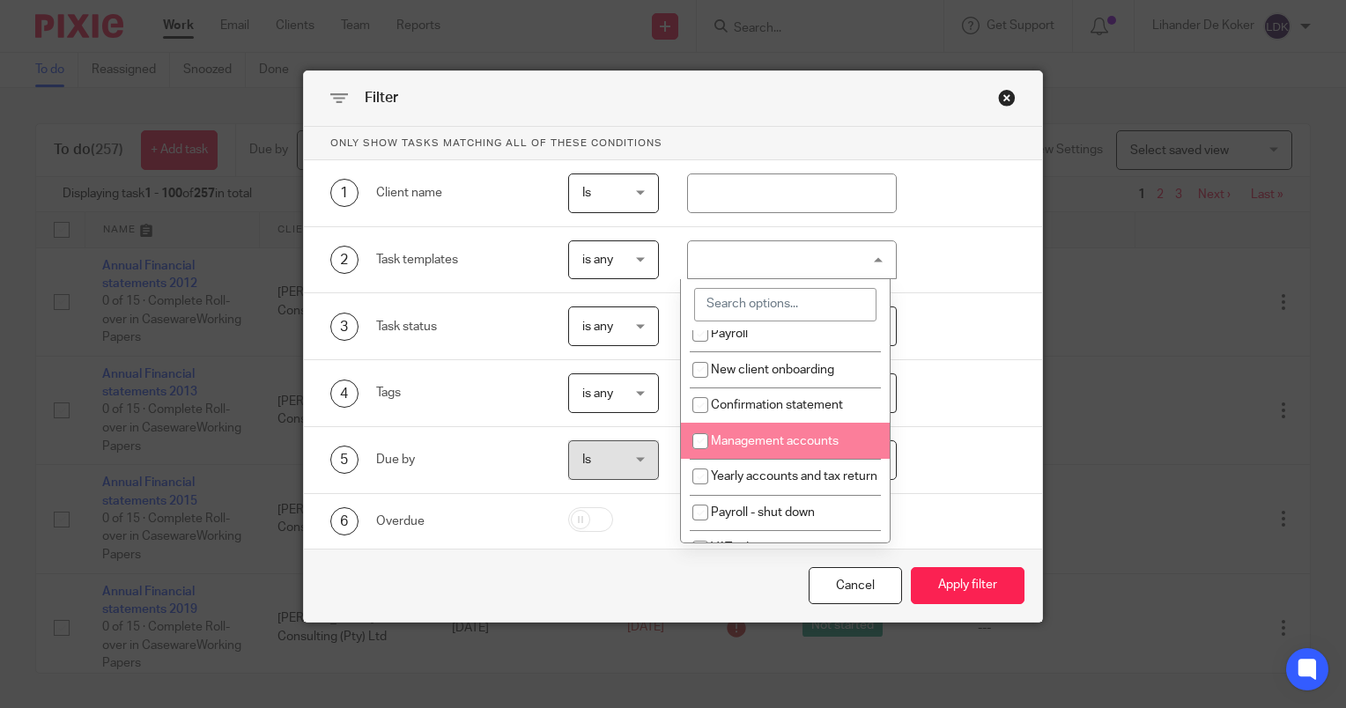
click at [793, 438] on span "Management accounts" at bounding box center [775, 441] width 128 height 12
checkbox input "true"
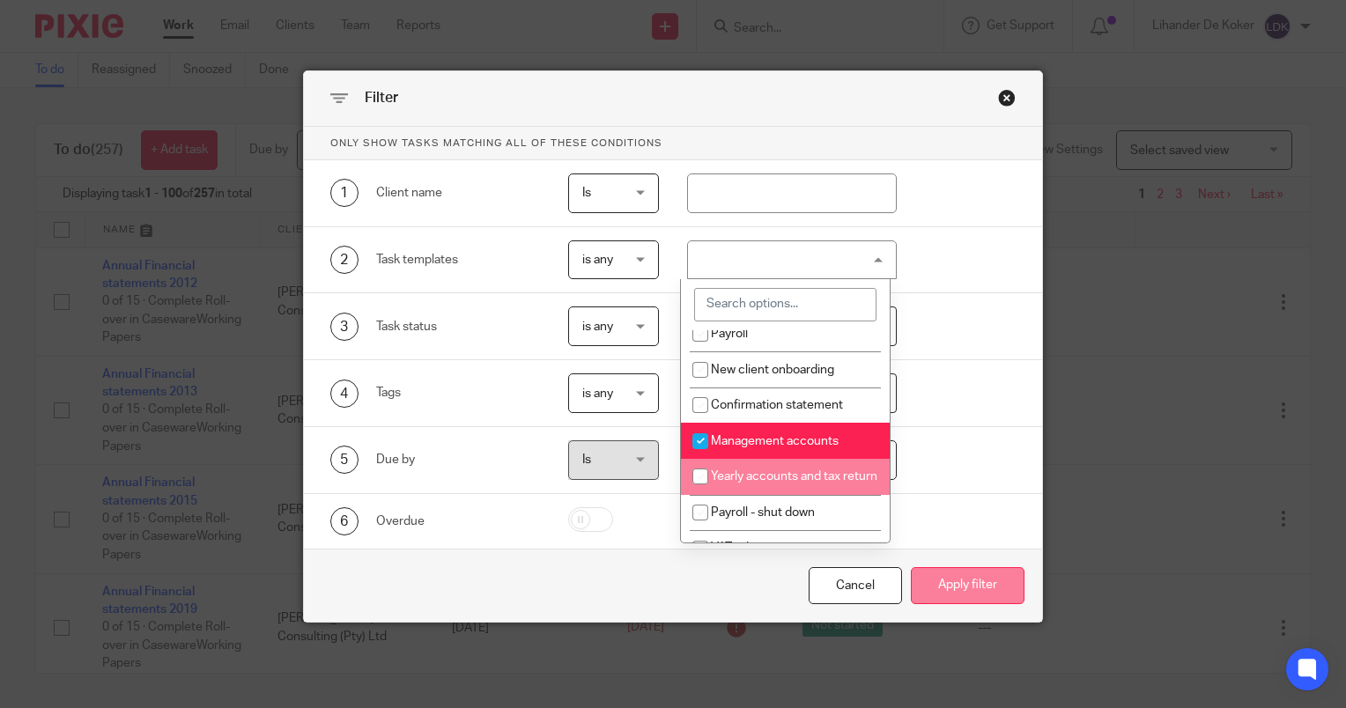
click at [948, 576] on button "Apply filter" at bounding box center [968, 586] width 114 height 38
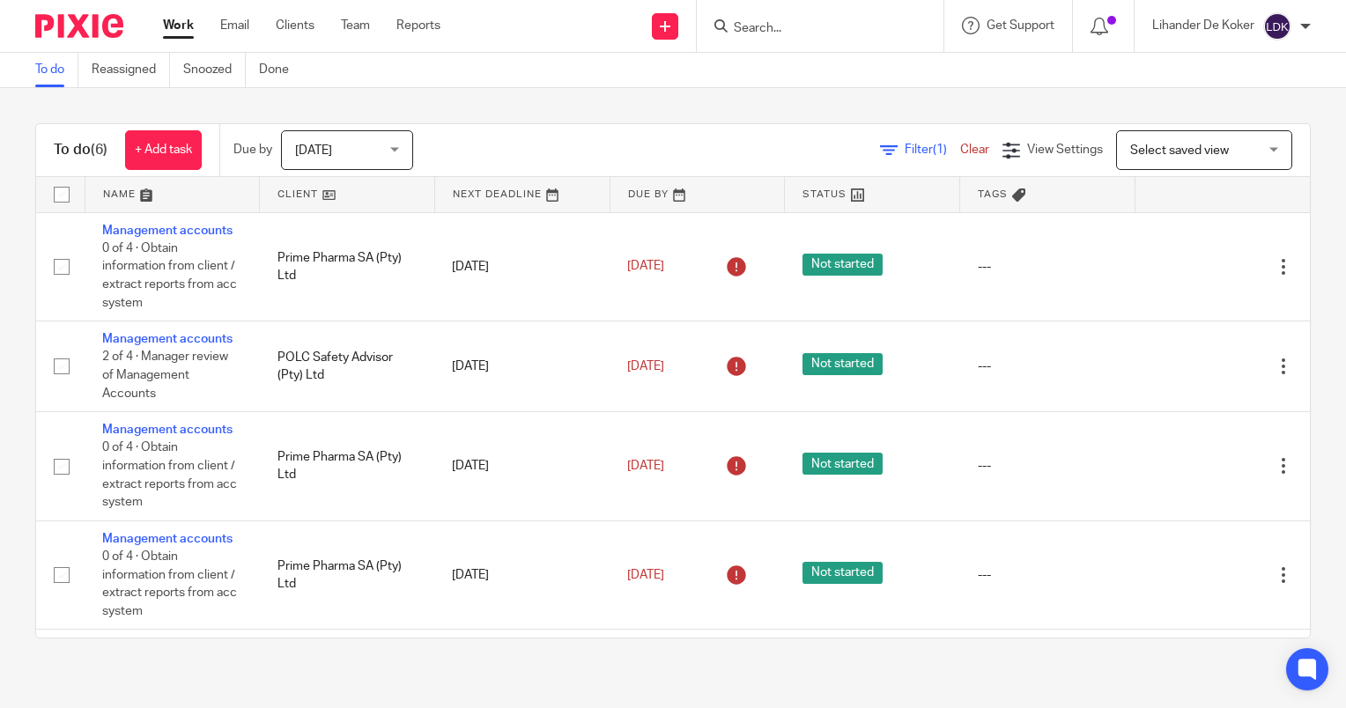
click at [775, 25] on input "Search" at bounding box center [811, 29] width 159 height 16
click at [378, 138] on span "[DATE]" at bounding box center [341, 149] width 93 height 37
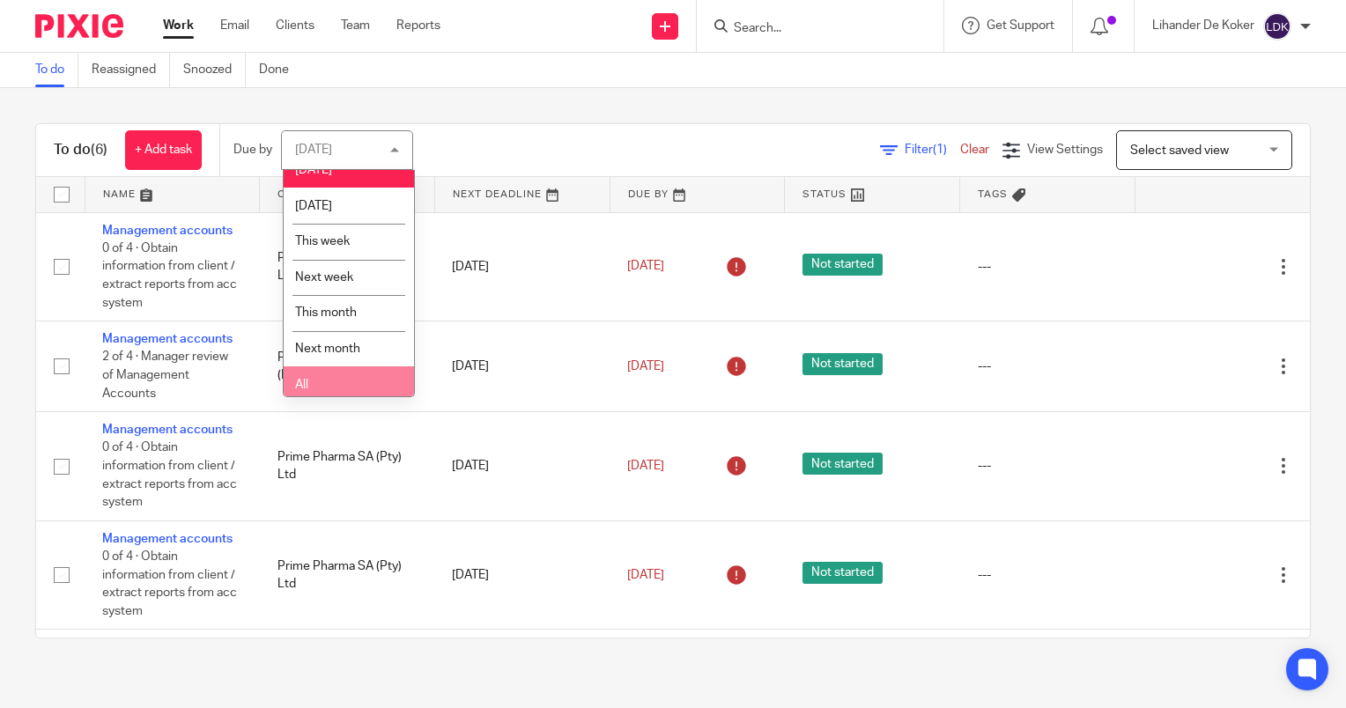
scroll to position [26, 0]
click at [358, 384] on li "All" at bounding box center [349, 378] width 130 height 36
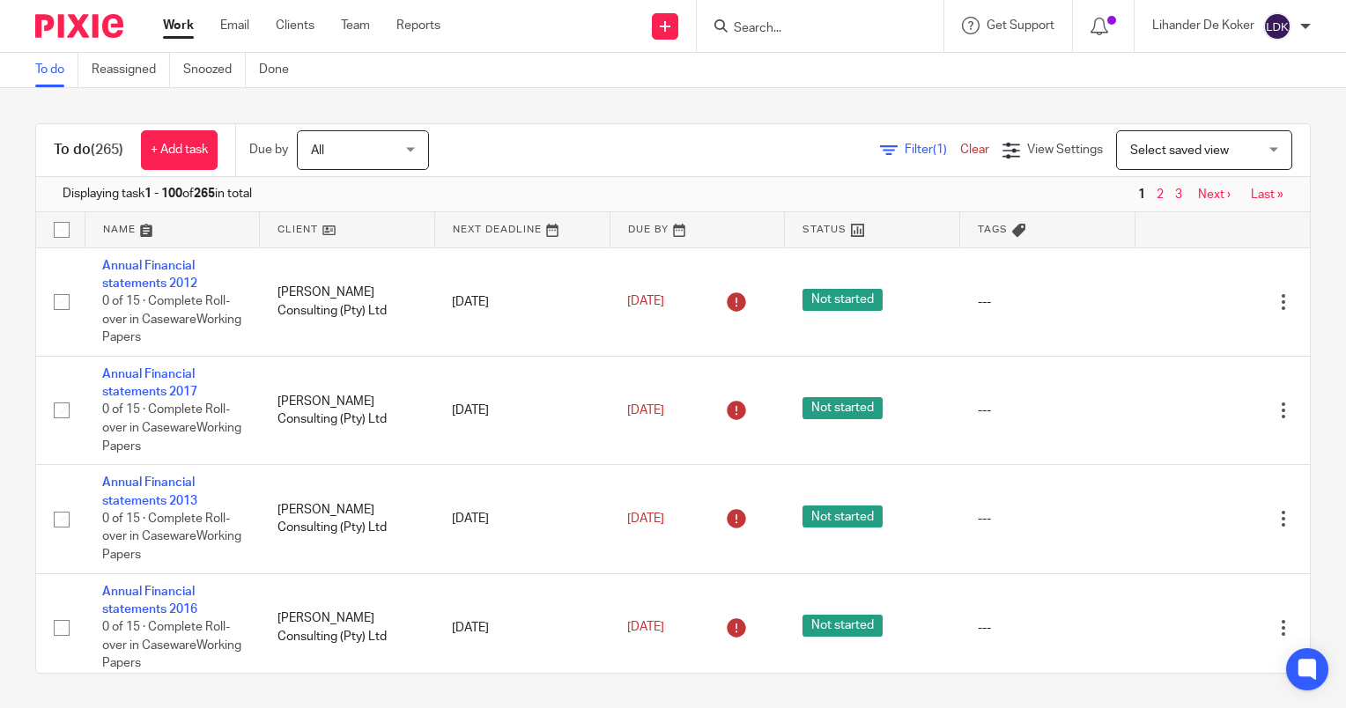
drag, startPoint x: 683, startPoint y: 500, endPoint x: 511, endPoint y: 113, distance: 424.3
click at [894, 129] on div "To do (265) + Add task Due by All All Today Tomorrow This week Next week This m…" at bounding box center [673, 150] width 1274 height 53
click at [900, 141] on div "Filter (1) Clear" at bounding box center [941, 150] width 122 height 18
click at [905, 147] on span "Filter (1)" at bounding box center [932, 150] width 55 height 12
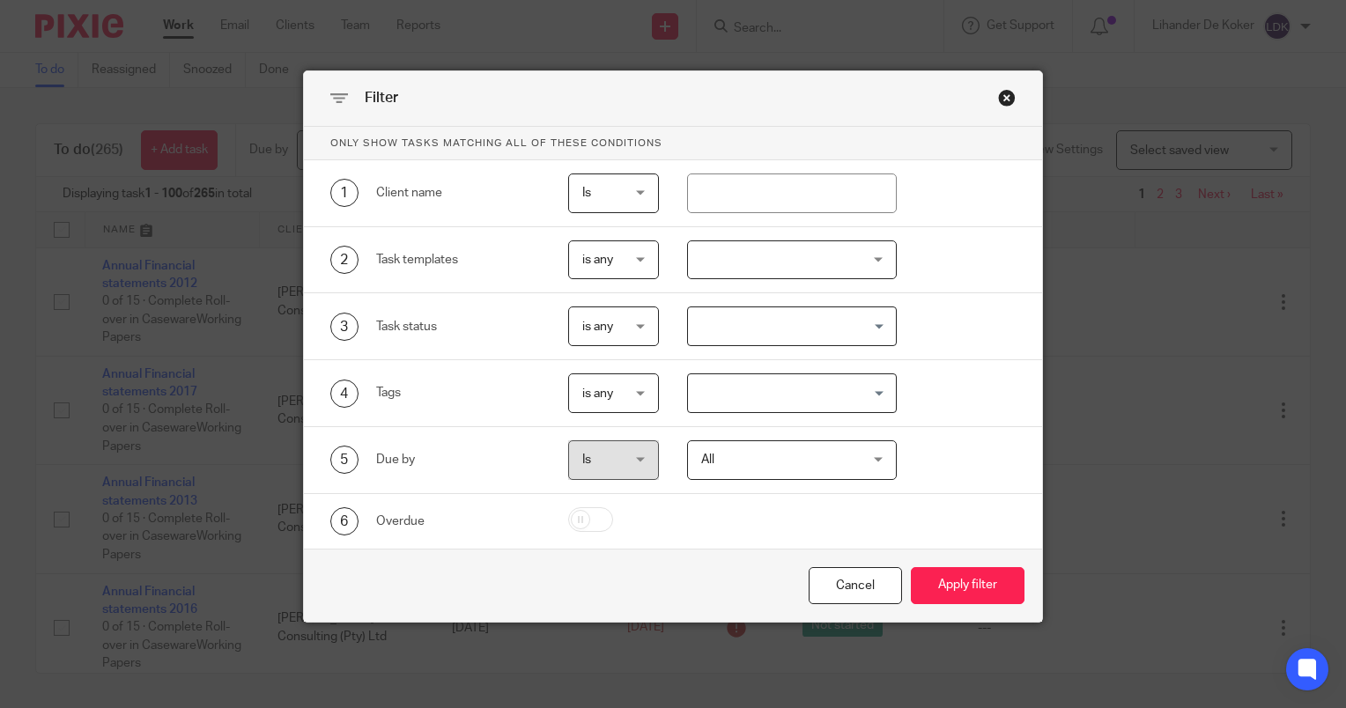
click at [762, 261] on div at bounding box center [792, 260] width 211 height 40
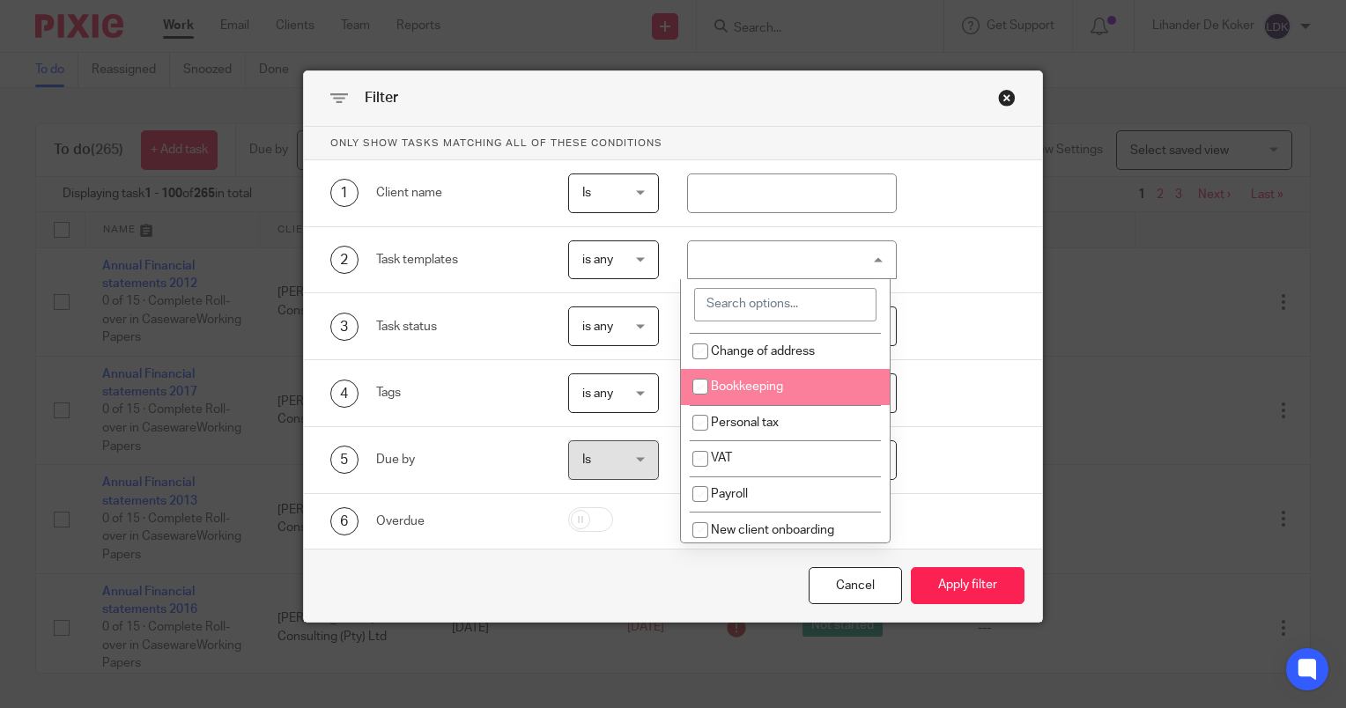
scroll to position [176, 0]
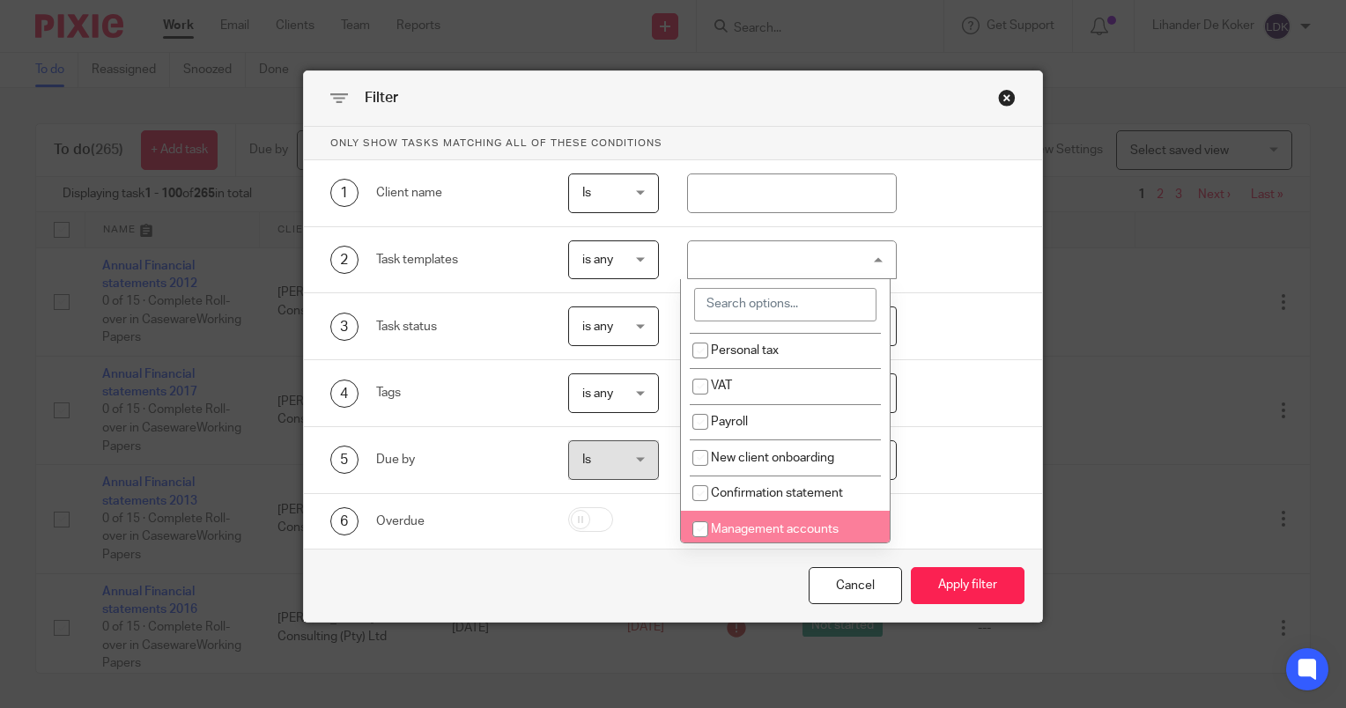
click at [753, 522] on li "Management accounts" at bounding box center [785, 529] width 209 height 36
checkbox input "true"
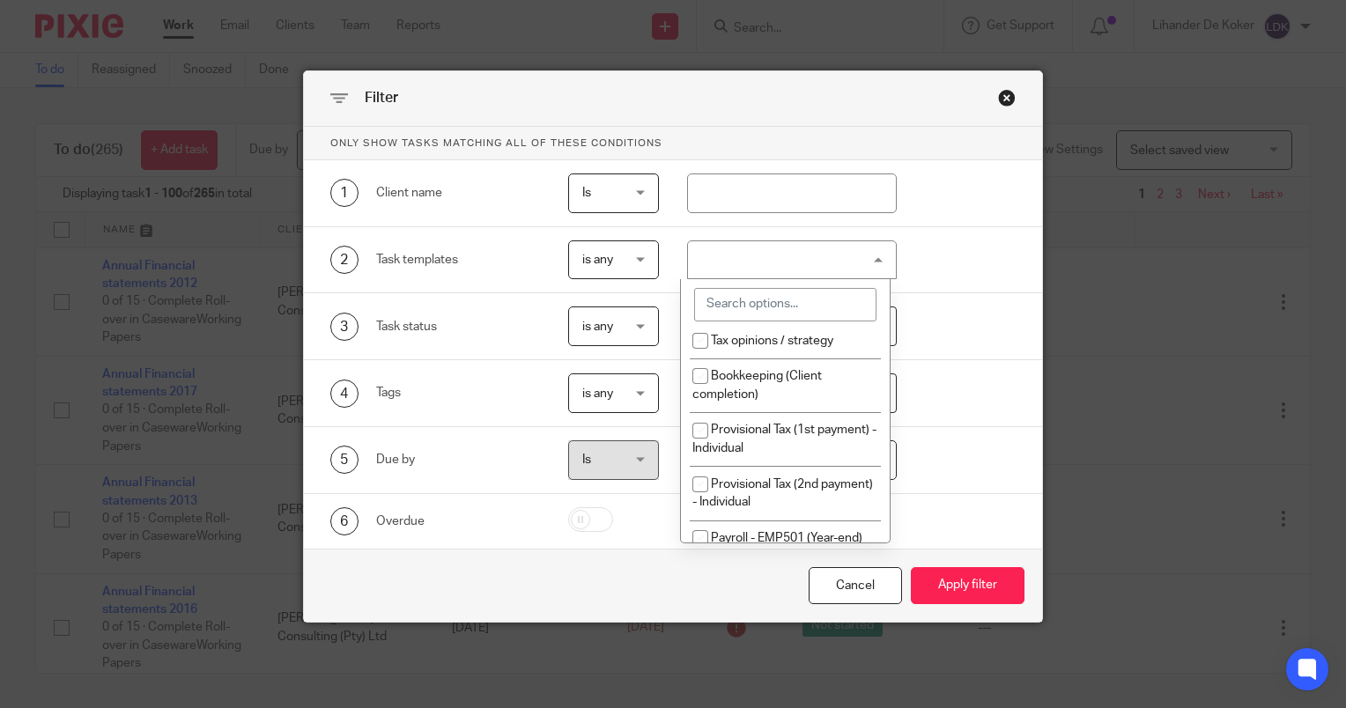
scroll to position [1938, 0]
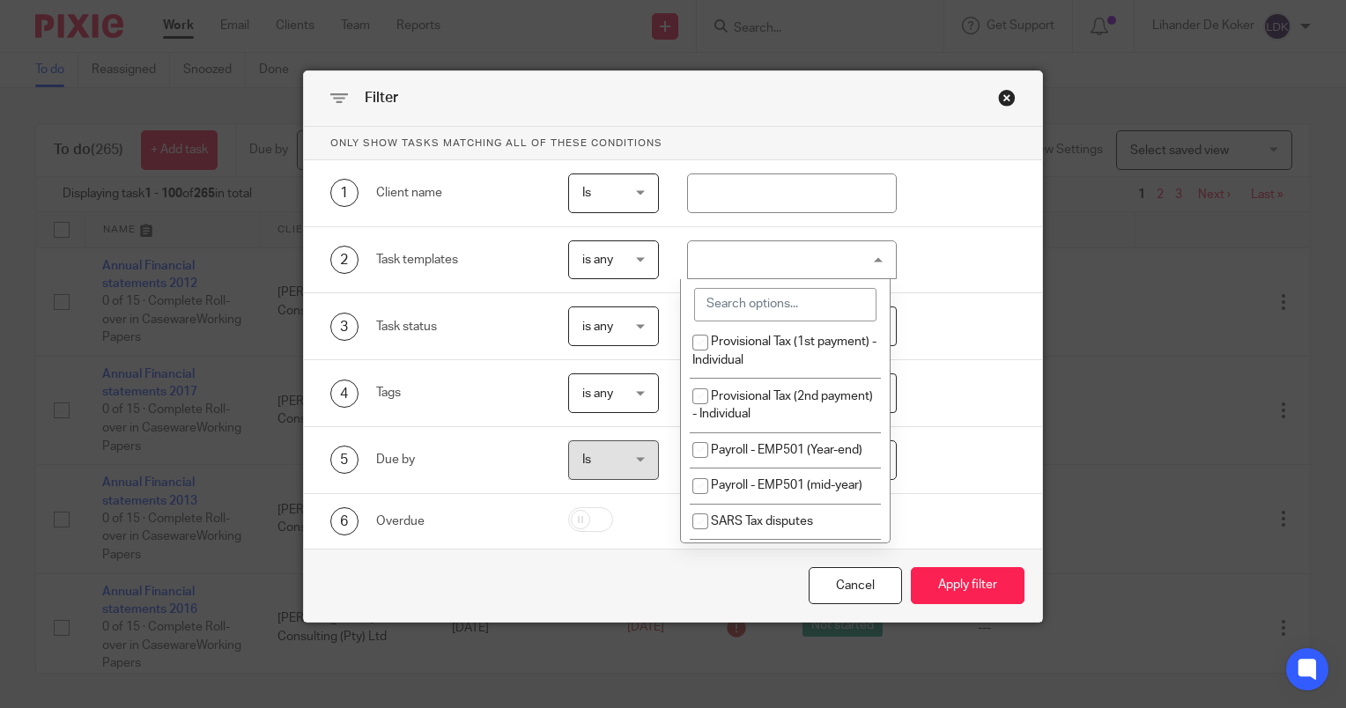
click at [779, 324] on li "Bookkeeping (Client completion)" at bounding box center [785, 297] width 209 height 54
checkbox input "true"
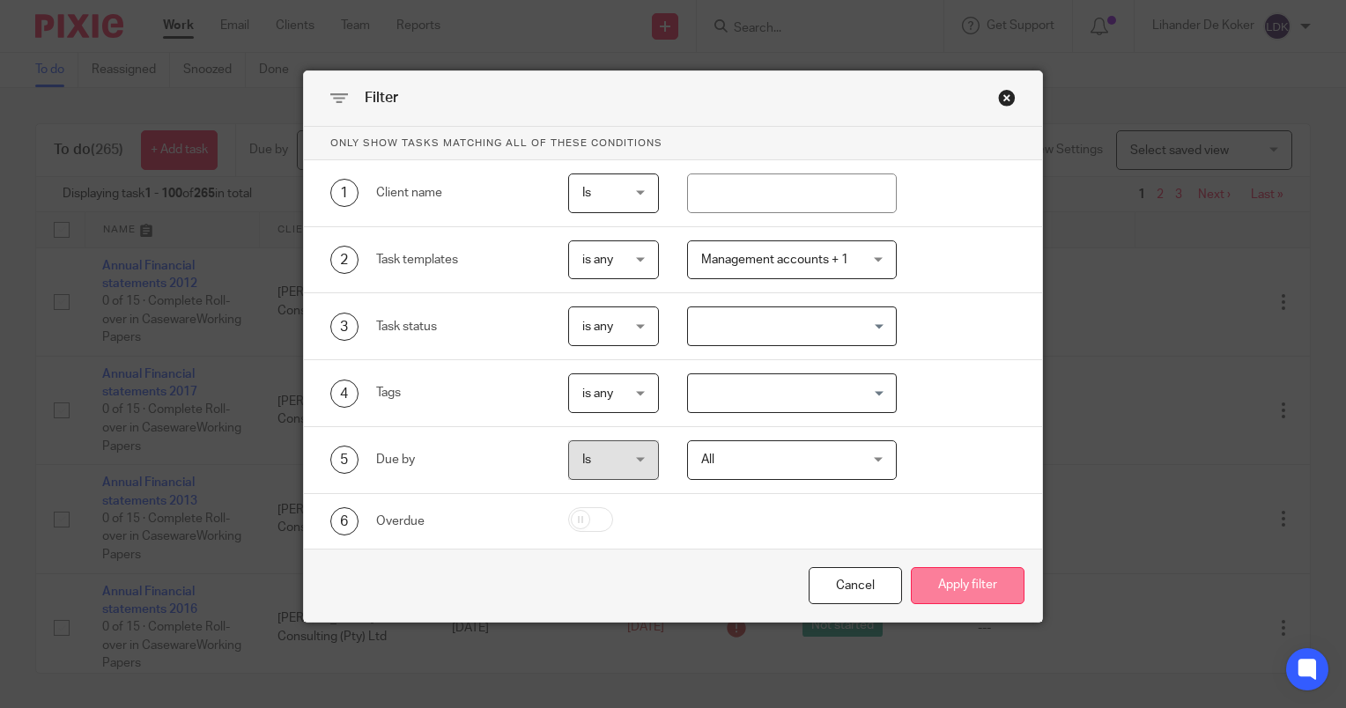
click at [947, 571] on button "Apply filter" at bounding box center [968, 586] width 114 height 38
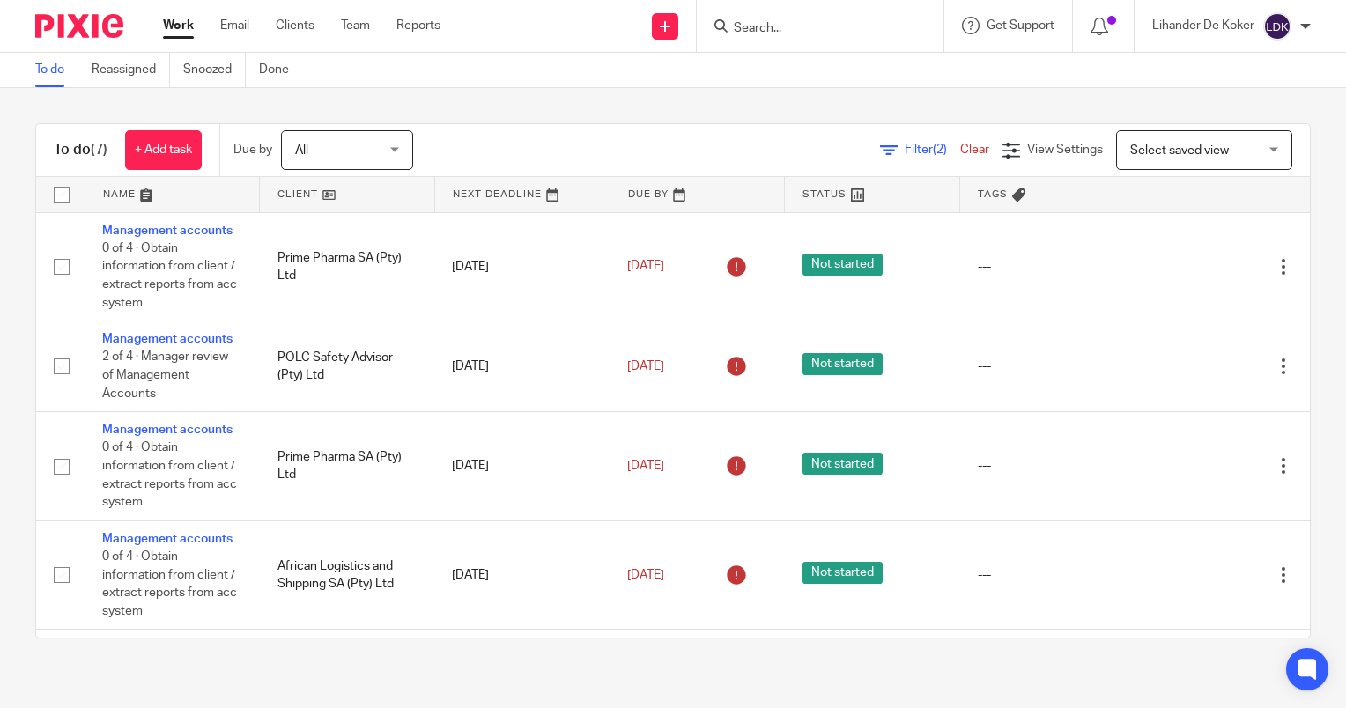
click at [748, 7] on div at bounding box center [820, 26] width 247 height 52
click at [743, 35] on input "Search" at bounding box center [811, 29] width 159 height 16
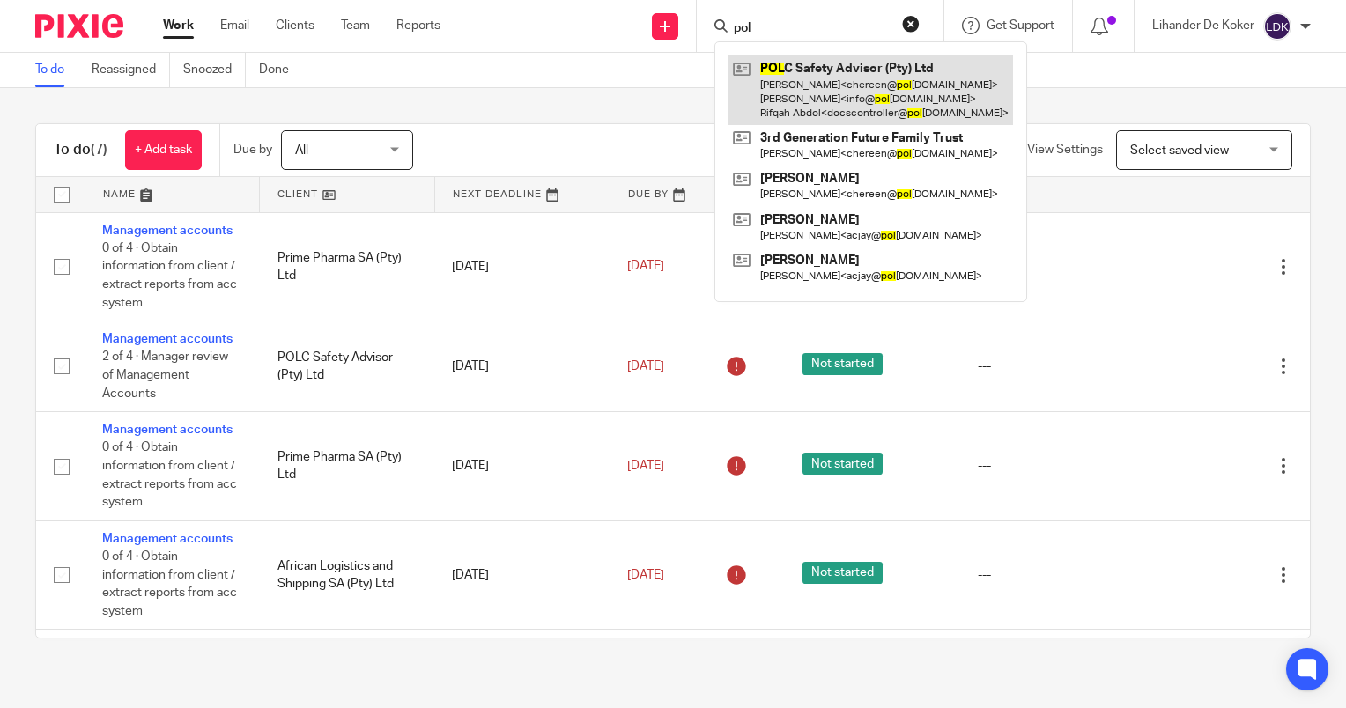
type input "pol"
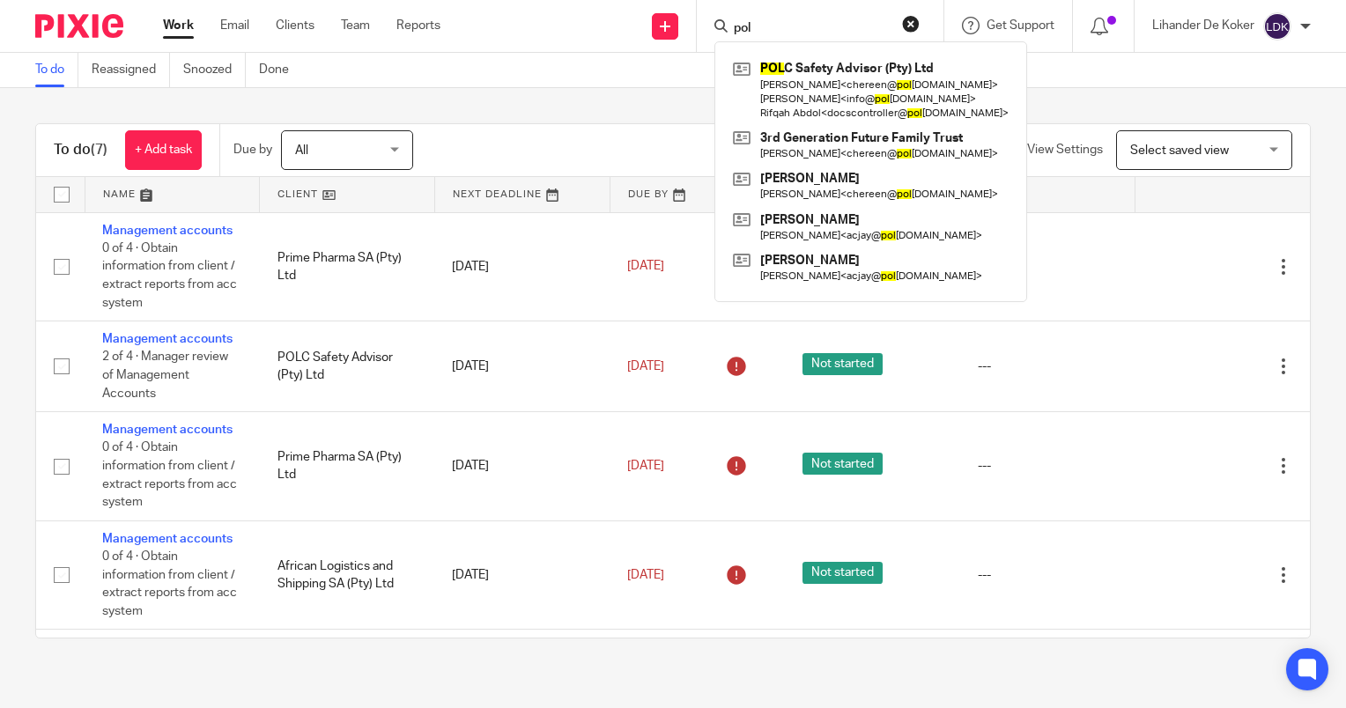
click at [519, 118] on div "To do (7) + Add task Due by All All [DATE] [DATE] This week Next week This mont…" at bounding box center [673, 381] width 1346 height 586
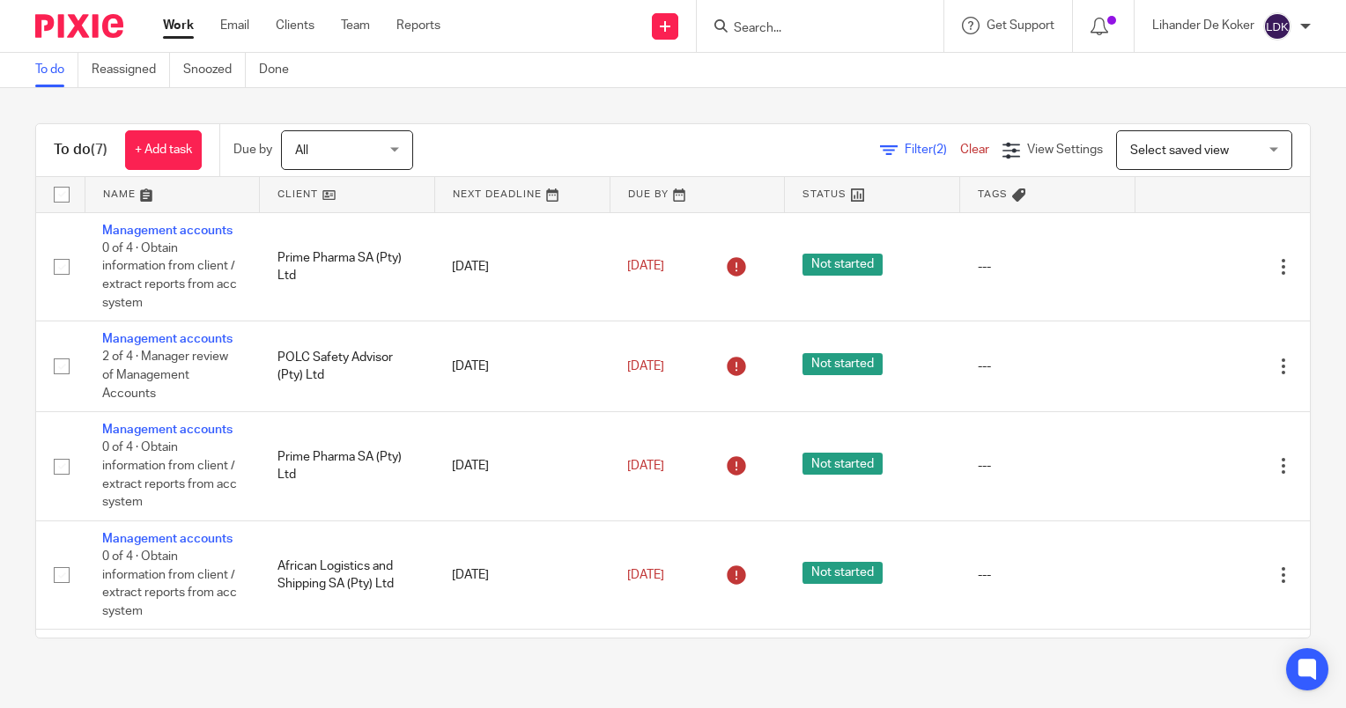
click at [884, 128] on div "To do (7) + Add task Due by All All [DATE] [DATE] This week Next week This mont…" at bounding box center [673, 150] width 1274 height 53
click at [905, 144] on span "Filter (2)" at bounding box center [932, 150] width 55 height 12
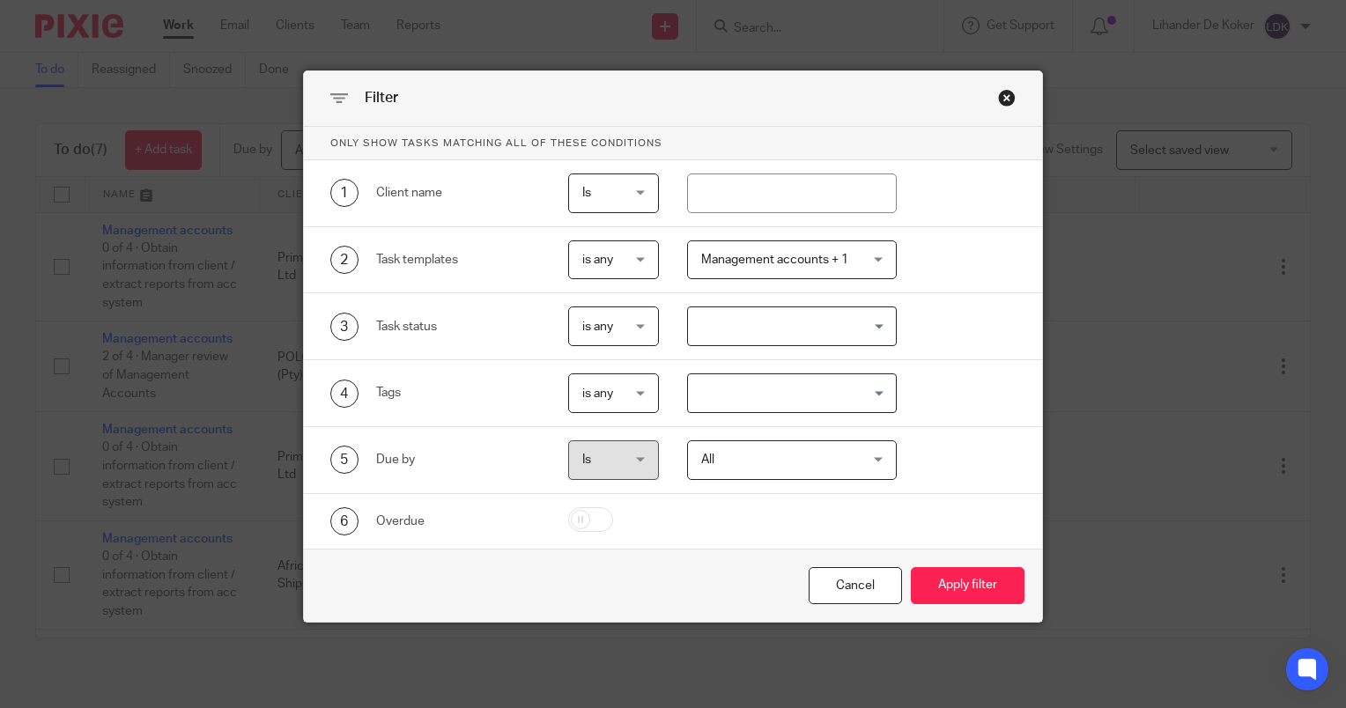
click at [765, 271] on span "Management accounts + 1" at bounding box center [779, 259] width 156 height 37
click at [846, 232] on div "2 Task templates is any is any is any is none is_any Management accounts + 1 Di…" at bounding box center [673, 260] width 738 height 67
click at [843, 264] on span "Management accounts + 1" at bounding box center [779, 259] width 156 height 37
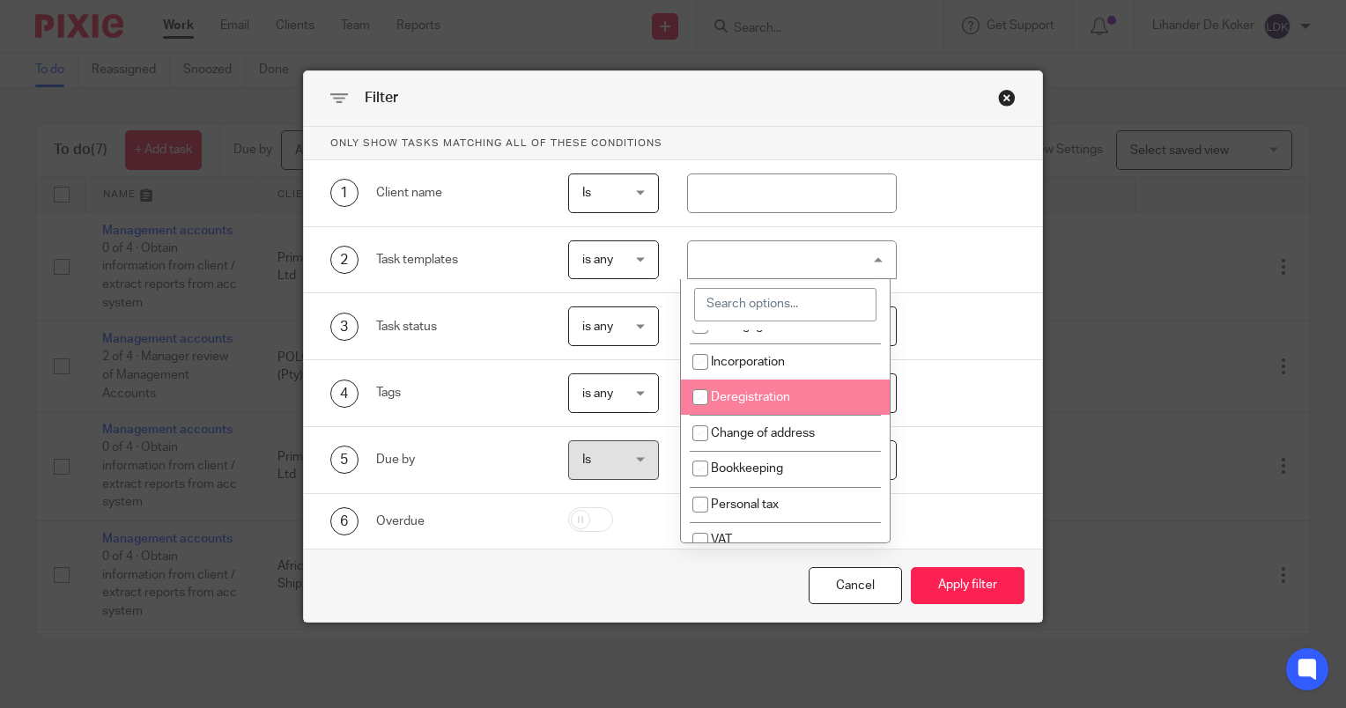
scroll to position [88, 0]
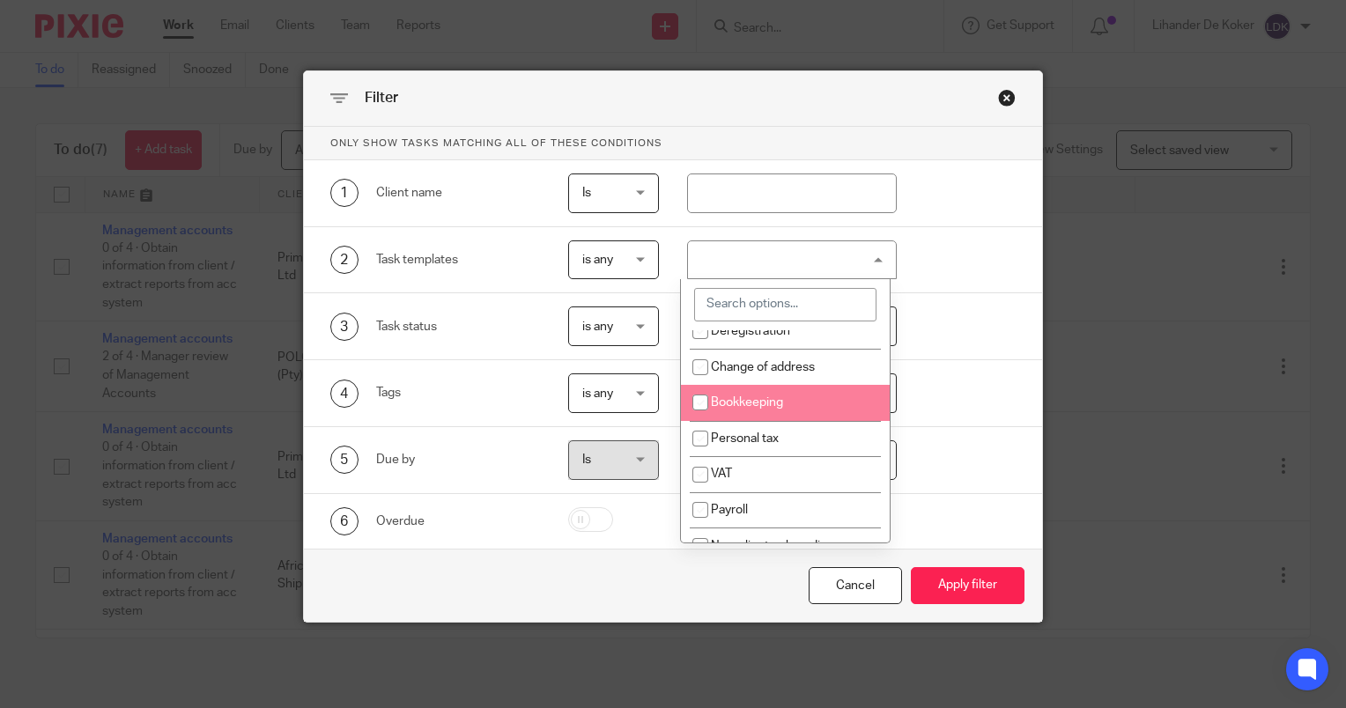
click at [779, 405] on span "Bookkeeping" at bounding box center [747, 402] width 72 height 12
checkbox input "true"
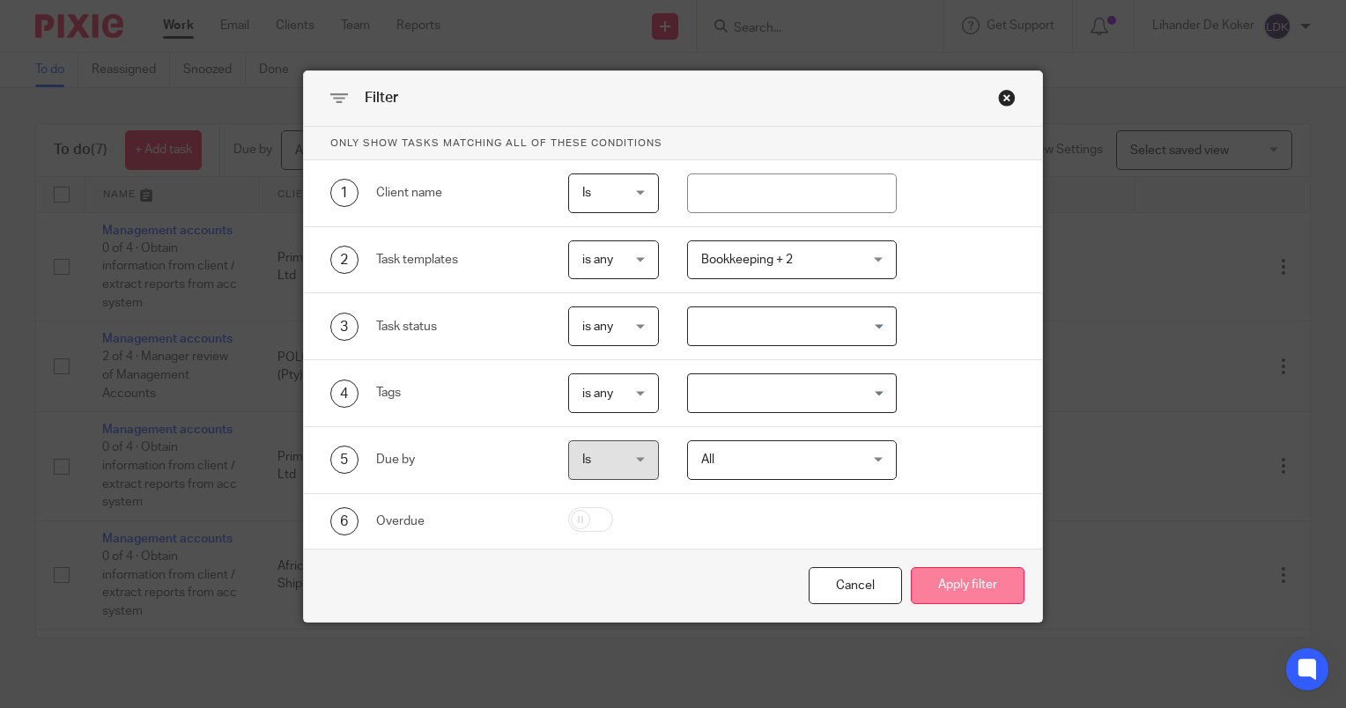
click at [939, 582] on button "Apply filter" at bounding box center [968, 586] width 114 height 38
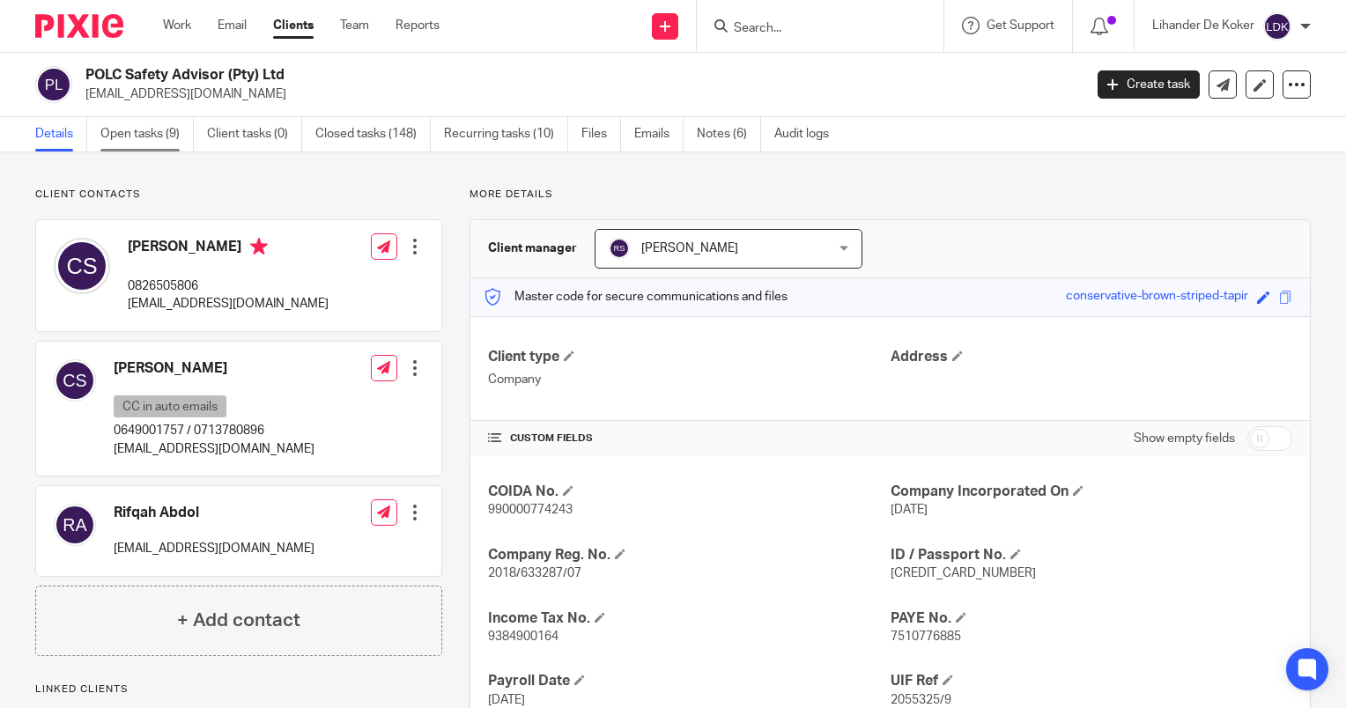
click at [155, 144] on link "Open tasks (9)" at bounding box center [146, 134] width 93 height 34
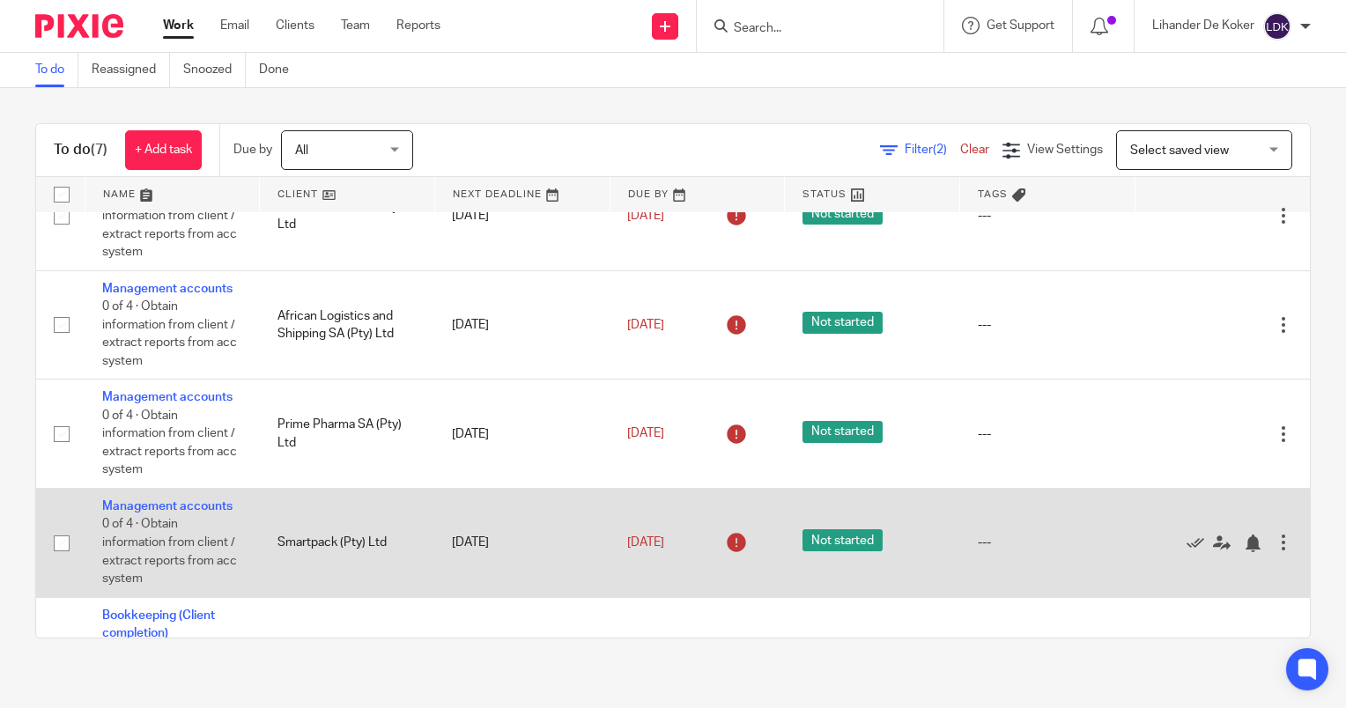
scroll to position [326, 0]
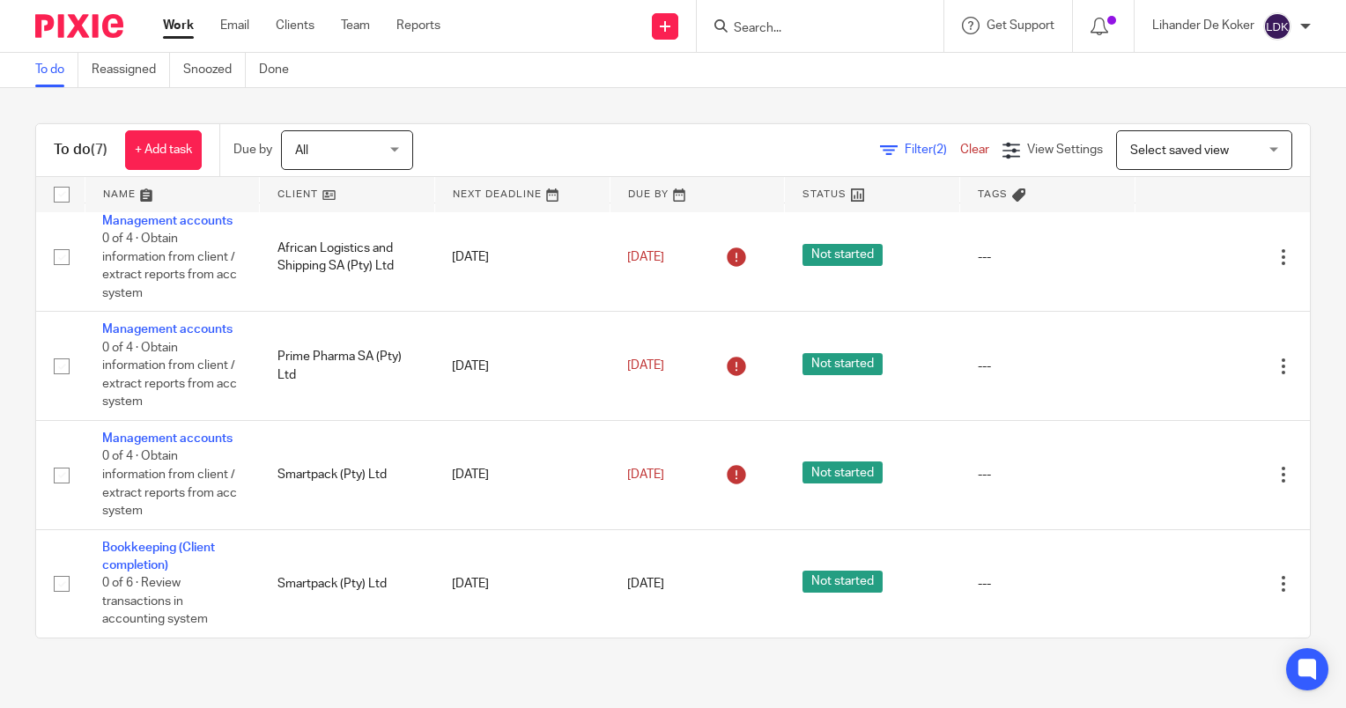
drag, startPoint x: 167, startPoint y: 18, endPoint x: 182, endPoint y: 15, distance: 15.4
click at [167, 18] on link "Work" at bounding box center [178, 26] width 31 height 18
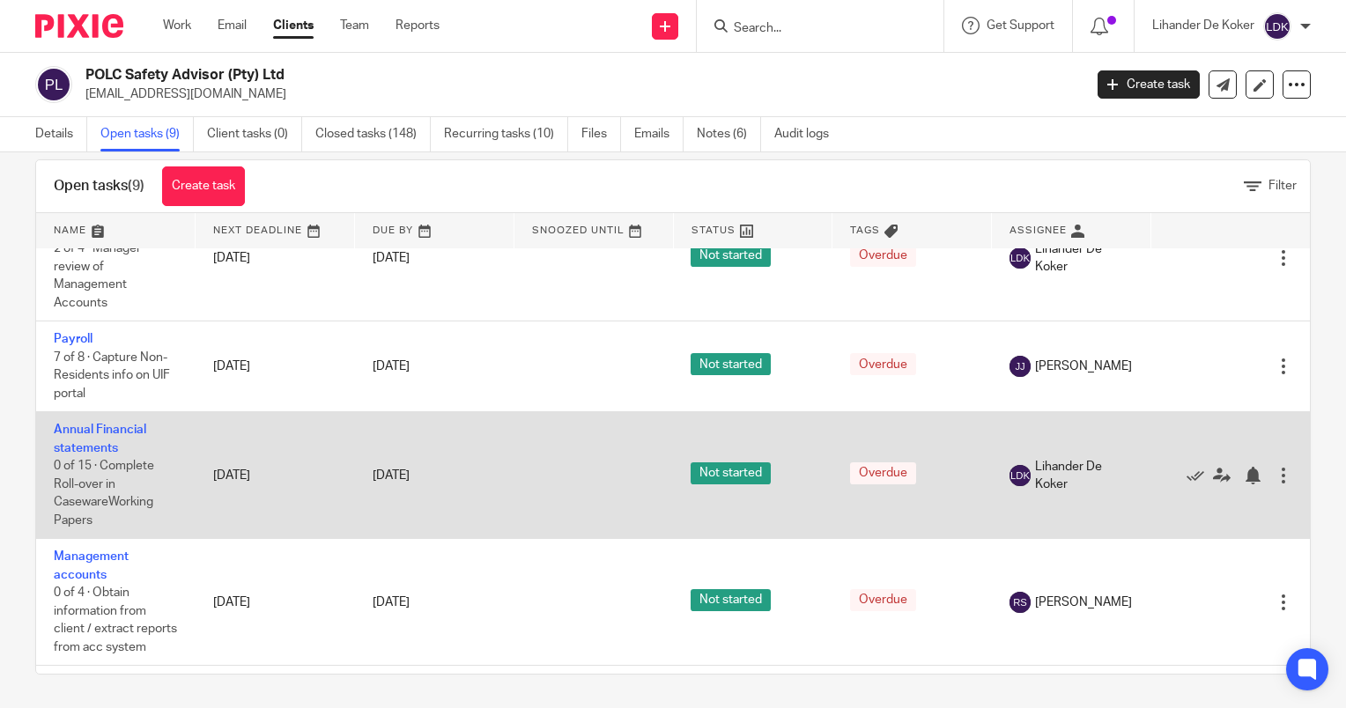
scroll to position [321, 0]
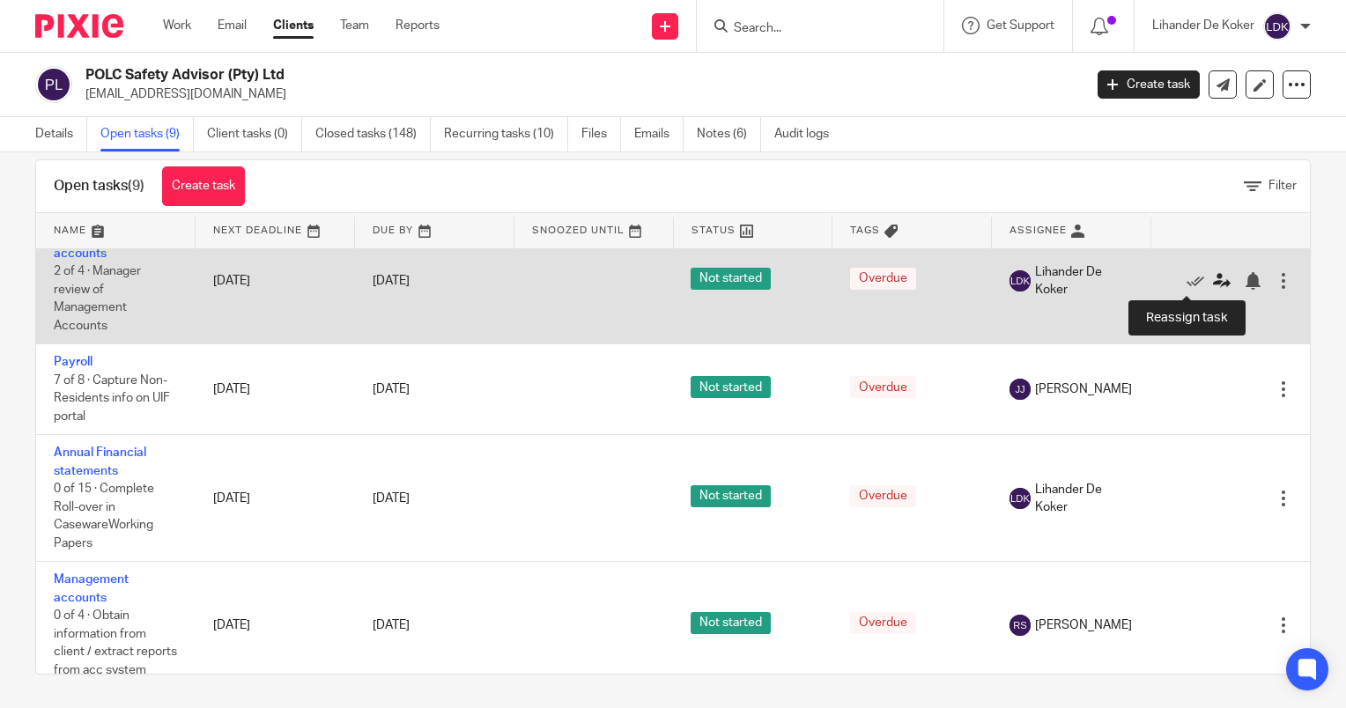
click at [1213, 287] on icon at bounding box center [1222, 281] width 18 height 18
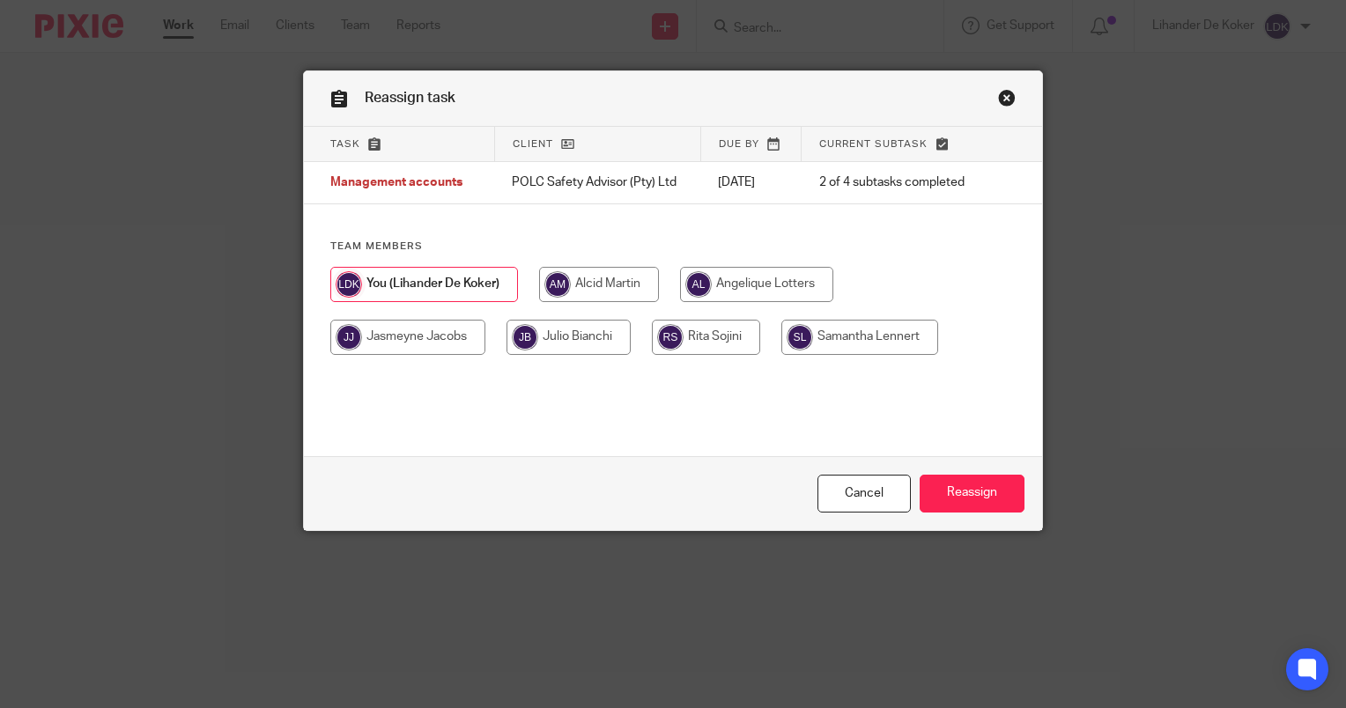
click at [595, 285] on input "radio" at bounding box center [599, 284] width 120 height 35
radio input "true"
drag, startPoint x: 687, startPoint y: 333, endPoint x: 698, endPoint y: 340, distance: 12.7
click at [688, 333] on input "radio" at bounding box center [706, 337] width 108 height 35
radio input "true"
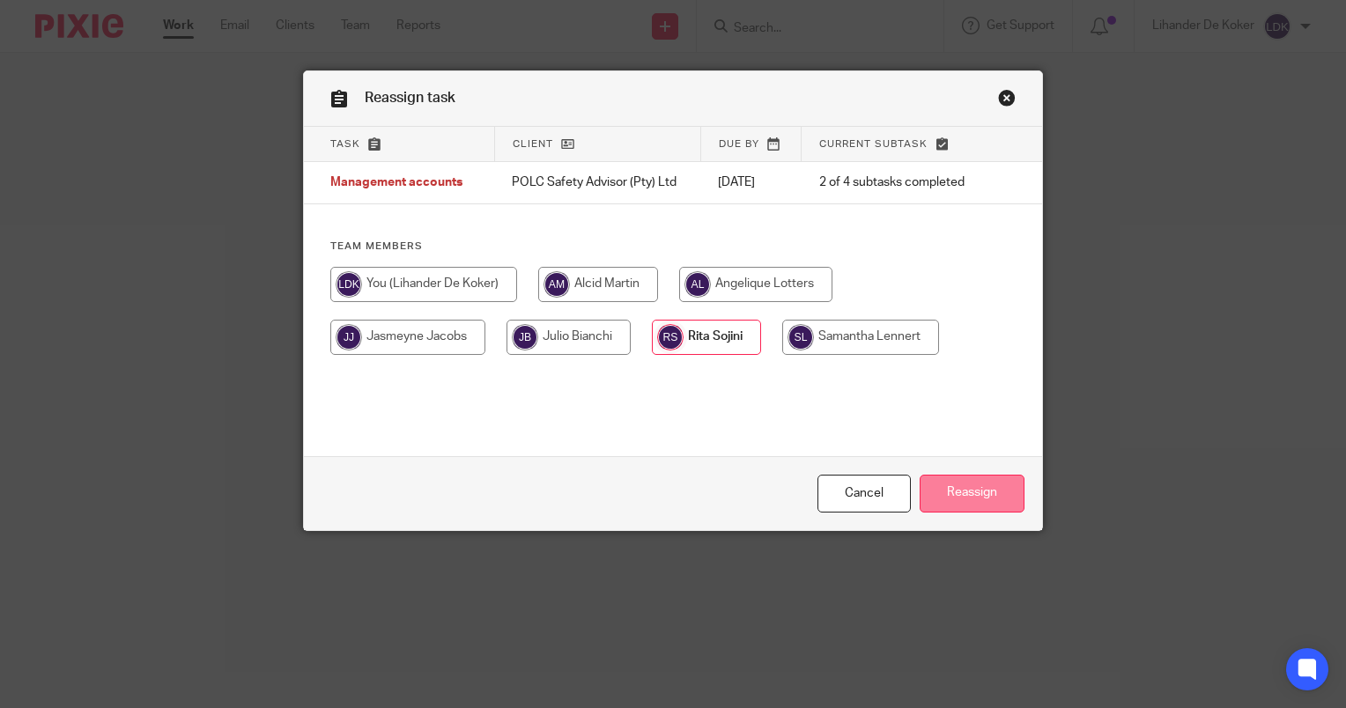
click at [964, 503] on input "Reassign" at bounding box center [972, 494] width 105 height 38
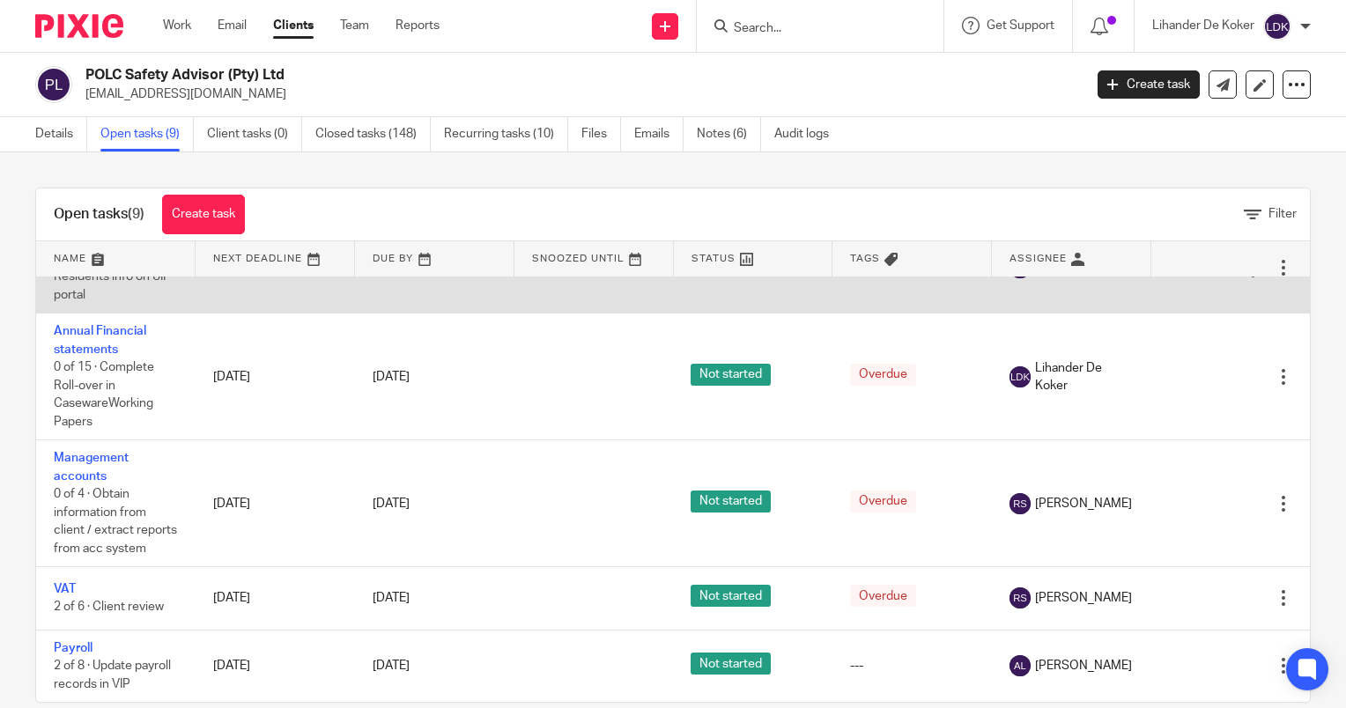
scroll to position [56, 0]
